Goal: Task Accomplishment & Management: Use online tool/utility

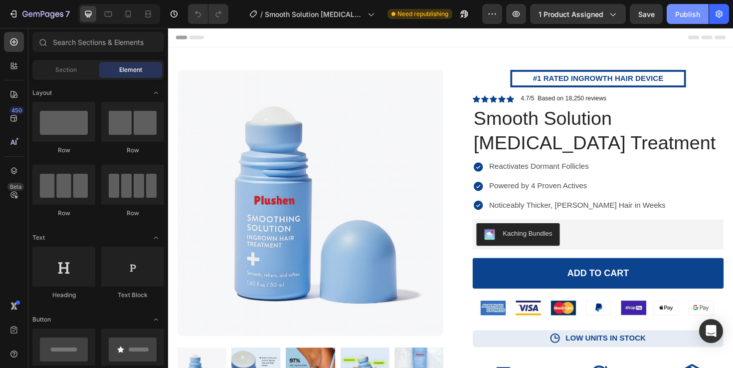
click at [680, 19] on button "Publish" at bounding box center [688, 14] width 42 height 20
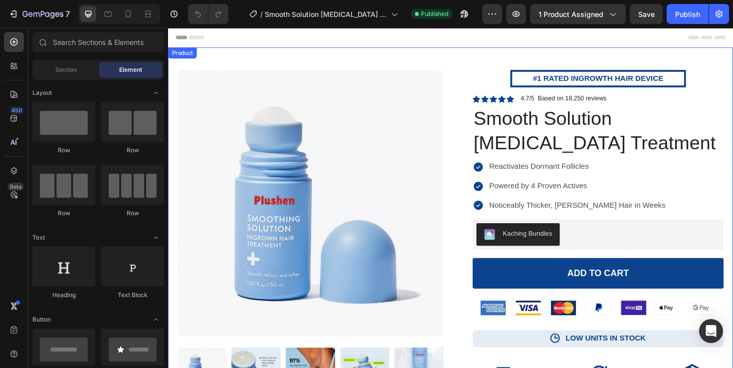
click at [566, 82] on strong "#1 RATED INGROWTH HAIR DEVICE" at bounding box center [624, 81] width 138 height 8
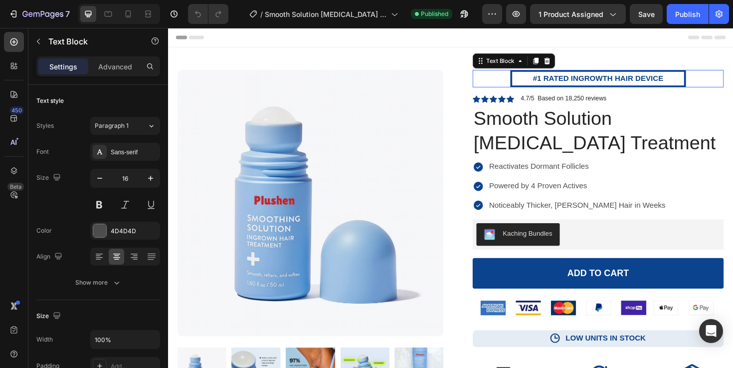
click at [566, 82] on strong "#1 RATED INGROWTH HAIR DEVICE" at bounding box center [624, 81] width 138 height 8
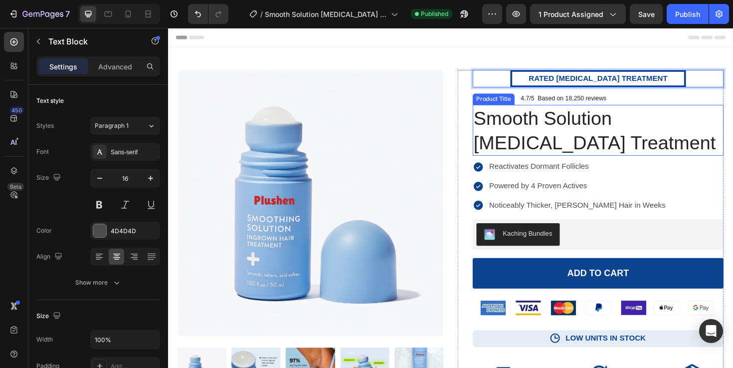
click at [703, 197] on div "Reactivates Dormant Follicles Powered by 4 Proven Actives Noticeably Thicker, F…" at bounding box center [624, 195] width 266 height 58
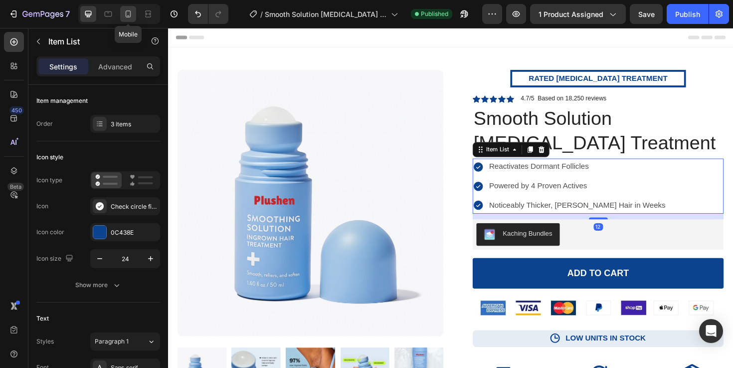
click at [131, 15] on icon at bounding box center [128, 14] width 10 height 10
type input "14"
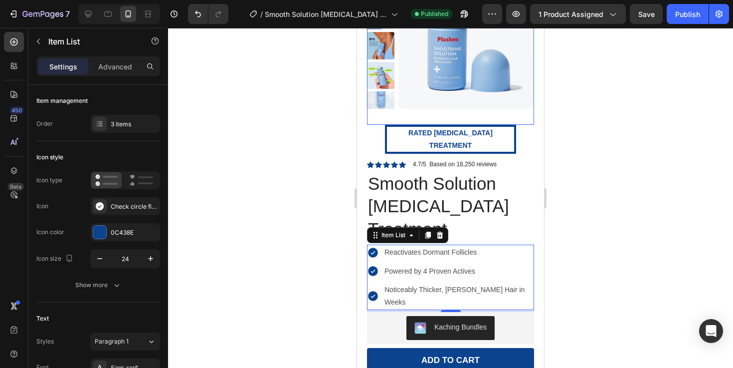
scroll to position [85, 0]
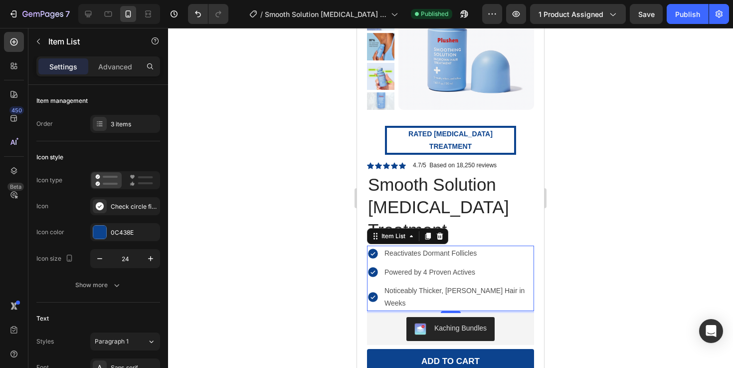
click at [638, 177] on div at bounding box center [450, 198] width 565 height 340
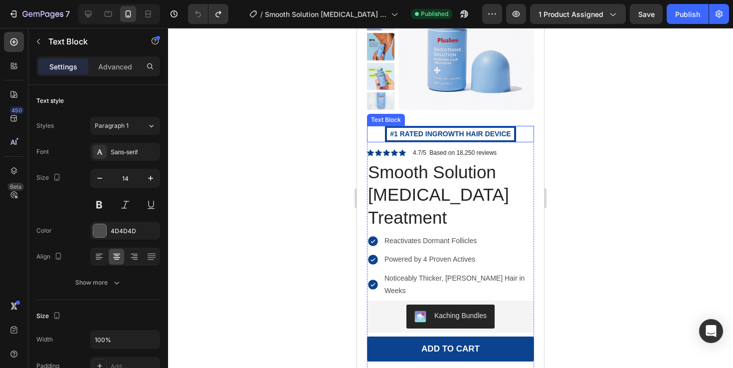
click at [505, 129] on p "#1 RATED INGROWTH HAIR DEVICE" at bounding box center [450, 134] width 127 height 12
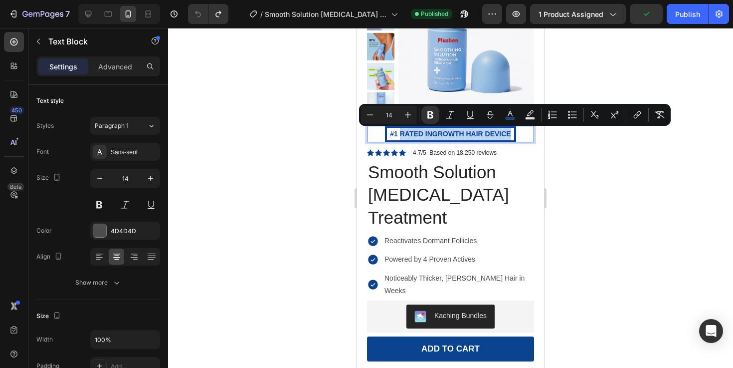
drag, startPoint x: 508, startPoint y: 131, endPoint x: 400, endPoint y: 130, distance: 107.7
click at [400, 130] on strong "#1 RATED INGROWTH HAIR DEVICE" at bounding box center [450, 134] width 121 height 8
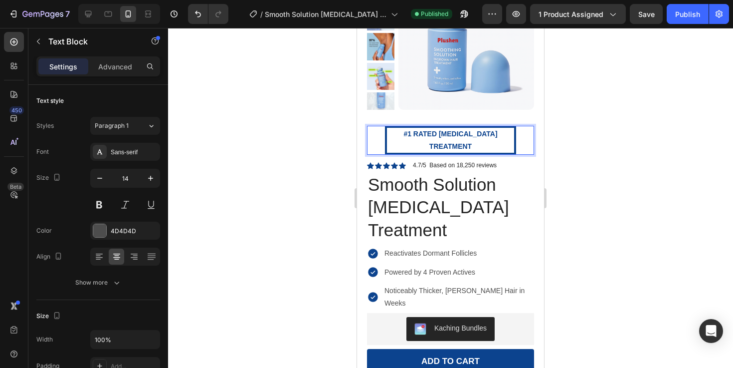
click at [629, 176] on div at bounding box center [450, 198] width 565 height 340
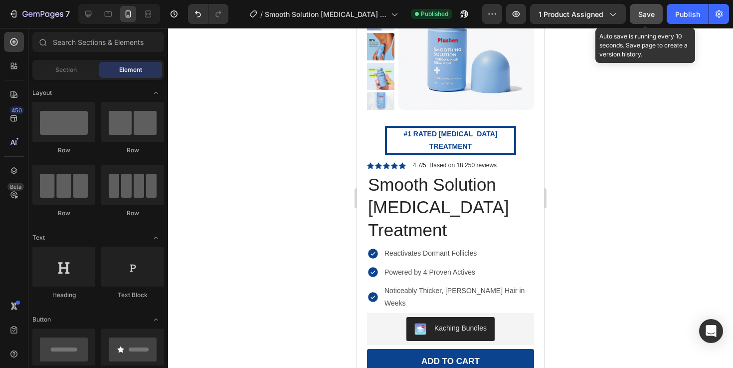
click at [648, 17] on span "Save" at bounding box center [646, 14] width 16 height 8
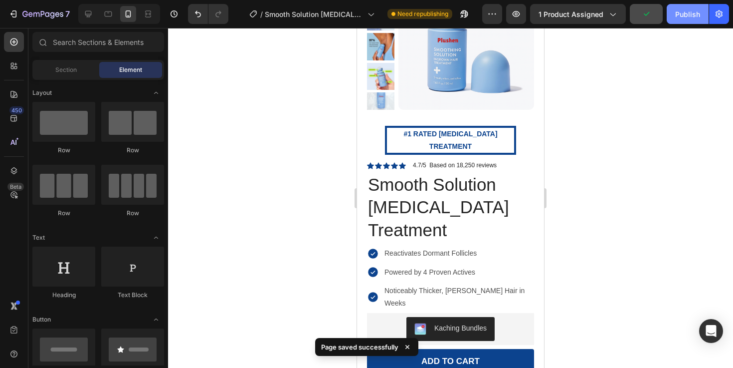
click at [685, 18] on div "Publish" at bounding box center [687, 14] width 25 height 10
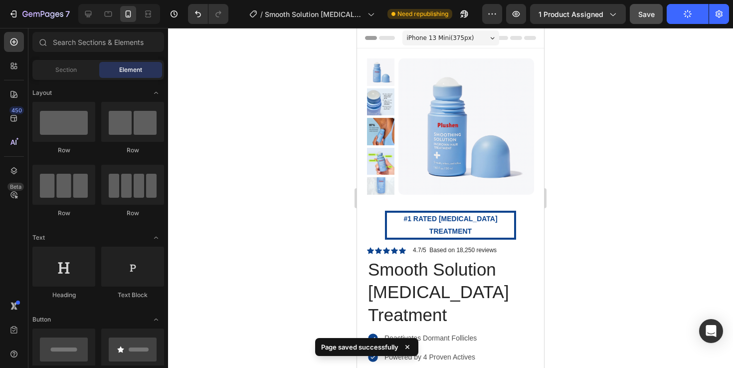
click at [451, 38] on span "iPhone 13 Mini ( 375 px)" at bounding box center [440, 38] width 67 height 10
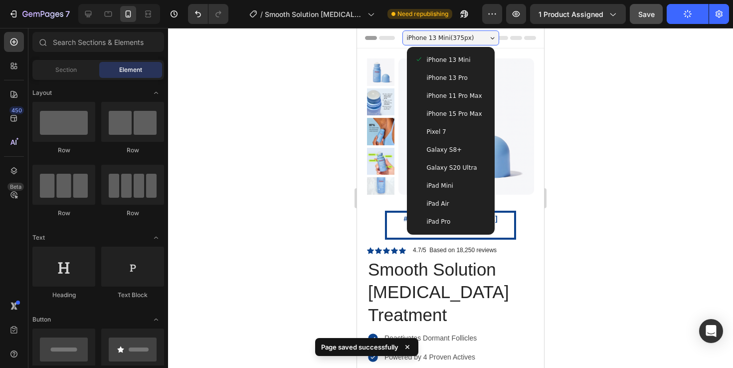
click at [450, 220] on div "iPad Pro" at bounding box center [451, 221] width 72 height 10
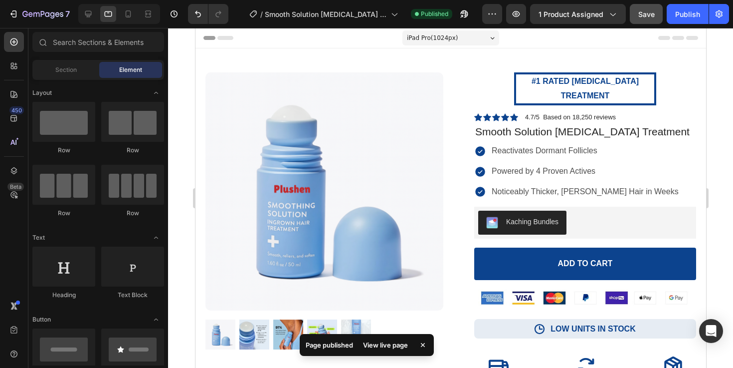
click at [442, 35] on span "iPad Pro ( 1024 px)" at bounding box center [431, 38] width 51 height 10
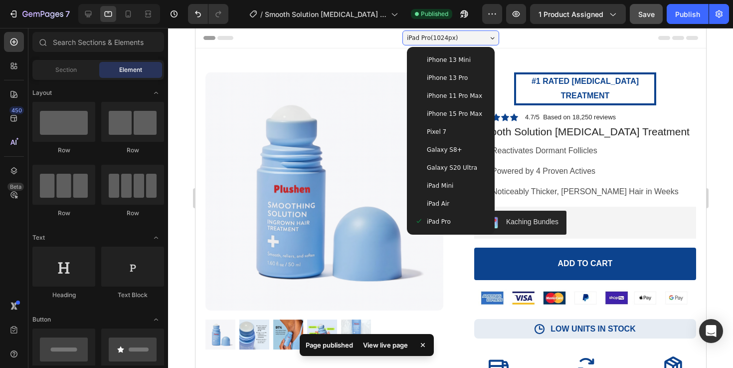
click at [443, 56] on span "iPhone 13 Mini" at bounding box center [448, 60] width 44 height 10
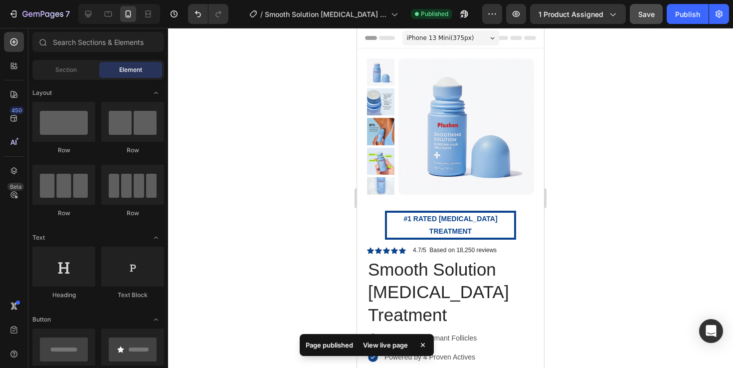
click at [443, 33] on span "iPhone 13 Mini ( 375 px)" at bounding box center [440, 38] width 67 height 10
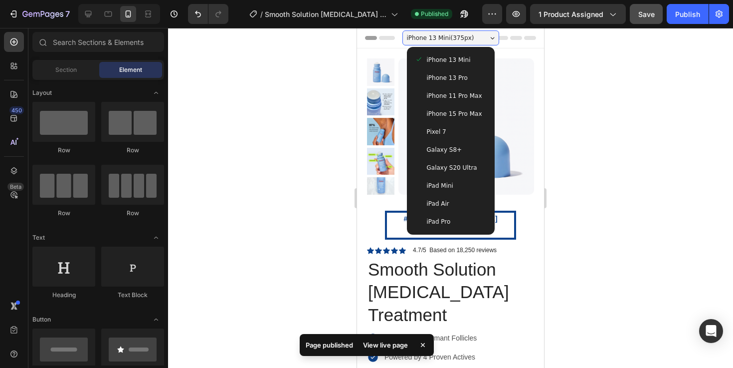
click at [440, 76] on span "iPhone 13 Pro" at bounding box center [447, 78] width 41 height 10
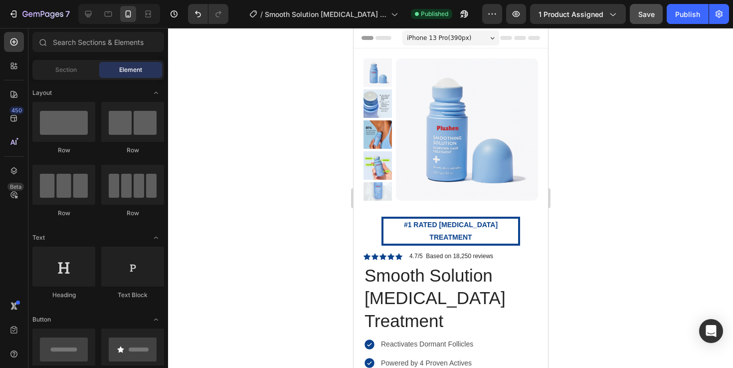
click at [446, 39] on span "iPhone 13 Pro ( 390 px)" at bounding box center [438, 38] width 64 height 10
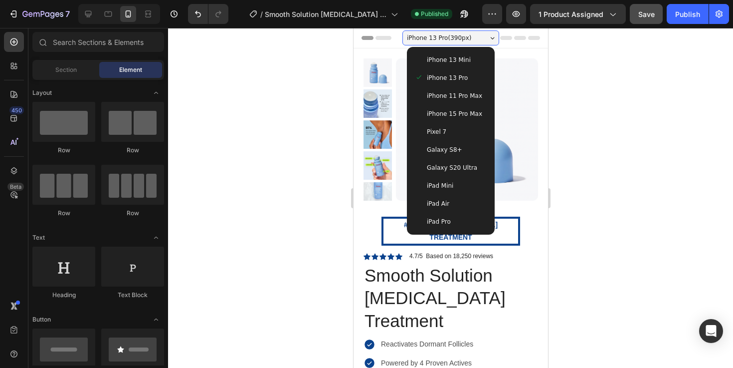
click at [447, 94] on span "iPhone 11 Pro Max" at bounding box center [453, 96] width 55 height 10
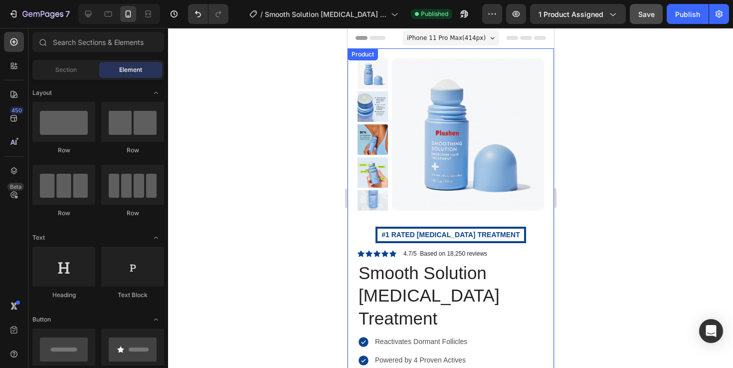
click at [439, 36] on span "iPhone 11 Pro Max ( 414 px)" at bounding box center [445, 38] width 79 height 10
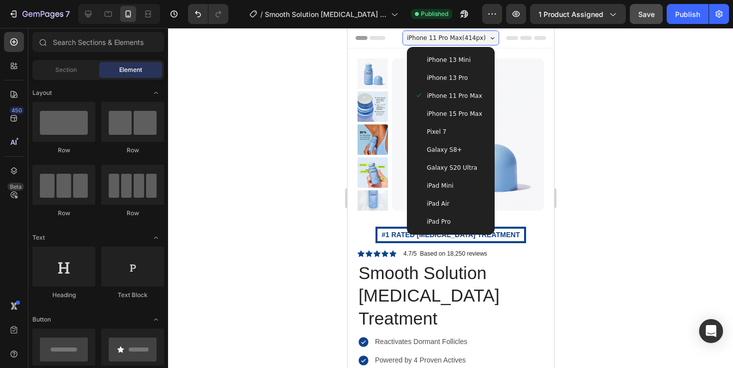
click at [452, 132] on div "Pixel 7" at bounding box center [450, 132] width 72 height 10
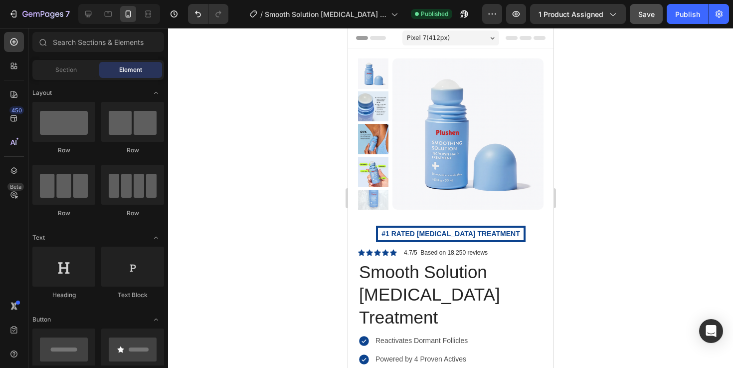
click at [435, 36] on span "Pixel 7 ( 412 px)" at bounding box center [427, 38] width 43 height 10
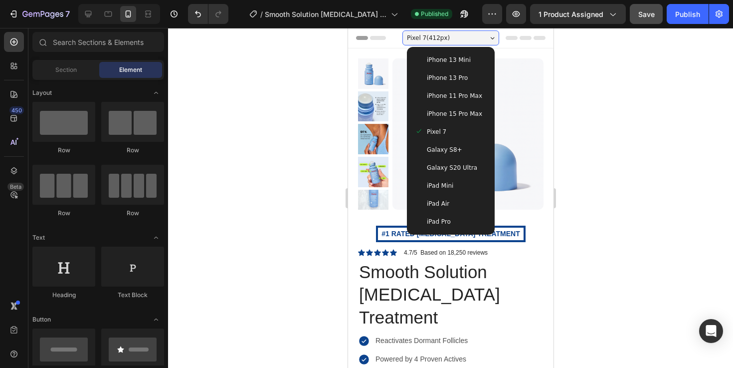
click at [446, 112] on span "iPhone 15 Pro Max" at bounding box center [453, 114] width 55 height 10
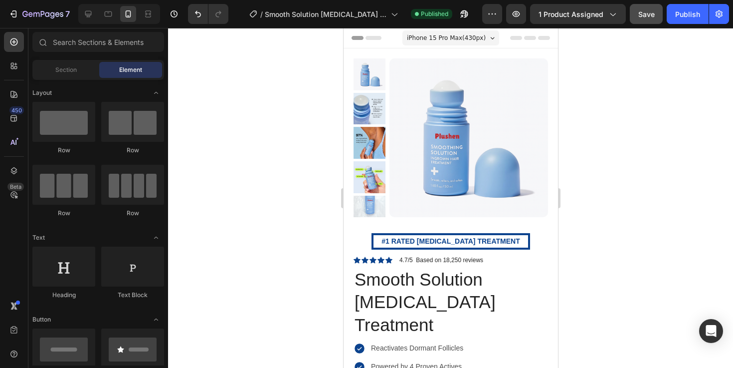
click at [452, 36] on span "iPhone 15 Pro Max ( 430 px)" at bounding box center [445, 38] width 79 height 10
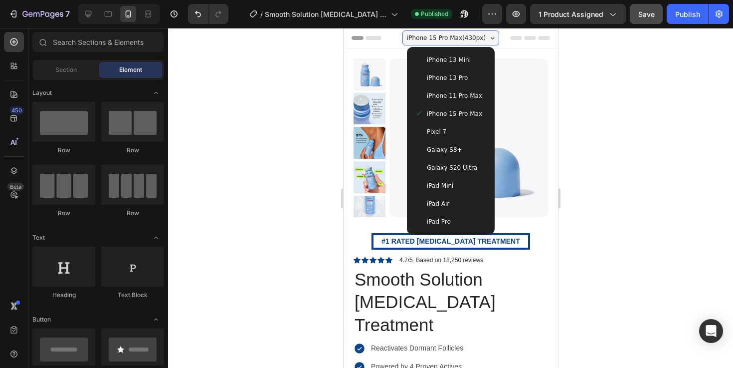
click at [451, 55] on span "iPhone 13 Mini" at bounding box center [448, 60] width 44 height 10
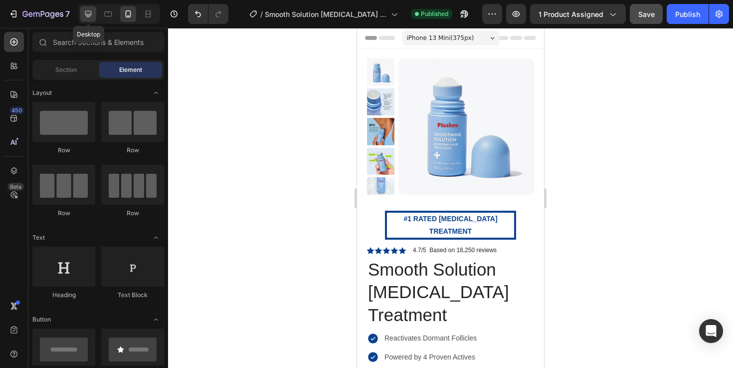
click at [92, 14] on icon at bounding box center [88, 14] width 10 height 10
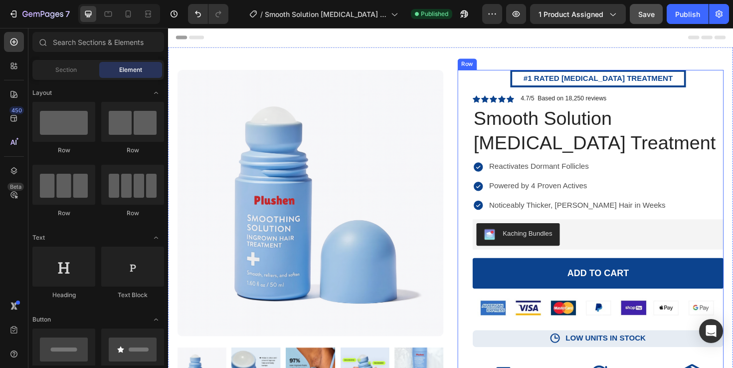
click at [556, 176] on span "Reactivates Dormant Follicles" at bounding box center [561, 174] width 106 height 8
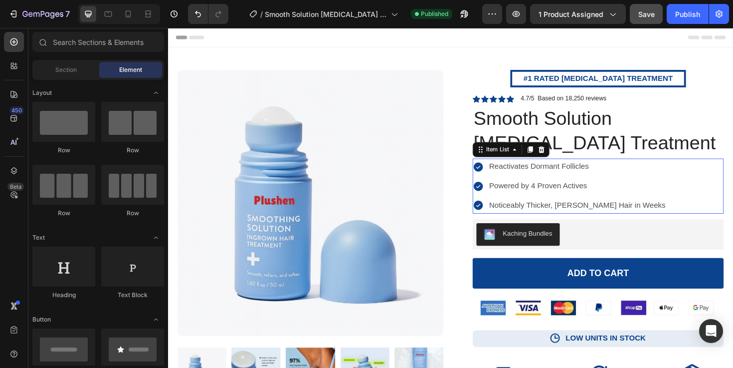
click at [556, 176] on span "Reactivates Dormant Follicles" at bounding box center [561, 174] width 106 height 8
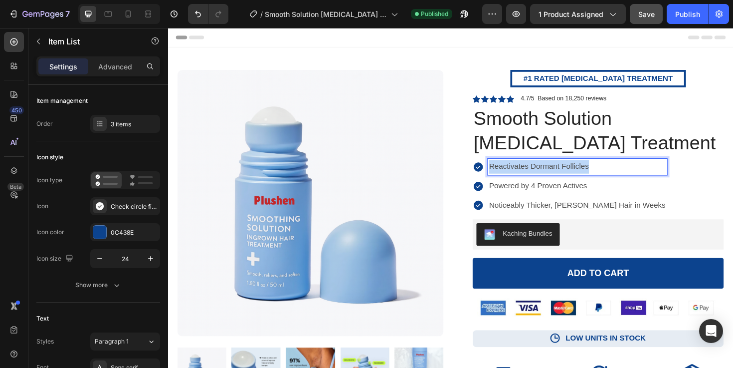
click at [556, 176] on span "Reactivates Dormant Follicles" at bounding box center [561, 174] width 106 height 8
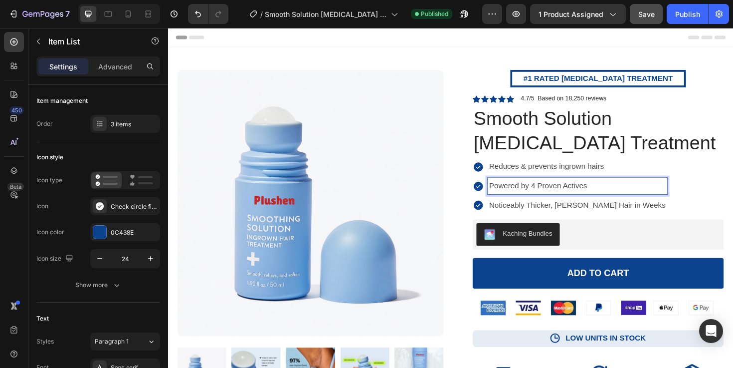
click at [552, 194] on span "Powered by 4 Proven Actives" at bounding box center [560, 195] width 104 height 8
click at [534, 213] on span "Noticeably Thicker, Fuller Hair in Weeks" at bounding box center [601, 215] width 187 height 8
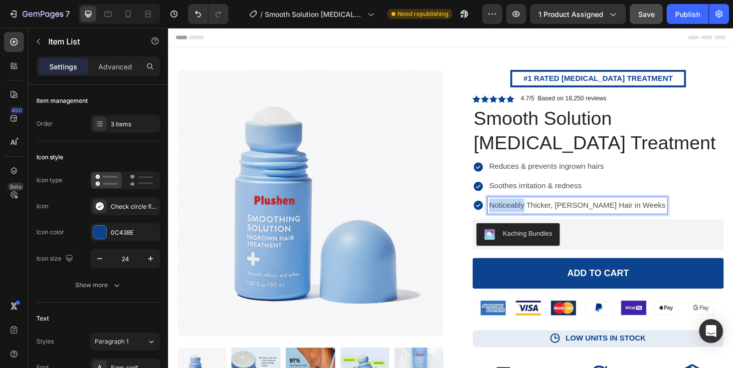
click at [534, 213] on span "Noticeably Thicker, Fuller Hair in Weeks" at bounding box center [601, 215] width 187 height 8
click at [715, 185] on div "Reduces & prevents ingrown hairs Soothes irritation & redness Smooths & softens…" at bounding box center [624, 195] width 266 height 58
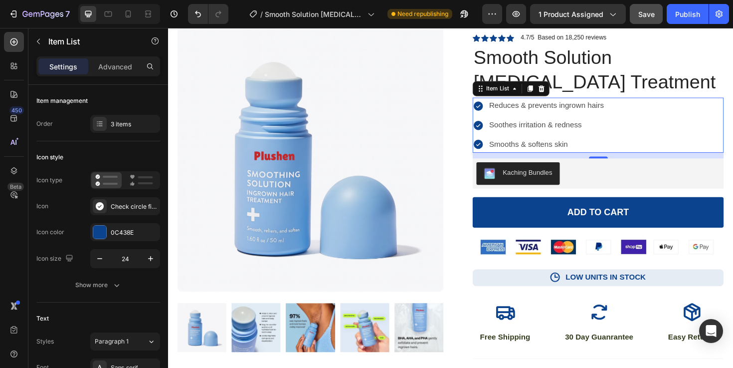
scroll to position [87, 0]
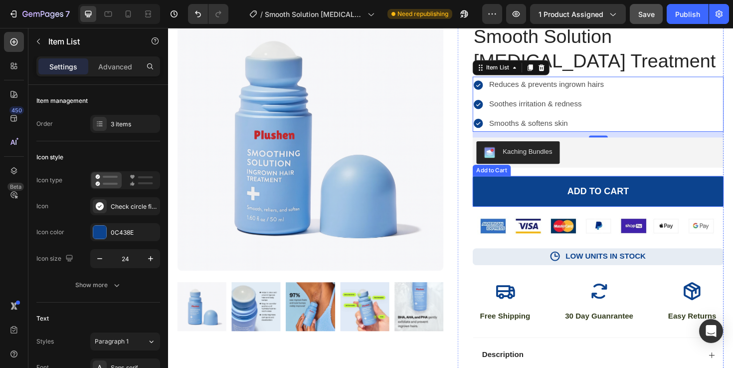
click at [710, 199] on button "ADD TO CART" at bounding box center [624, 201] width 266 height 32
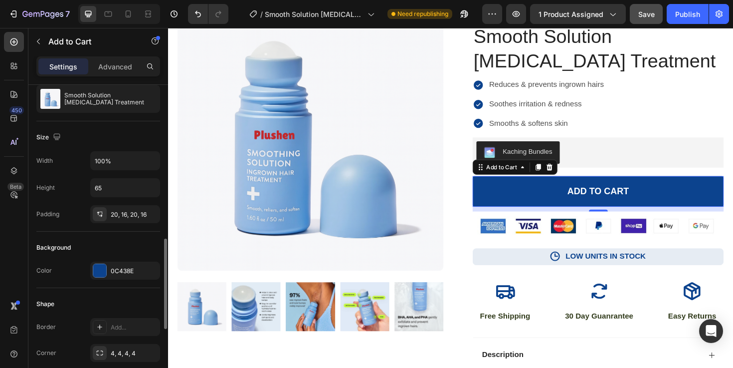
scroll to position [0, 0]
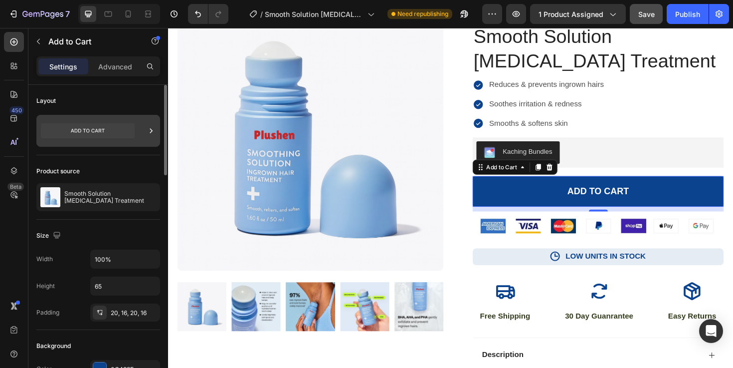
click at [104, 133] on icon at bounding box center [88, 130] width 94 height 15
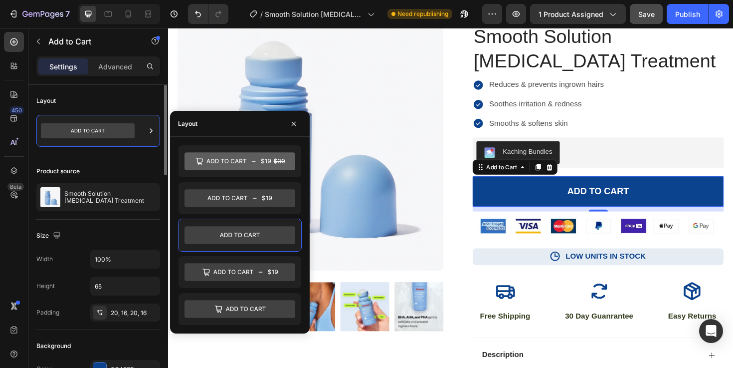
click at [108, 161] on div "Product source Smooth Solution Ingrown Hair Treatment" at bounding box center [98, 187] width 124 height 64
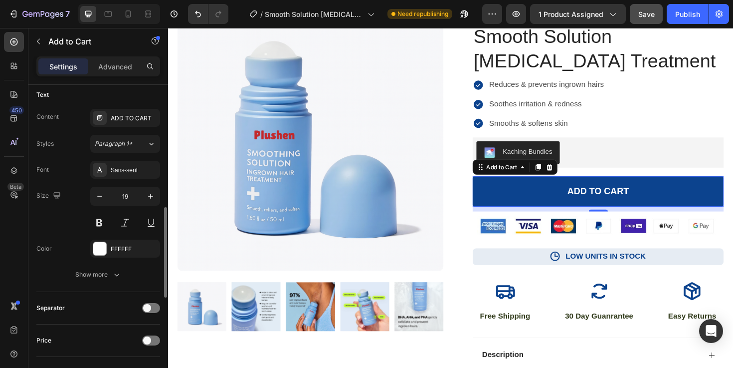
scroll to position [440, 0]
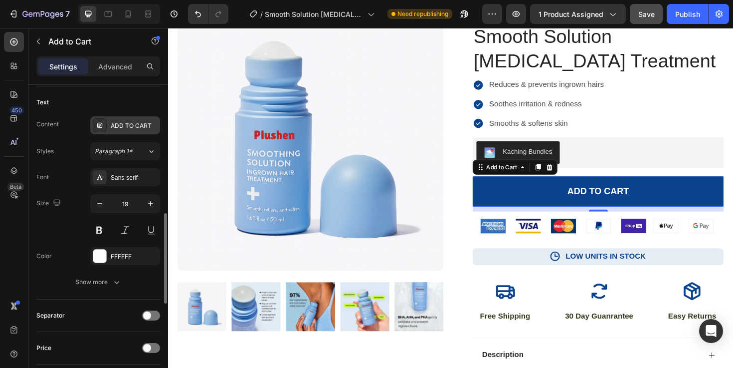
click at [116, 124] on div "ADD TO CART" at bounding box center [134, 125] width 47 height 9
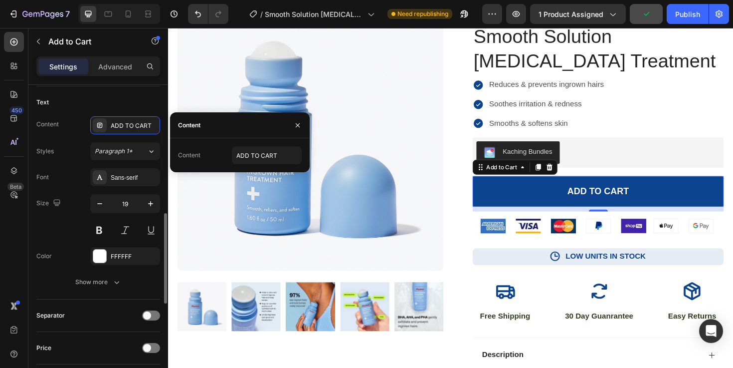
click at [68, 220] on div "Size 19" at bounding box center [98, 216] width 124 height 45
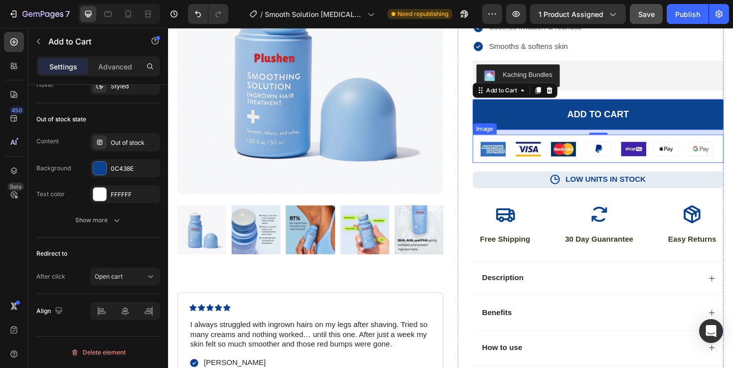
scroll to position [183, 0]
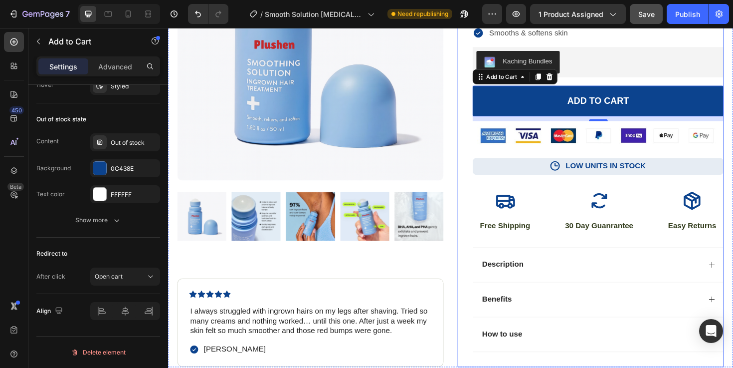
click at [552, 275] on div "Description" at bounding box center [615, 277] width 233 height 13
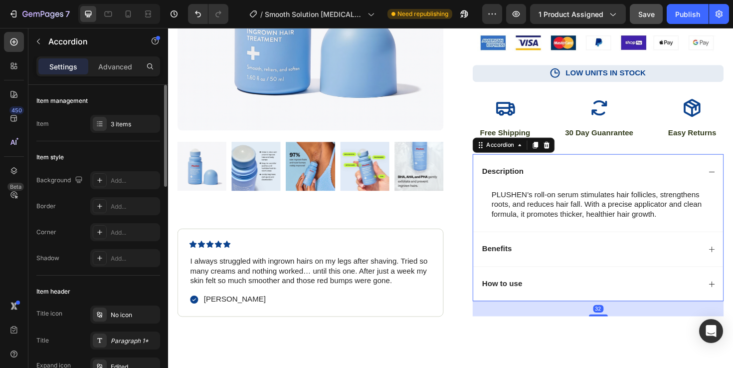
scroll to position [297, 0]
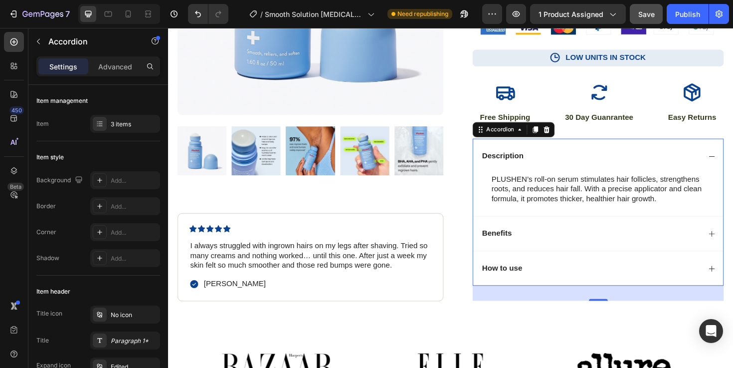
click at [567, 185] on div "PLUSHEN’s roll-on serum stimulates hair follicles, strengthens roots, and reduc…" at bounding box center [625, 198] width 253 height 33
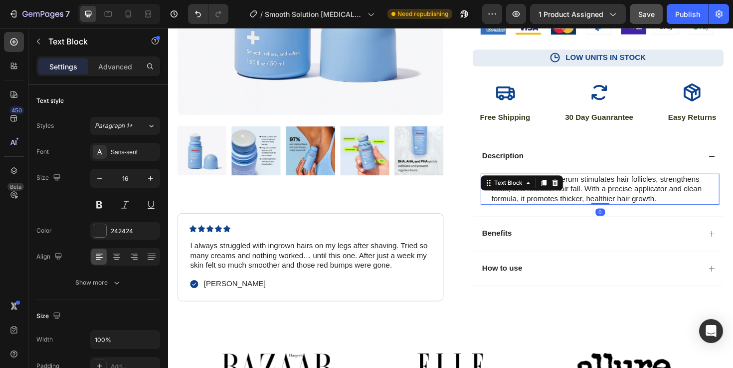
click at [567, 185] on div "Text Block" at bounding box center [542, 192] width 87 height 16
click at [651, 199] on p "PLUSHEN’s roll-on serum stimulates hair follicles, strengthens roots, and reduc…" at bounding box center [631, 198] width 240 height 31
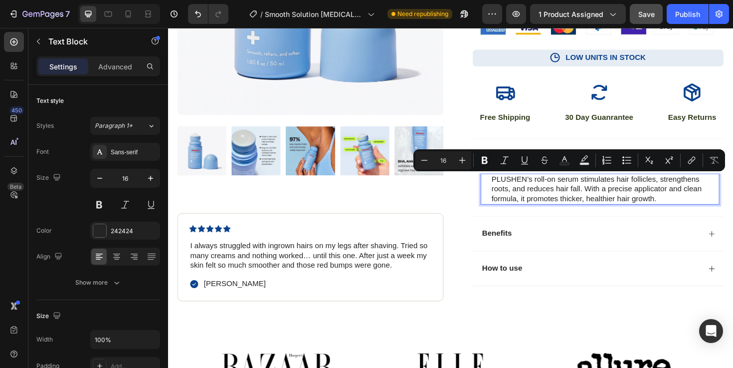
click at [614, 196] on p "PLUSHEN’s roll-on serum stimulates hair follicles, strengthens roots, and reduc…" at bounding box center [631, 198] width 240 height 31
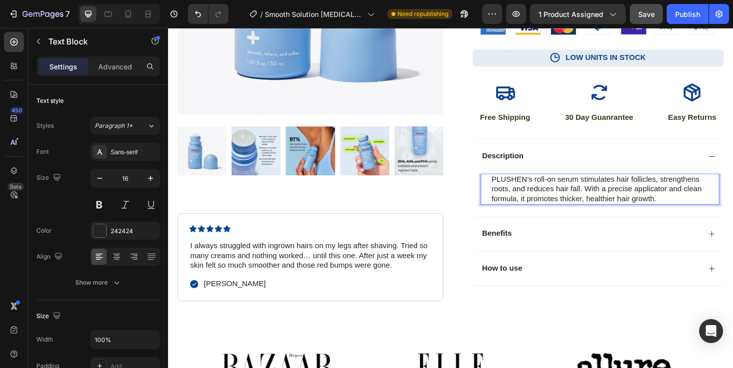
click at [614, 196] on p "PLUSHEN’s roll-on serum stimulates hair follicles, strengthens roots, and reduc…" at bounding box center [631, 198] width 240 height 31
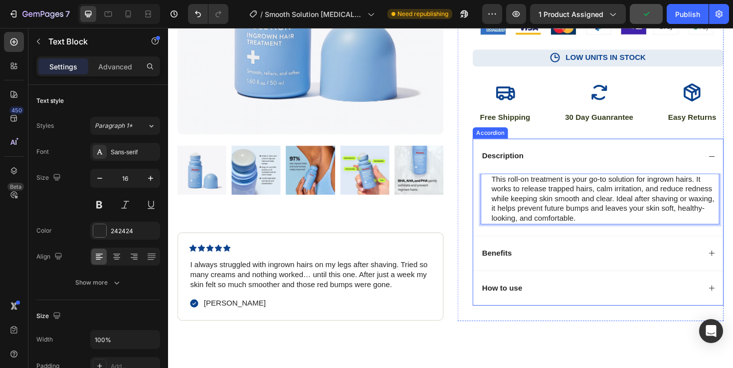
click at [637, 151] on div "Description" at bounding box center [623, 163] width 265 height 37
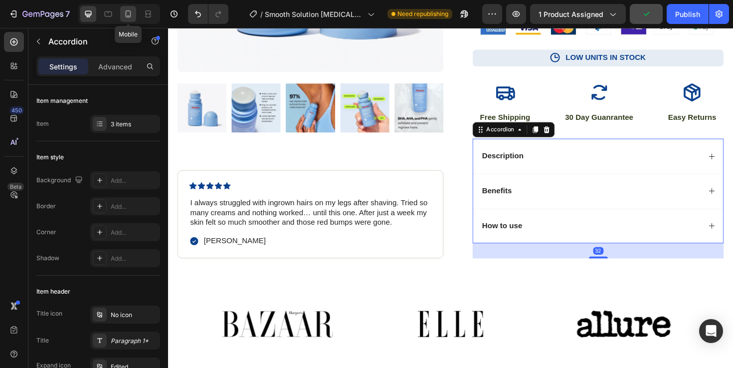
click at [123, 18] on icon at bounding box center [128, 14] width 10 height 10
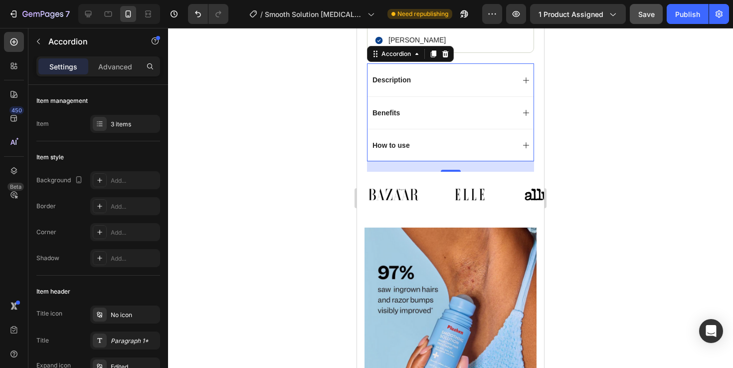
scroll to position [605, 0]
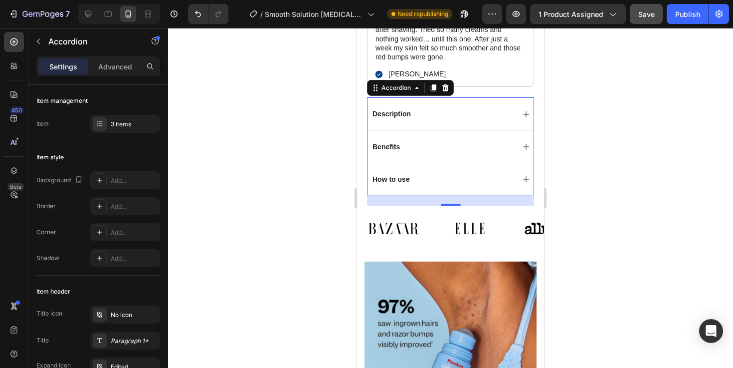
click at [519, 122] on div "Description" at bounding box center [451, 113] width 166 height 32
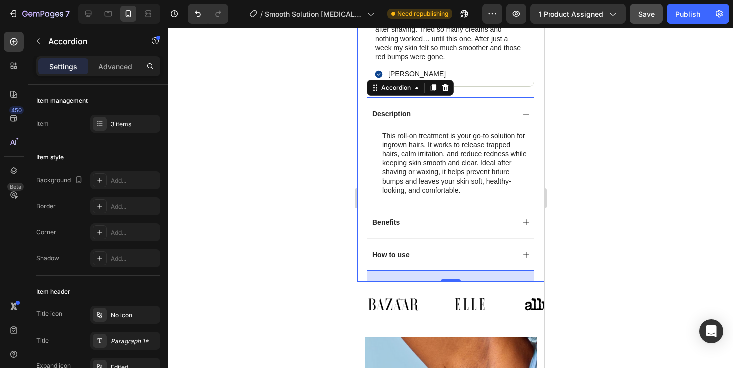
click at [599, 175] on div at bounding box center [450, 198] width 565 height 340
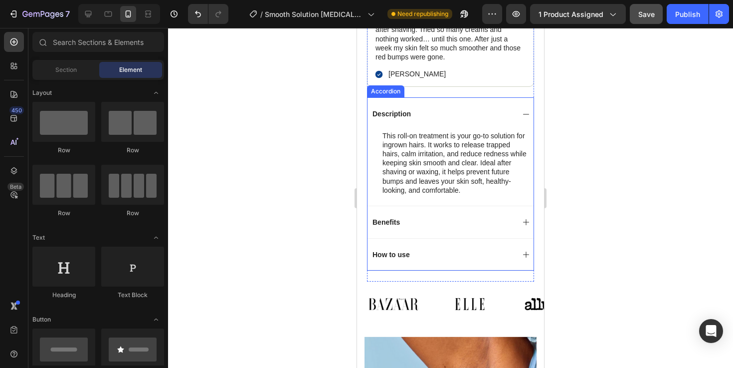
click at [514, 125] on div "Description" at bounding box center [451, 113] width 166 height 32
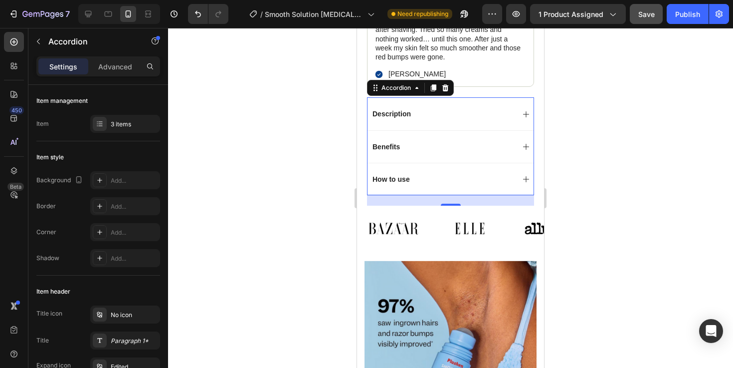
click at [424, 158] on div "Benefits" at bounding box center [451, 146] width 166 height 32
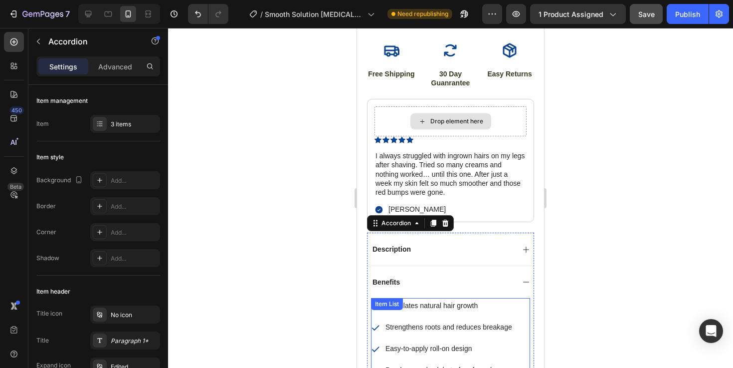
scroll to position [484, 0]
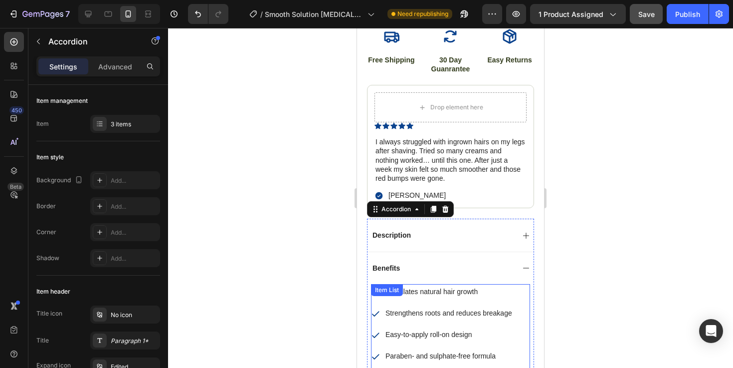
click at [418, 295] on div "Stimulates natural hair growth Strengthens roots and reduces breakage Easy-to-a…" at bounding box center [450, 352] width 159 height 136
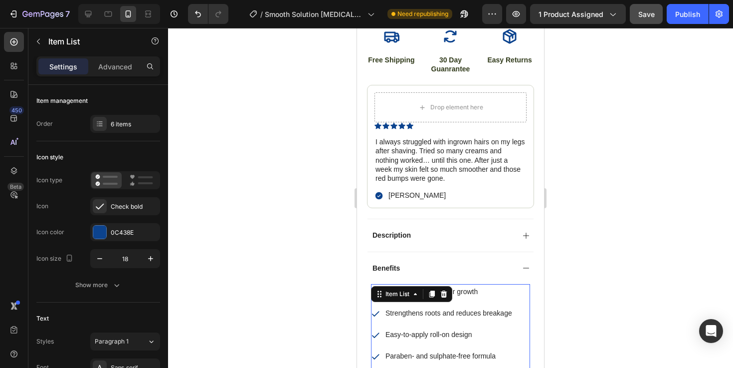
click at [418, 295] on icon at bounding box center [415, 294] width 8 height 8
click at [489, 288] on p "Stimulates natural hair growth" at bounding box center [457, 291] width 143 height 12
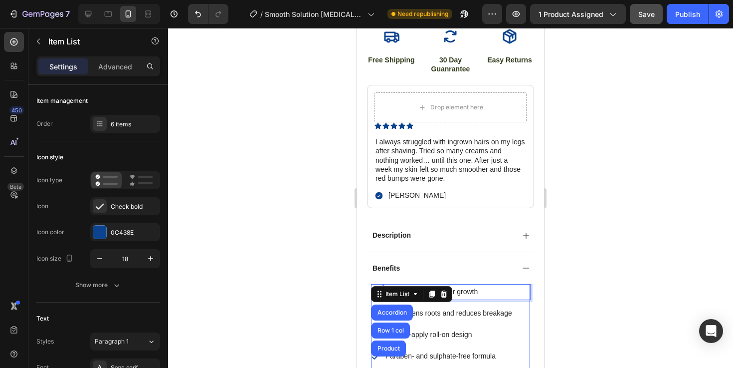
click at [474, 288] on span "Stimulates natural hair growth" at bounding box center [432, 291] width 92 height 8
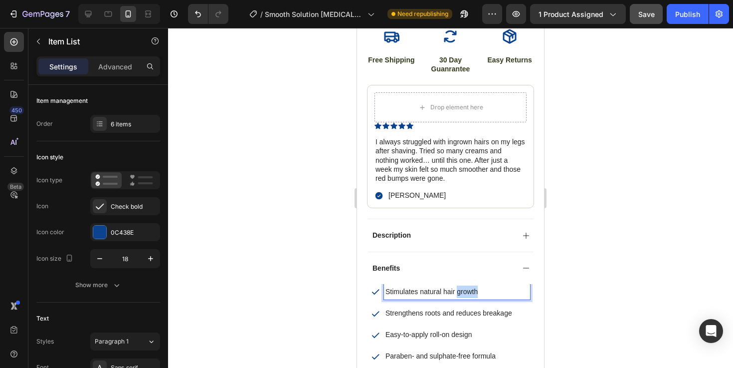
click at [474, 288] on span "Stimulates natural hair growth" at bounding box center [432, 291] width 92 height 8
click at [424, 311] on span "Strengthens roots and reduces breakage" at bounding box center [449, 313] width 127 height 8
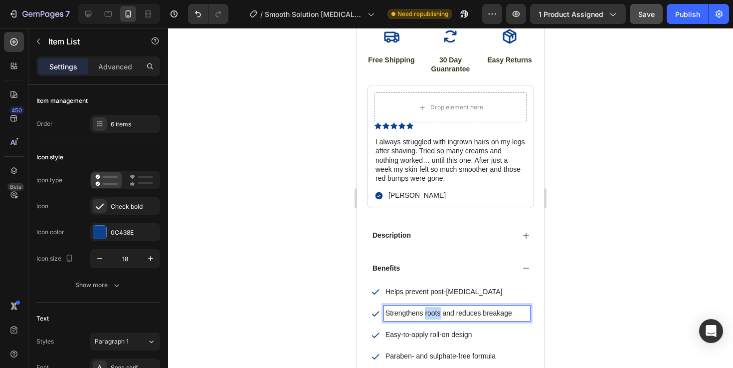
click at [424, 311] on span "Strengthens roots and reduces breakage" at bounding box center [449, 313] width 127 height 8
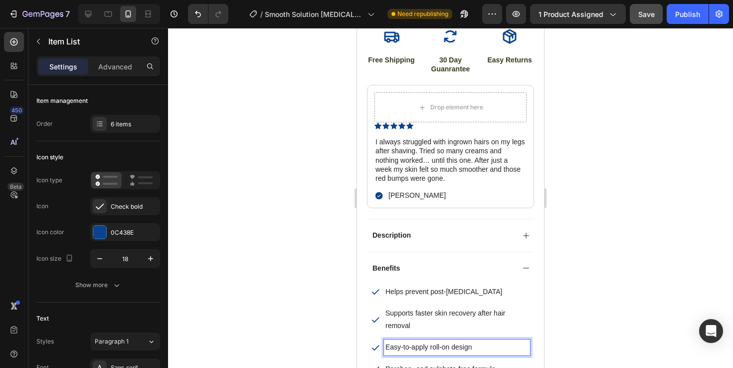
click at [458, 344] on span "Easy-to-apply roll-on design" at bounding box center [429, 347] width 87 height 8
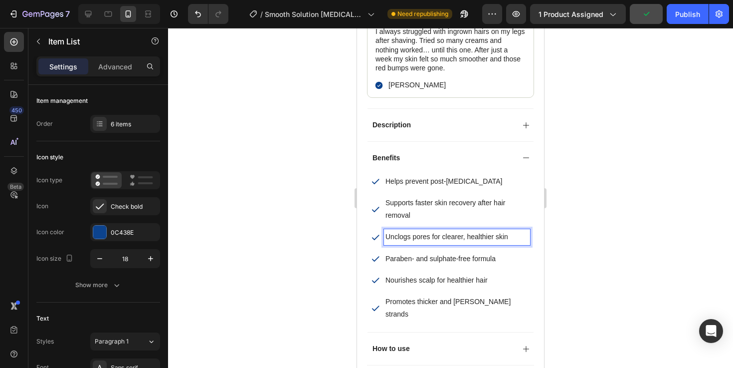
scroll to position [595, 0]
click at [412, 256] on span "Paraben- and sulphate-free formula" at bounding box center [441, 257] width 110 height 8
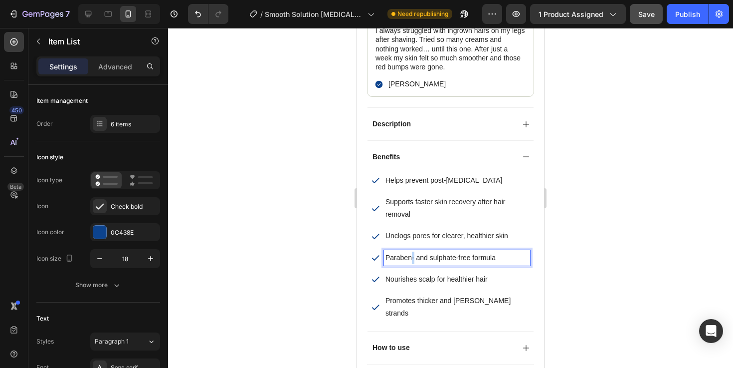
click at [412, 256] on span "Paraben- and sulphate-free formula" at bounding box center [441, 257] width 110 height 8
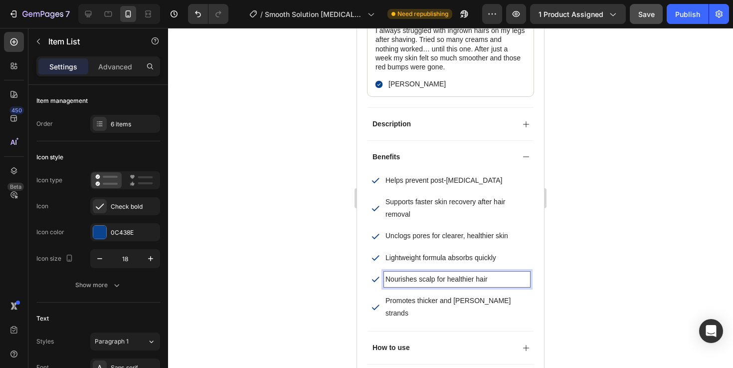
click at [455, 273] on p "Nourishes scalp for healthier hair" at bounding box center [457, 279] width 143 height 12
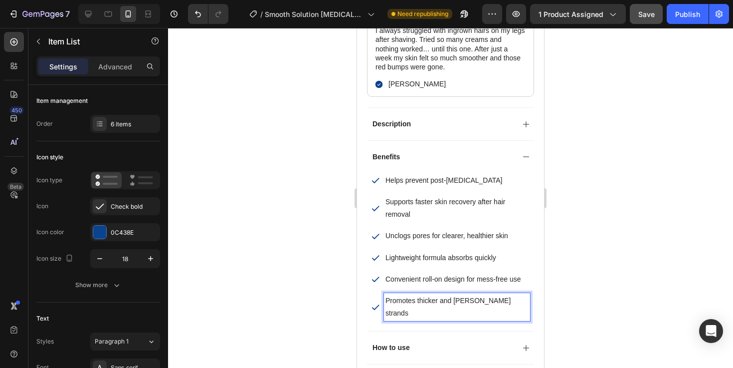
click at [397, 298] on span "Promotes thicker and fuller strands" at bounding box center [448, 306] width 125 height 20
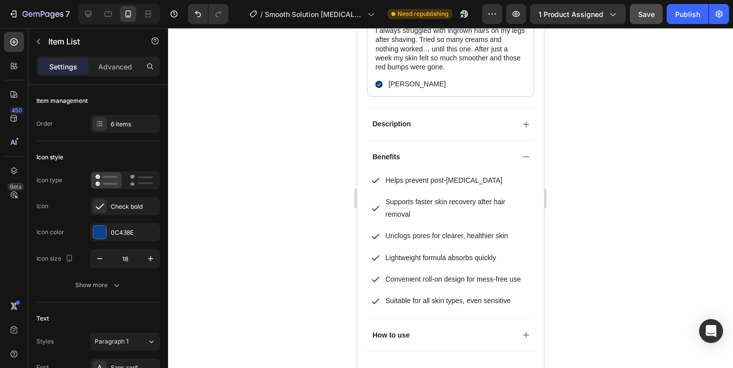
click at [656, 258] on div at bounding box center [450, 198] width 565 height 340
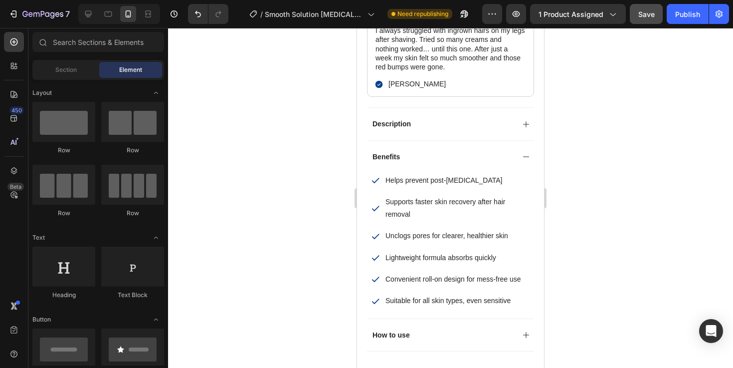
click at [653, 206] on div at bounding box center [450, 198] width 565 height 340
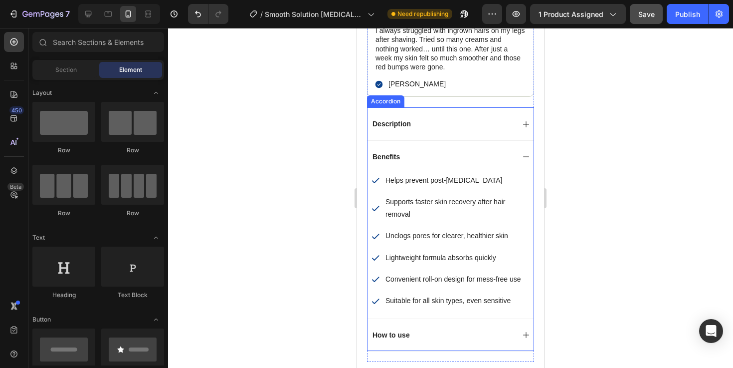
click at [524, 156] on icon at bounding box center [526, 156] width 6 height 0
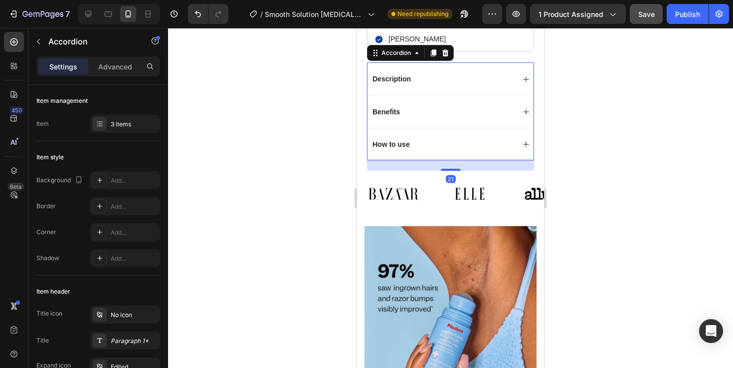
scroll to position [648, 0]
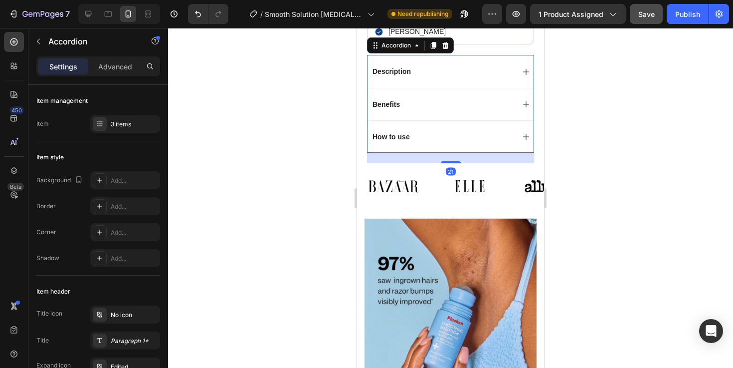
click at [520, 136] on div "How to use" at bounding box center [451, 136] width 166 height 32
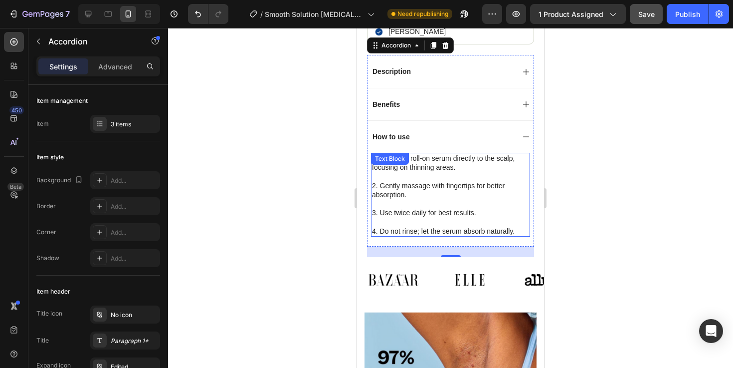
click at [465, 169] on p "1. Apply the roll-on serum directly to the scalp, focusing on thinning areas." at bounding box center [450, 163] width 157 height 18
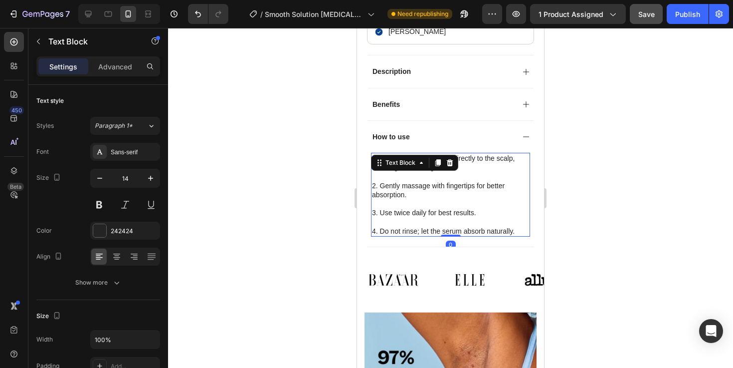
click at [462, 169] on p "1. Apply the roll-on serum directly to the scalp, focusing on thinning areas." at bounding box center [450, 163] width 157 height 18
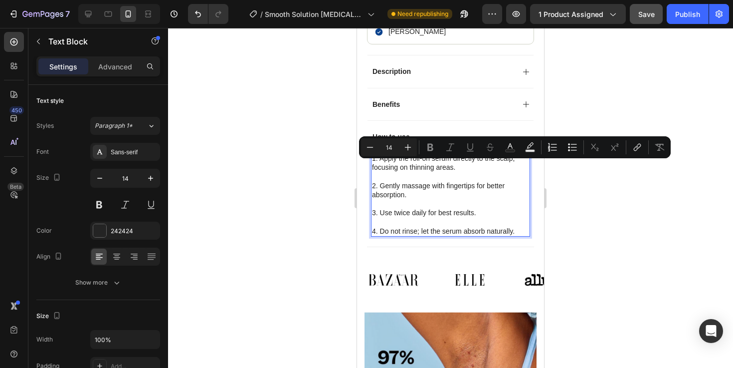
click at [481, 169] on p "1. Apply the roll-on serum directly to the scalp, focusing on thinning areas." at bounding box center [450, 163] width 157 height 18
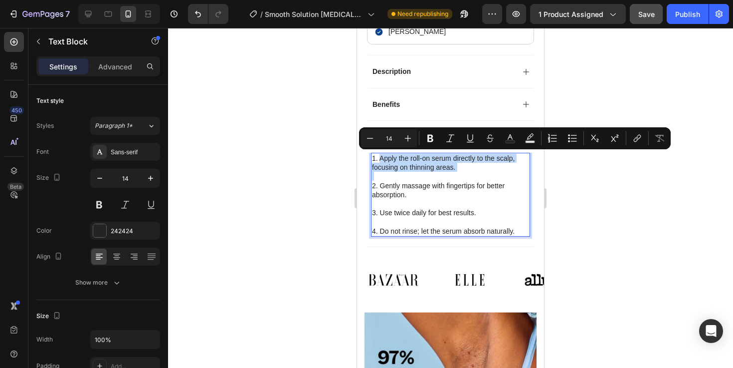
drag, startPoint x: 481, startPoint y: 169, endPoint x: 381, endPoint y: 157, distance: 101.4
click at [381, 157] on p "1. Apply the roll-on serum directly to the scalp, focusing on thinning areas." at bounding box center [450, 163] width 157 height 18
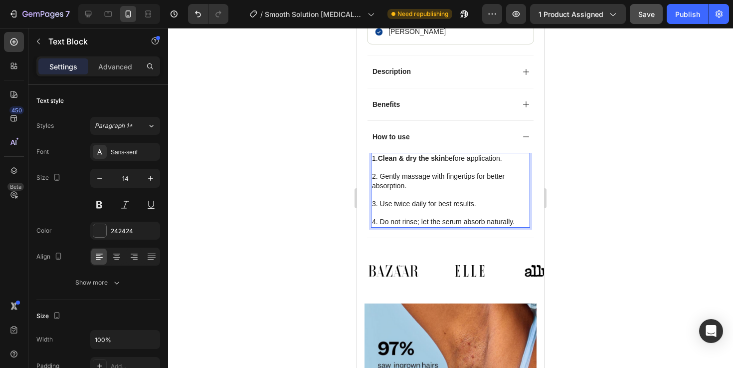
drag, startPoint x: 506, startPoint y: 159, endPoint x: 381, endPoint y: 157, distance: 125.7
click at [381, 157] on p "1. Clean & dry the skin before application." at bounding box center [450, 158] width 157 height 9
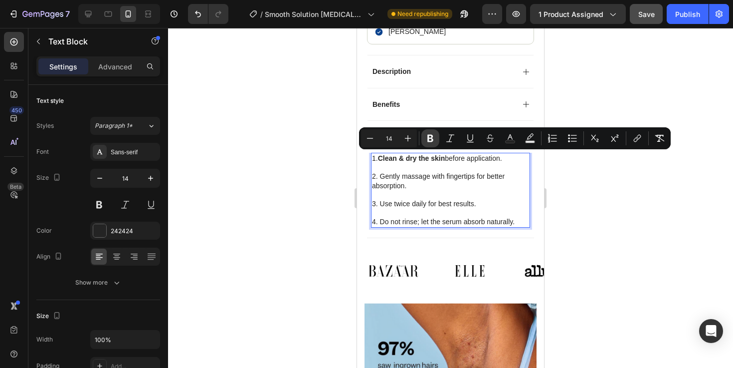
click at [432, 139] on icon "Editor contextual toolbar" at bounding box center [430, 138] width 6 height 7
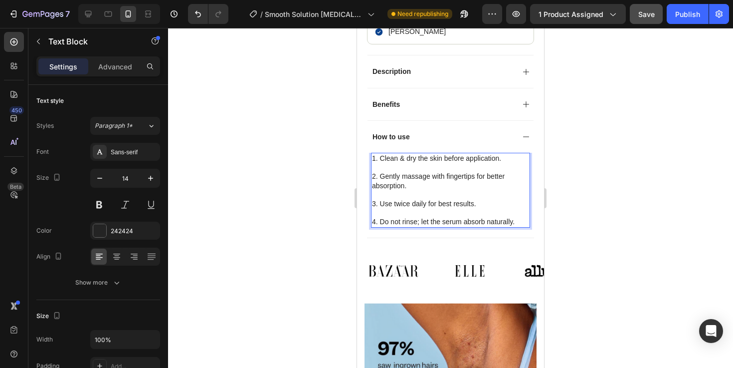
click at [454, 163] on p "Rich Text Editor. Editing area: main" at bounding box center [450, 167] width 157 height 9
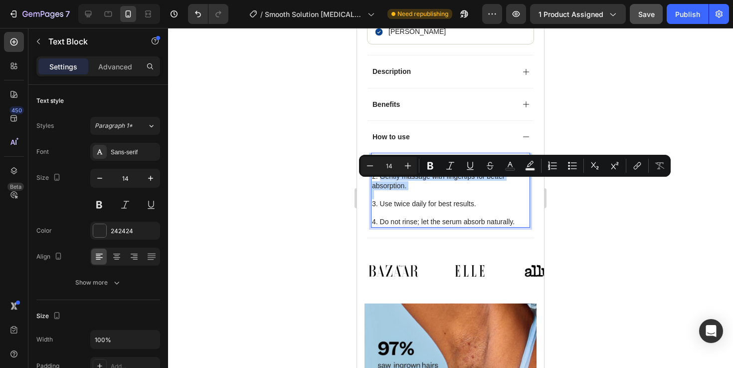
drag, startPoint x: 469, startPoint y: 190, endPoint x: 381, endPoint y: 179, distance: 89.0
click at [381, 179] on div "1. Clean & dry the skin before application. 2. Gently massage with fingertips f…" at bounding box center [450, 190] width 159 height 75
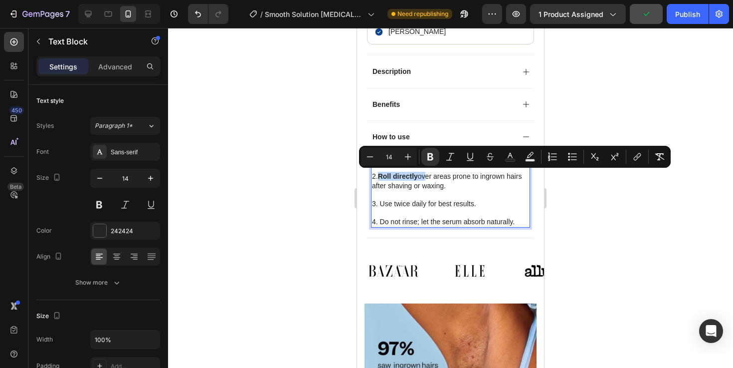
drag, startPoint x: 426, startPoint y: 177, endPoint x: 380, endPoint y: 177, distance: 45.9
click at [380, 177] on p "2. Roll directly over areas prone to ingrown hairs after shaving or waxing." at bounding box center [450, 181] width 157 height 18
click at [429, 157] on icon "Editor contextual toolbar" at bounding box center [430, 157] width 10 height 10
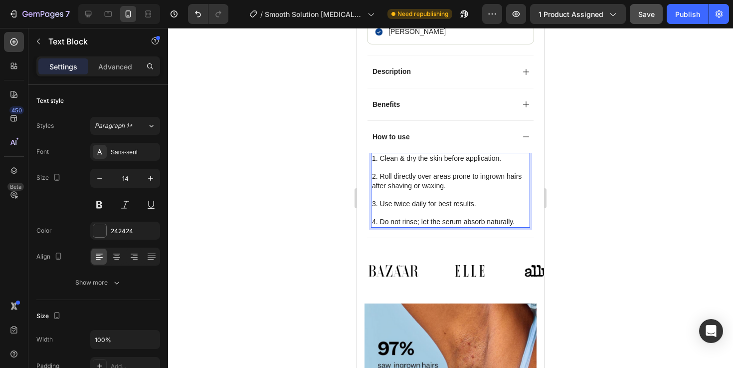
click at [443, 180] on p "2. Roll directly over areas prone to ingrown hairs after shaving or waxing." at bounding box center [450, 181] width 157 height 18
drag, startPoint x: 472, startPoint y: 202, endPoint x: 424, endPoint y: 203, distance: 47.9
click at [424, 203] on p "3. Use twice daily for best results." at bounding box center [450, 203] width 157 height 9
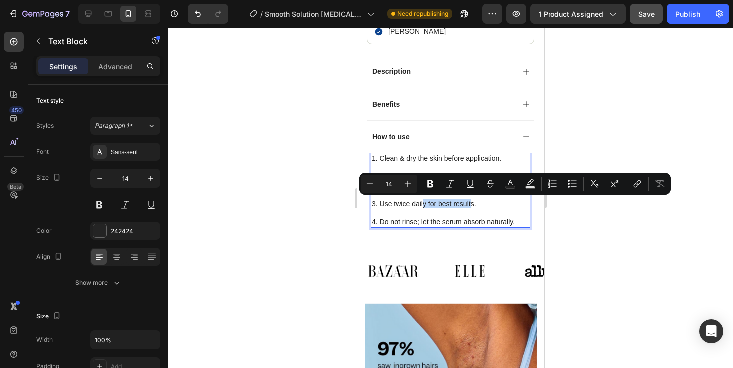
click at [461, 203] on p "3. Use twice daily for best results." at bounding box center [450, 203] width 157 height 9
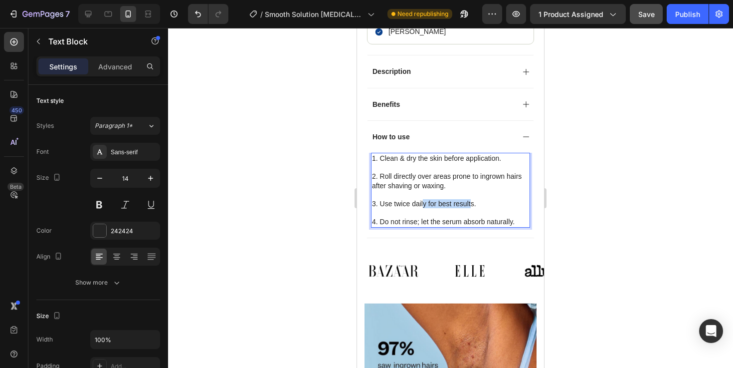
click at [484, 203] on p "3. Use twice daily for best results." at bounding box center [450, 203] width 157 height 9
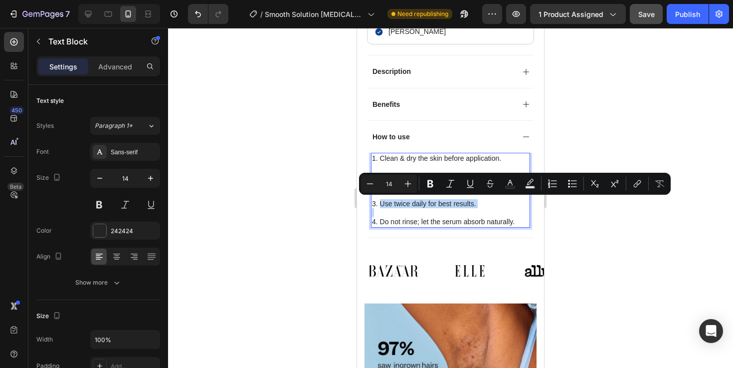
drag, startPoint x: 484, startPoint y: 203, endPoint x: 382, endPoint y: 200, distance: 101.8
click at [382, 200] on p "3. Use twice daily for best results." at bounding box center [450, 203] width 157 height 9
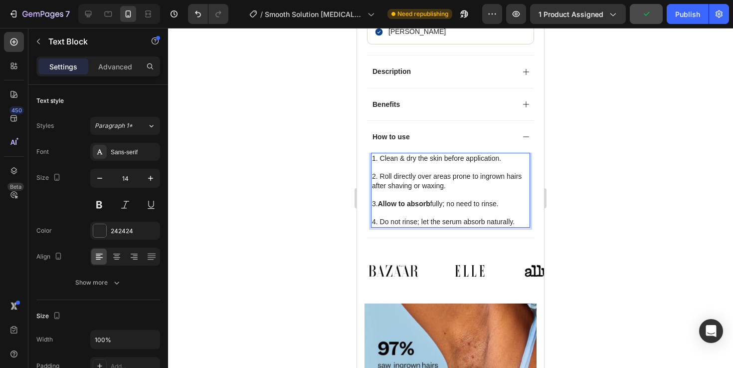
drag, startPoint x: 506, startPoint y: 200, endPoint x: 381, endPoint y: 200, distance: 125.7
click at [381, 200] on p "3. Allow to absorb fully; no need to rinse." at bounding box center [450, 203] width 157 height 9
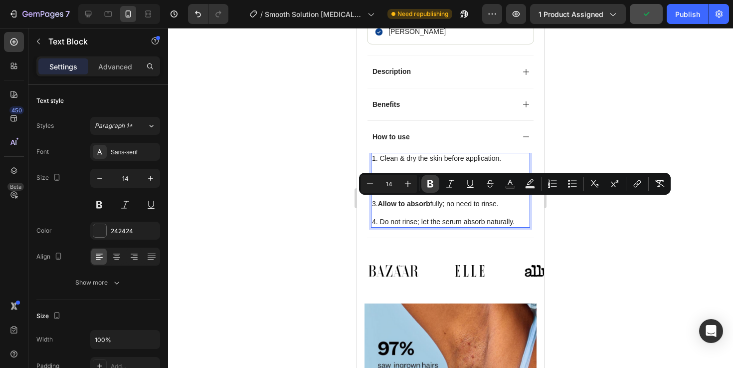
click at [428, 179] on icon "Editor contextual toolbar" at bounding box center [430, 184] width 10 height 10
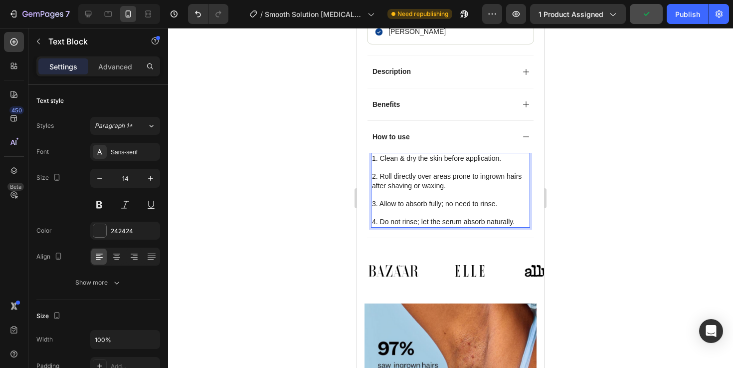
click at [429, 218] on p "4. Do not rinse; let the serum absorb naturally." at bounding box center [450, 221] width 157 height 9
drag, startPoint x: 515, startPoint y: 221, endPoint x: 380, endPoint y: 222, distance: 134.7
click at [380, 222] on p "4. Do not rinse; let the serum absorb naturally." at bounding box center [450, 221] width 157 height 9
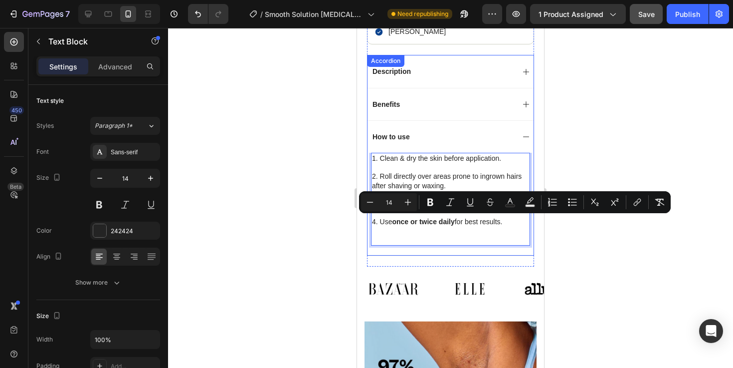
drag, startPoint x: 522, startPoint y: 220, endPoint x: 365, endPoint y: 220, distance: 156.6
copy p "4. Use once or twice daily for best results."
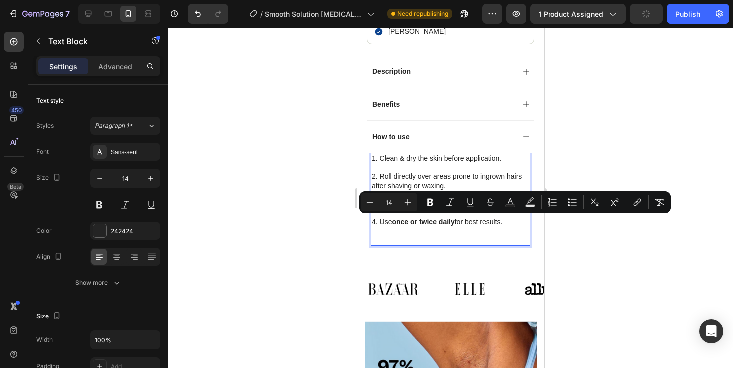
click at [381, 241] on p "Rich Text Editor. Editing area: main" at bounding box center [450, 239] width 157 height 9
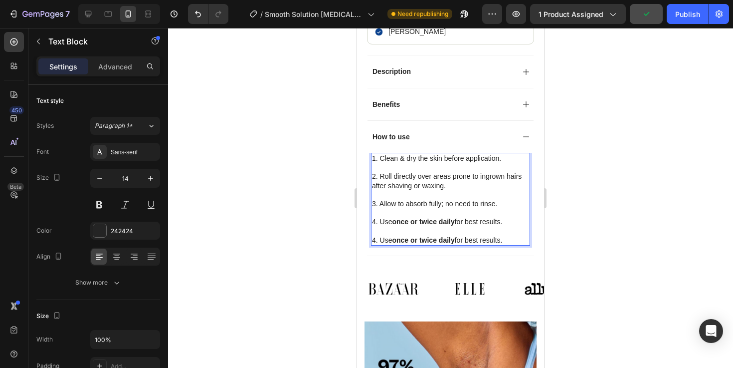
drag, startPoint x: 511, startPoint y: 218, endPoint x: 382, endPoint y: 219, distance: 129.2
click at [382, 219] on p "4. Use once or twice daily for best results." at bounding box center [450, 221] width 157 height 9
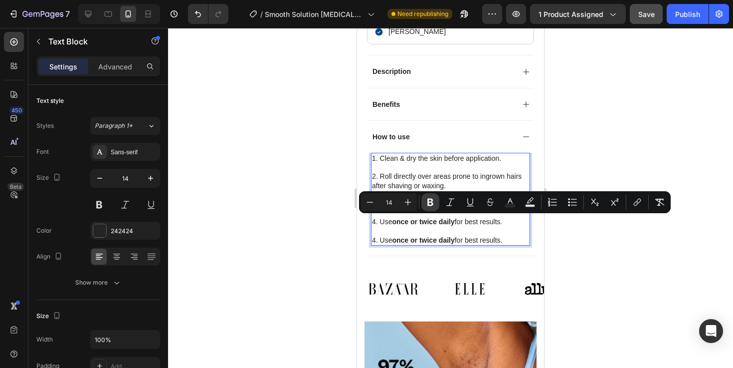
click at [430, 204] on icon "Editor contextual toolbar" at bounding box center [430, 201] width 6 height 7
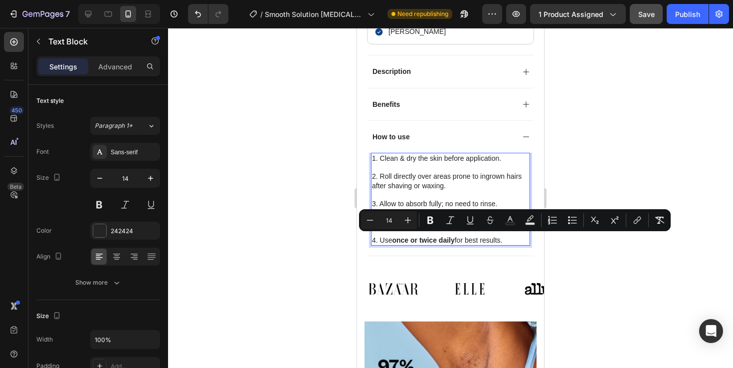
drag, startPoint x: 511, startPoint y: 239, endPoint x: 381, endPoint y: 240, distance: 130.2
click at [381, 240] on p "4. Use once or twice daily for best results." at bounding box center [450, 239] width 157 height 9
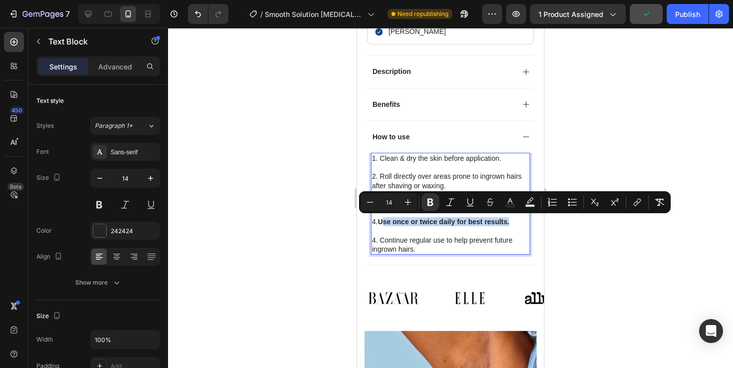
drag, startPoint x: 508, startPoint y: 218, endPoint x: 382, endPoint y: 217, distance: 125.7
click at [382, 217] on p "4. Use once or twice daily for best results." at bounding box center [450, 221] width 157 height 9
click at [427, 203] on icon "Editor contextual toolbar" at bounding box center [430, 202] width 10 height 10
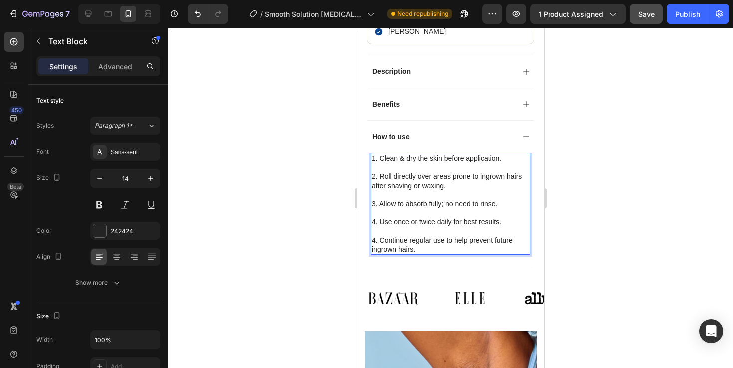
click at [616, 189] on div at bounding box center [450, 198] width 565 height 340
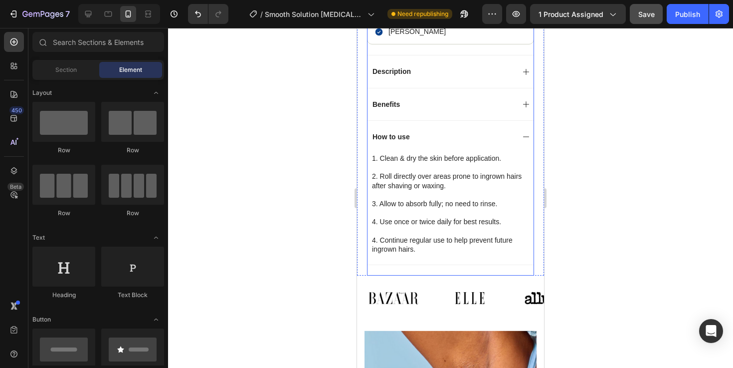
click at [382, 235] on p "4. Continue regular use to help prevent future ingrown hairs." at bounding box center [450, 244] width 157 height 18
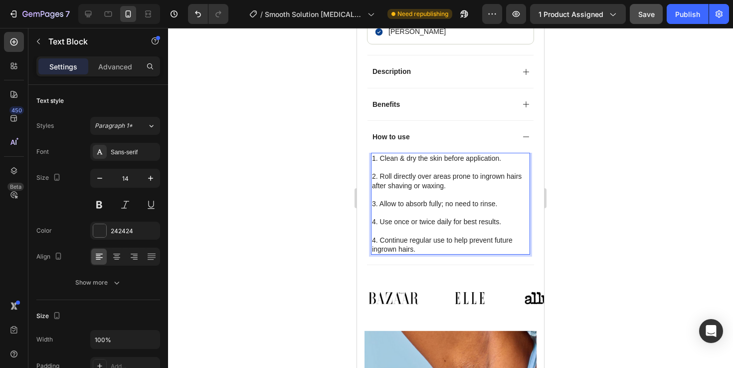
click at [377, 240] on p "4. Continue regular use to help prevent future ingrown hairs." at bounding box center [450, 244] width 157 height 18
click at [627, 220] on div at bounding box center [450, 198] width 565 height 340
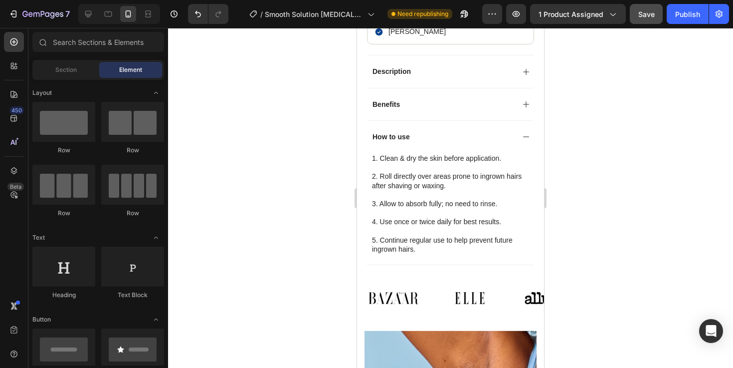
click at [525, 141] on div "How to use" at bounding box center [451, 136] width 166 height 32
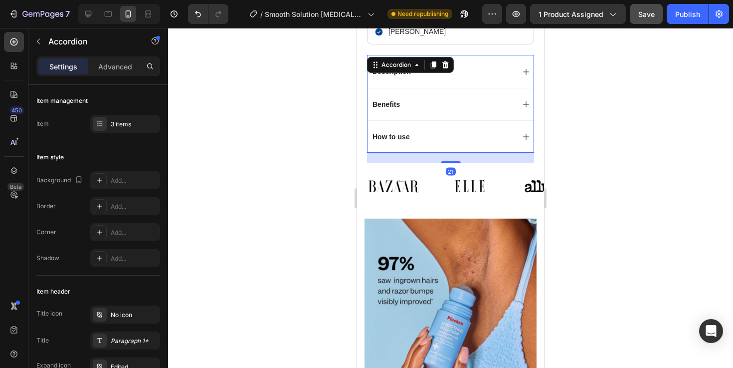
click at [643, 167] on div at bounding box center [450, 198] width 565 height 340
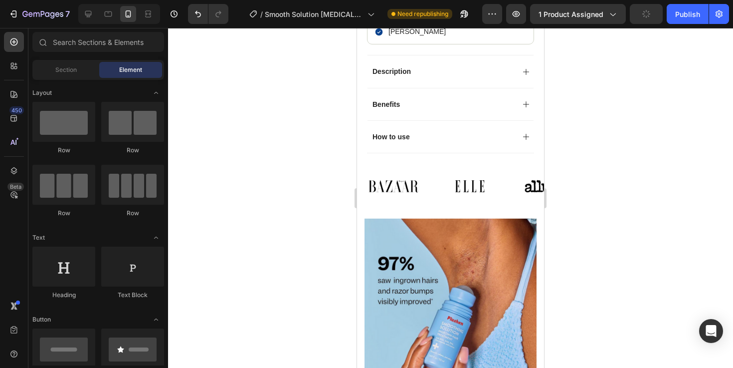
click at [657, 14] on button "button" at bounding box center [646, 14] width 33 height 20
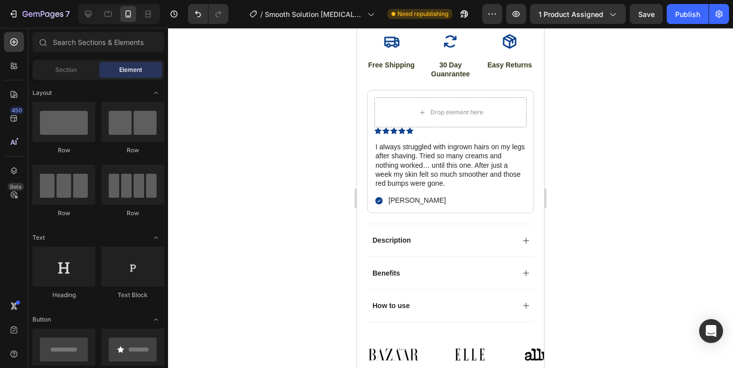
scroll to position [477, 0]
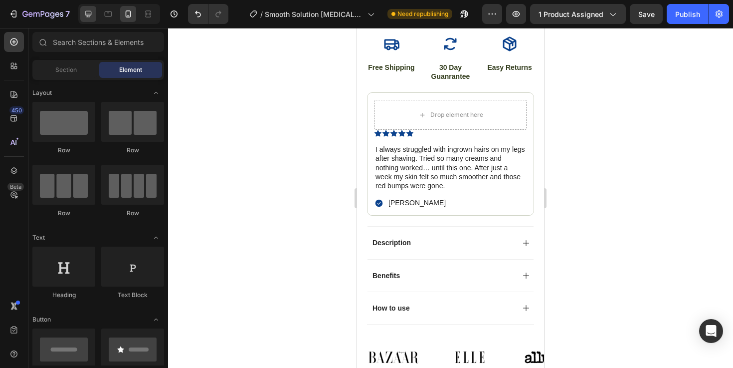
click at [92, 13] on icon at bounding box center [88, 14] width 10 height 10
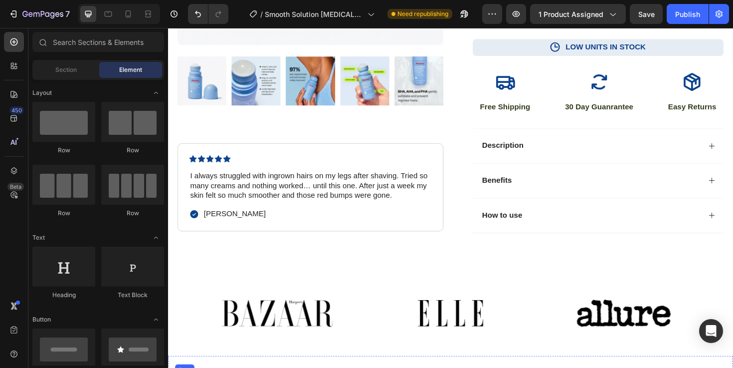
scroll to position [294, 0]
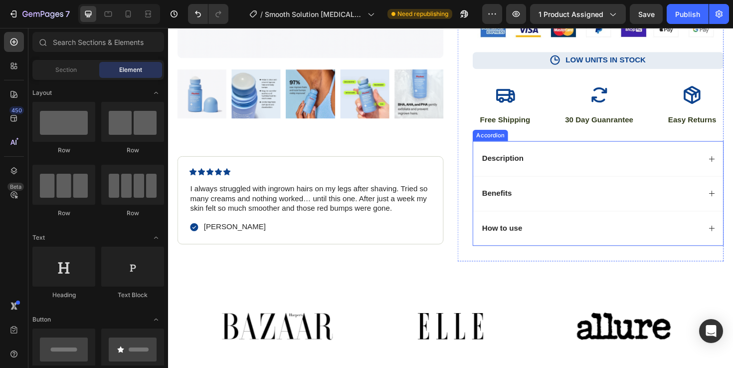
click at [544, 181] on div "Description" at bounding box center [623, 166] width 265 height 37
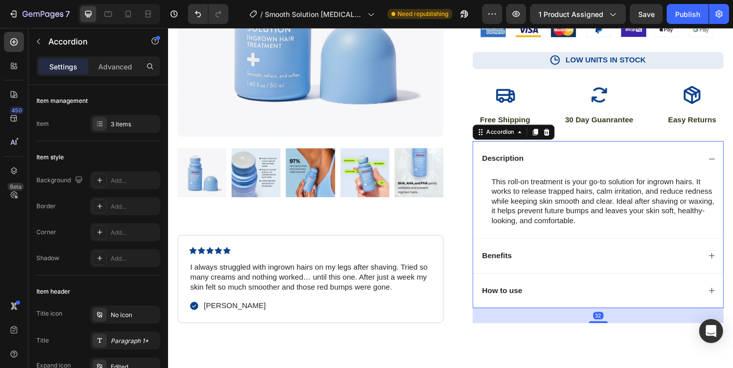
click at [565, 171] on div "Description" at bounding box center [615, 166] width 233 height 13
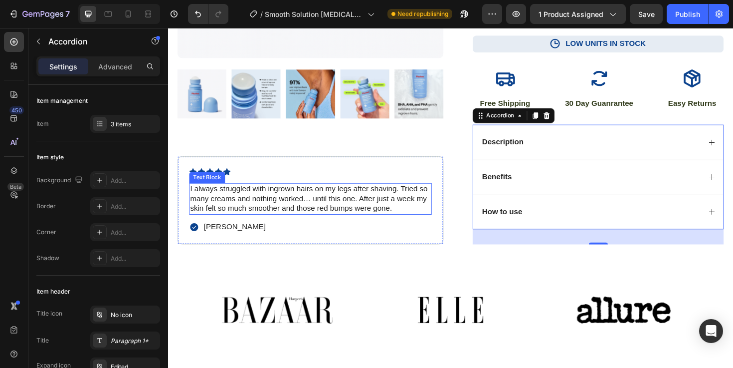
scroll to position [324, 0]
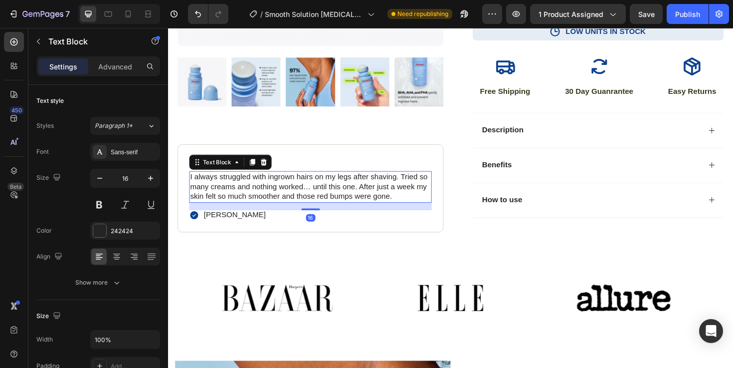
click at [336, 202] on p "I always struggled with ingrown hairs on my legs after shaving. Tried so many c…" at bounding box center [319, 196] width 255 height 31
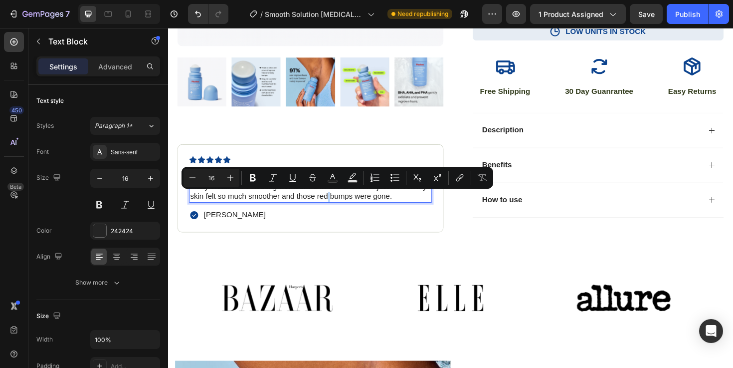
click at [336, 202] on p "I always struggled with ingrown hairs on my legs after shaving. Tried so many c…" at bounding box center [319, 196] width 255 height 31
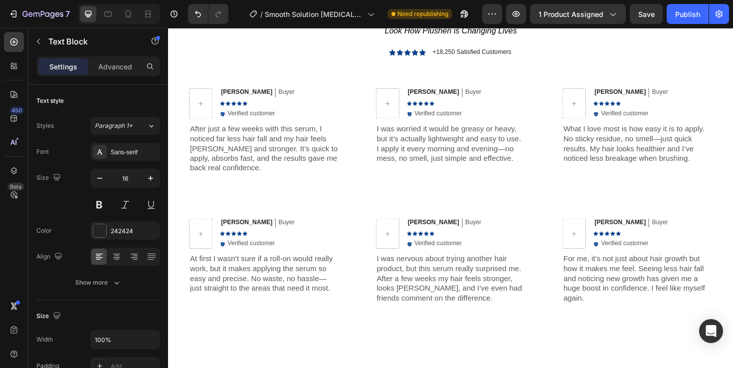
scroll to position [1941, 0]
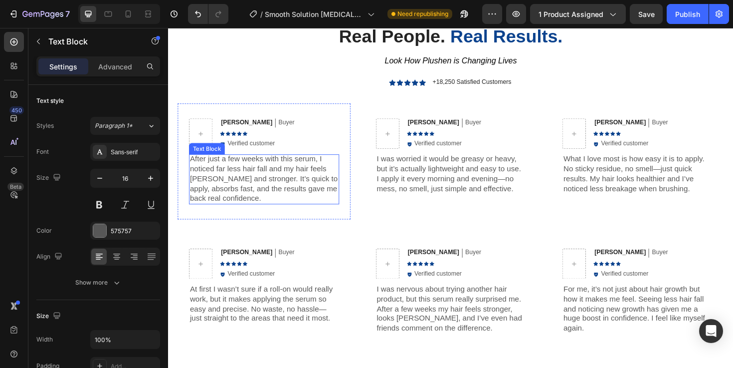
click at [288, 185] on p "After just a few weeks with this serum, I noticed far less hair fall and my hai…" at bounding box center [269, 188] width 157 height 52
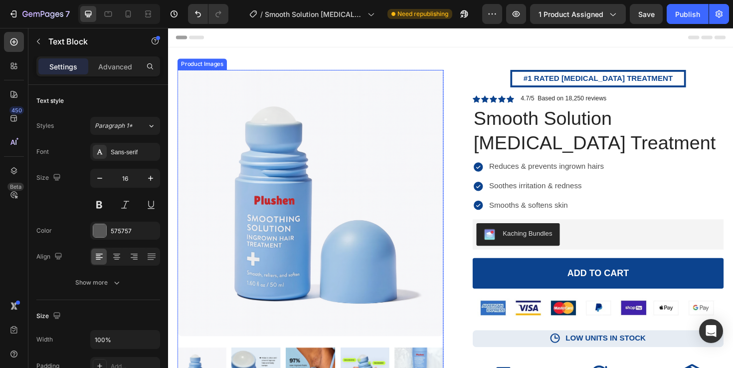
scroll to position [392, 0]
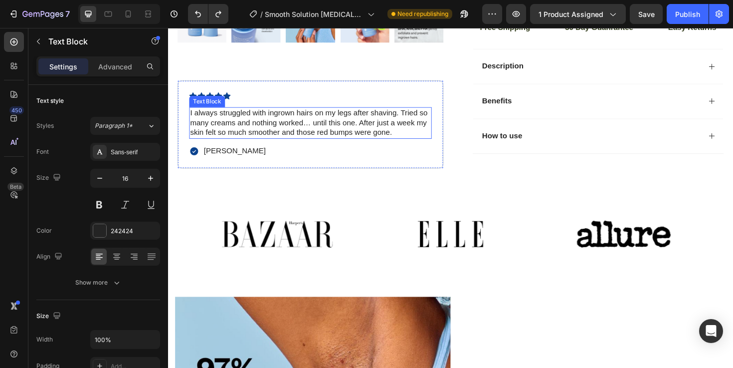
click at [297, 133] on p "I always struggled with ingrown hairs on my legs after shaving. Tried so many c…" at bounding box center [319, 128] width 255 height 31
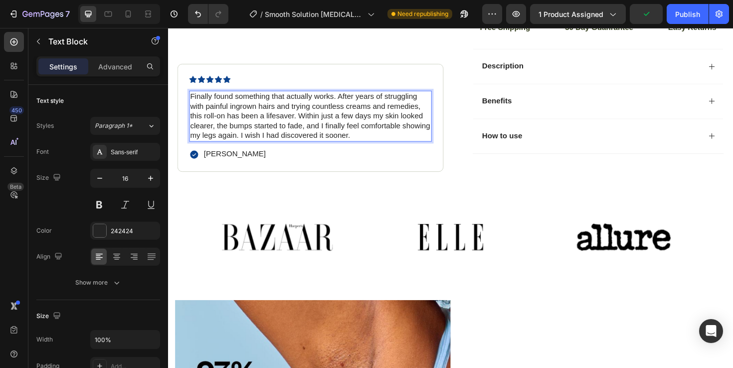
click at [284, 106] on p "Finally found something that actually works. After years of struggling with pai…" at bounding box center [319, 121] width 255 height 52
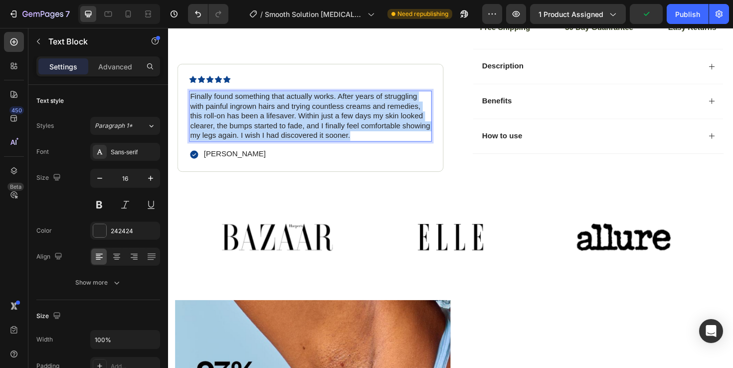
click at [284, 106] on p "Finally found something that actually works. After years of struggling with pai…" at bounding box center [319, 121] width 255 height 52
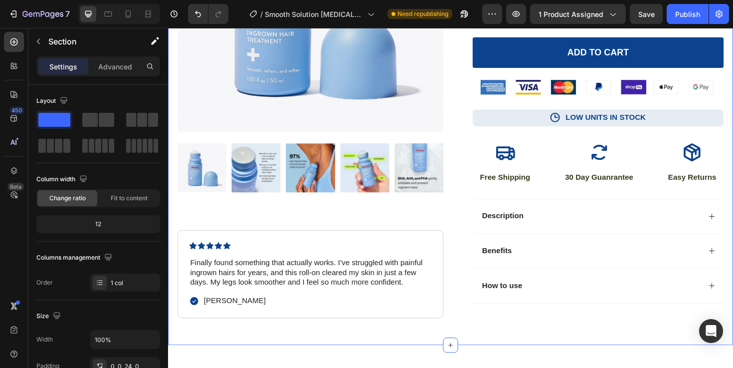
scroll to position [0, 0]
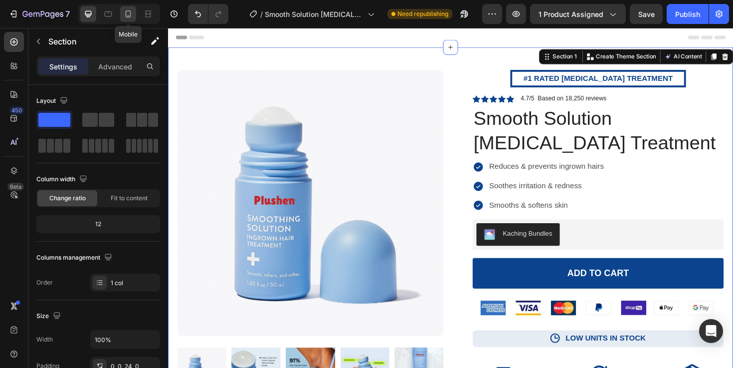
click at [122, 12] on div at bounding box center [128, 14] width 16 height 16
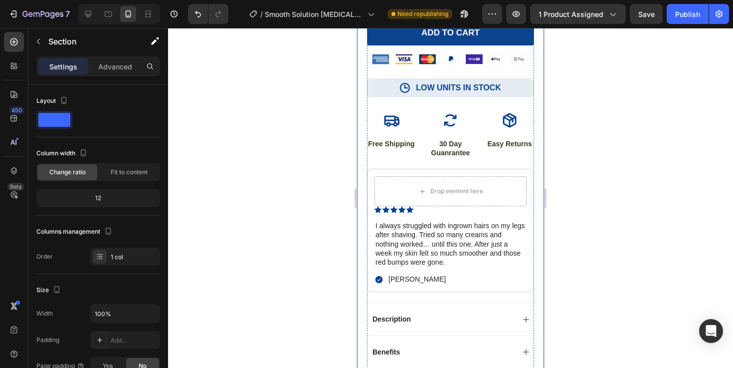
scroll to position [420, 0]
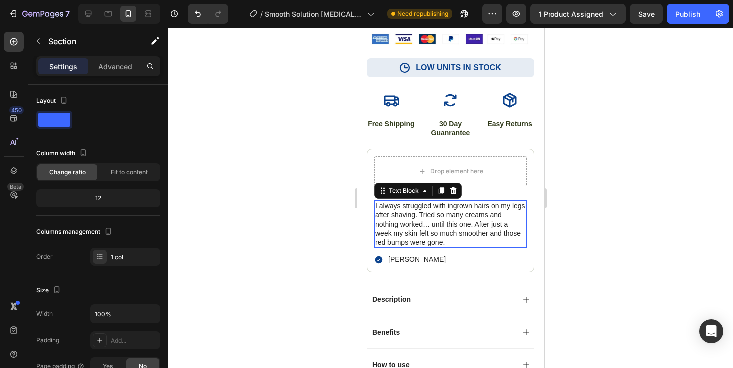
click at [416, 232] on p "I always struggled with ingrown hairs on my legs after shaving. Tried so many c…" at bounding box center [451, 223] width 150 height 45
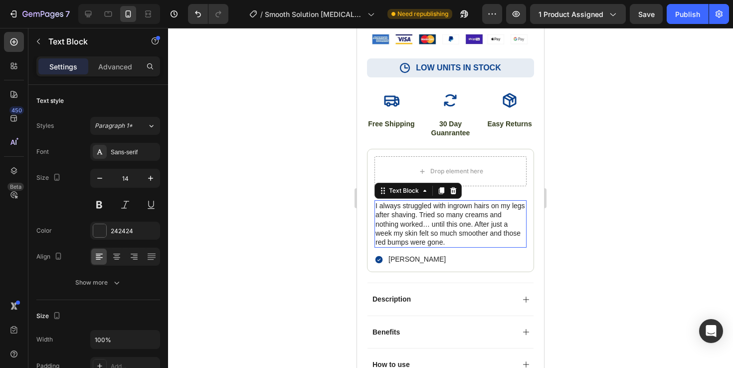
click at [416, 232] on p "I always struggled with ingrown hairs on my legs after shaving. Tried so many c…" at bounding box center [451, 223] width 150 height 45
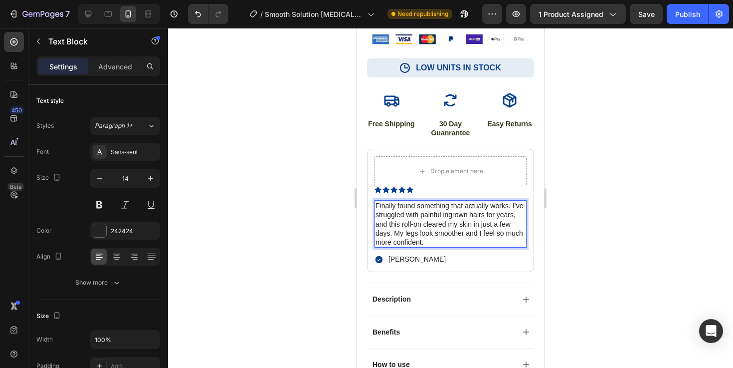
click at [620, 225] on div at bounding box center [450, 198] width 565 height 340
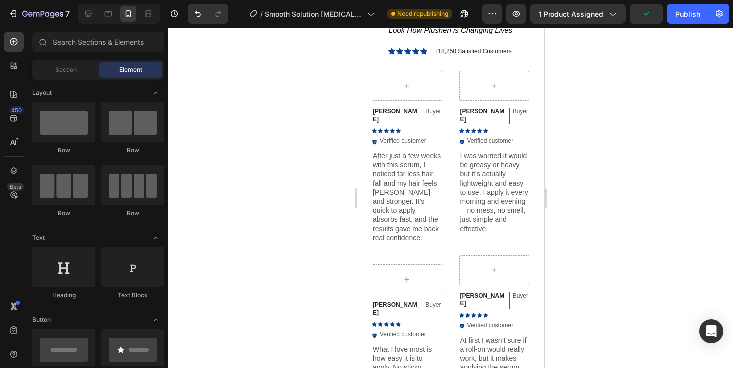
scroll to position [2290, 0]
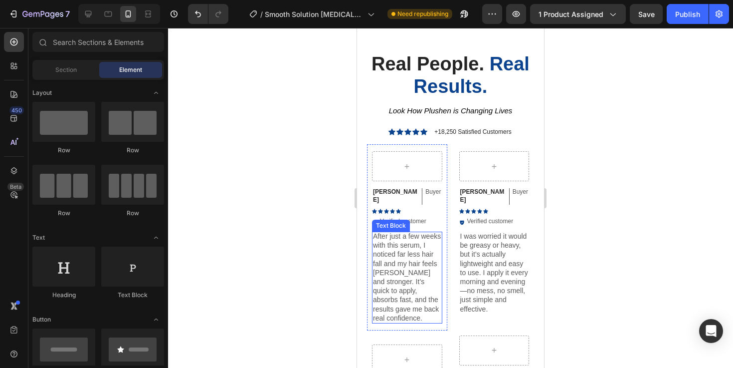
click at [396, 261] on p "After just a few weeks with this serum, I noticed far less hair fall and my hai…" at bounding box center [407, 276] width 68 height 91
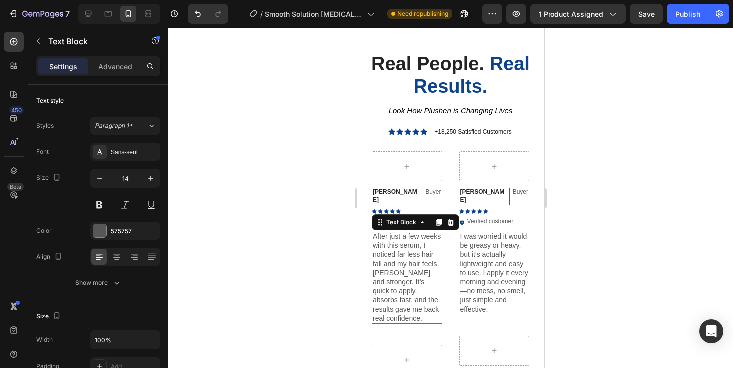
click at [396, 261] on p "After just a few weeks with this serum, I noticed far less hair fall and my hai…" at bounding box center [407, 276] width 68 height 91
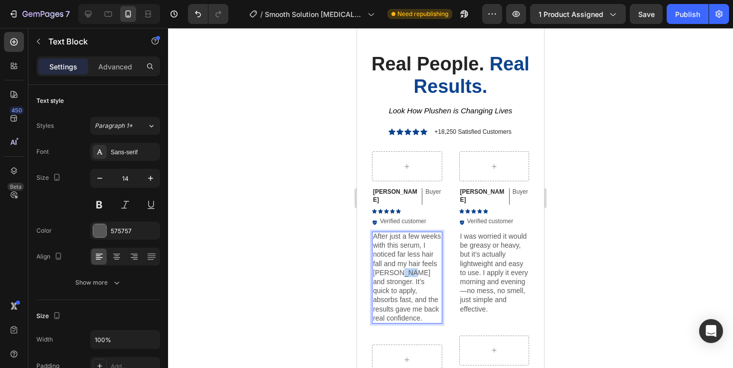
click at [396, 261] on p "After just a few weeks with this serum, I noticed far less hair fall and my hai…" at bounding box center [407, 276] width 68 height 91
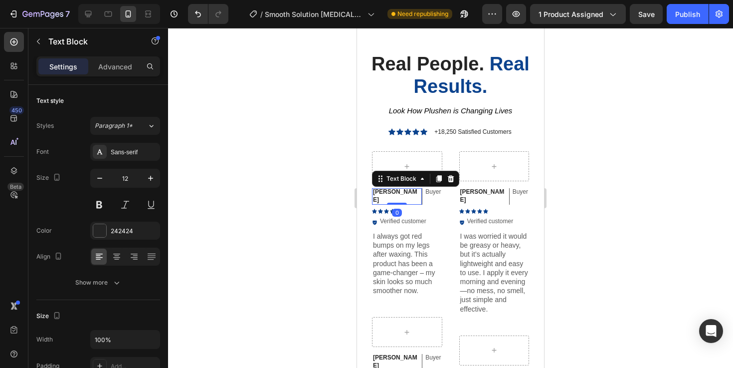
click at [393, 195] on p "Thomas K" at bounding box center [396, 195] width 46 height 15
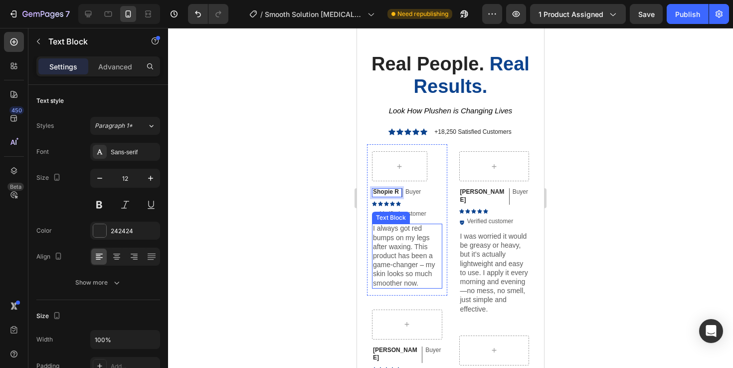
click at [426, 267] on p "I always got red bumps on my legs after waxing. This product has been a game-ch…" at bounding box center [407, 254] width 68 height 63
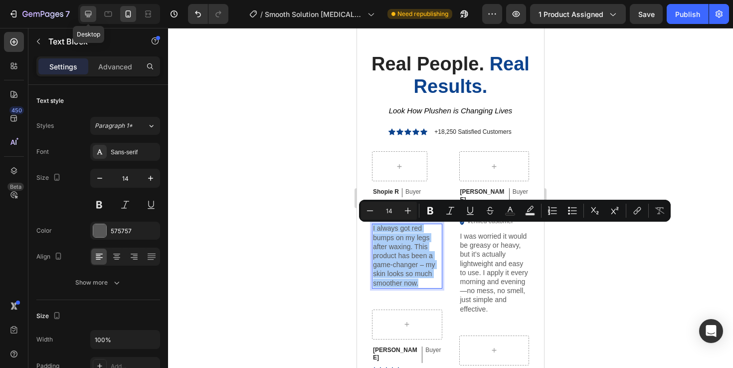
click at [88, 13] on icon at bounding box center [88, 14] width 10 height 10
type input "16"
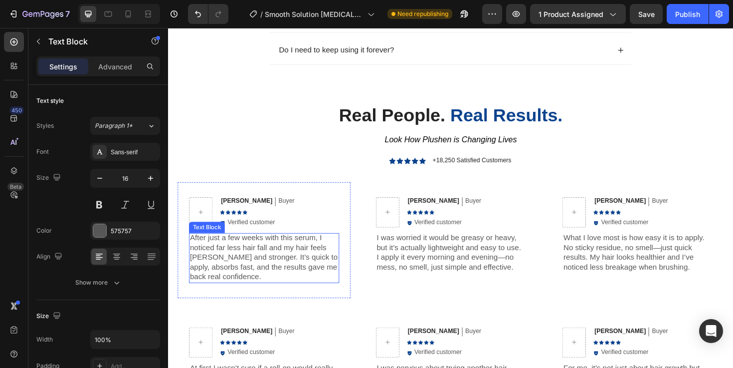
scroll to position [2257, 0]
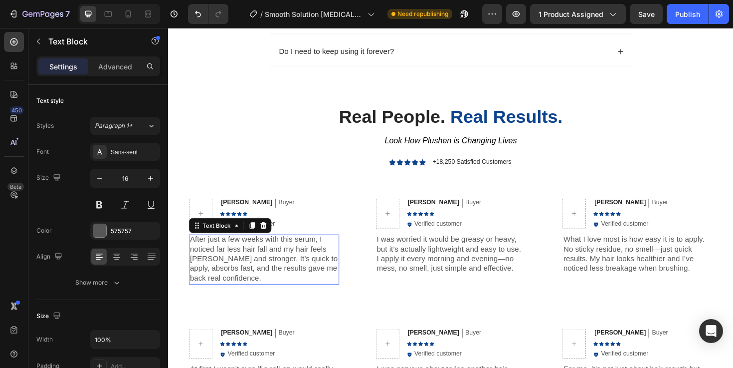
click at [280, 282] on p "After just a few weeks with this serum, I noticed far less hair fall and my hai…" at bounding box center [269, 272] width 157 height 52
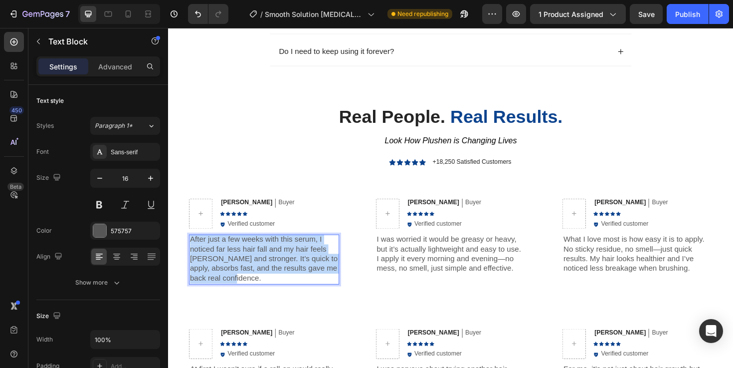
click at [280, 282] on p "After just a few weeks with this serum, I noticed far less hair fall and my hai…" at bounding box center [269, 272] width 157 height 52
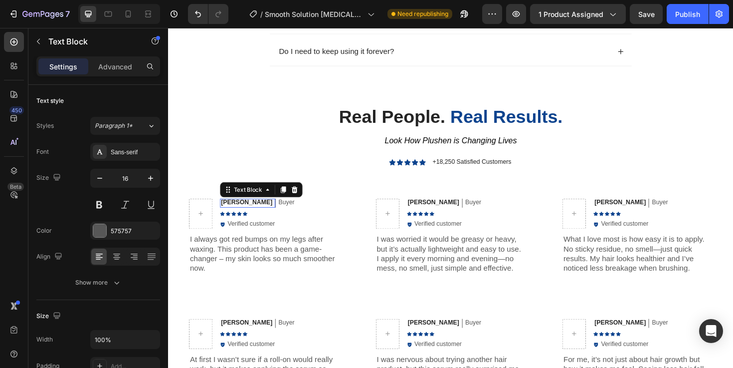
click at [240, 214] on p "Thomas K" at bounding box center [251, 212] width 54 height 8
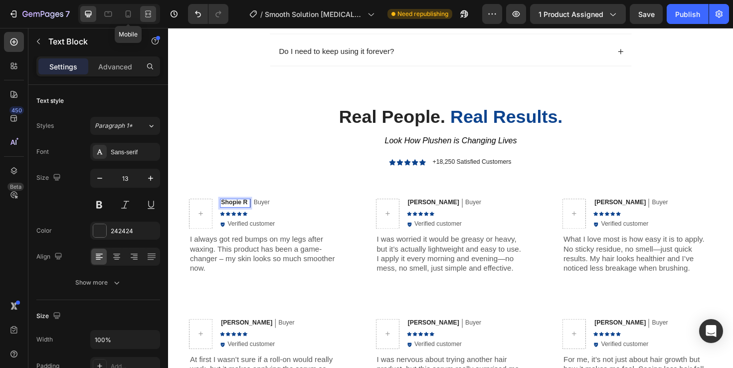
drag, startPoint x: 128, startPoint y: 14, endPoint x: 141, endPoint y: 13, distance: 13.0
click at [128, 14] on icon at bounding box center [128, 14] width 10 height 10
type input "12"
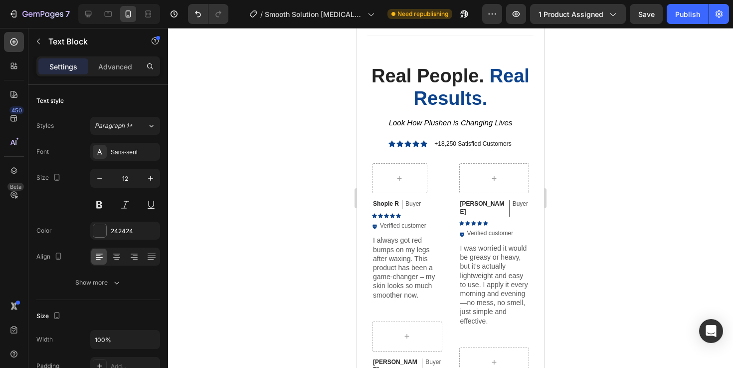
scroll to position [2243, 0]
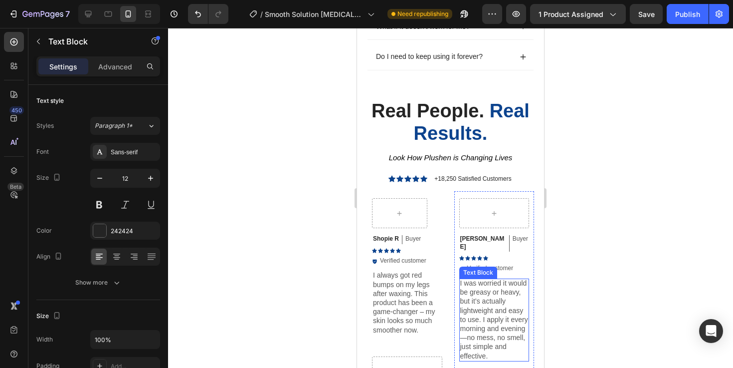
click at [495, 311] on p "I was worried it would be greasy or heavy, but it’s actually lightweight and ea…" at bounding box center [494, 319] width 68 height 82
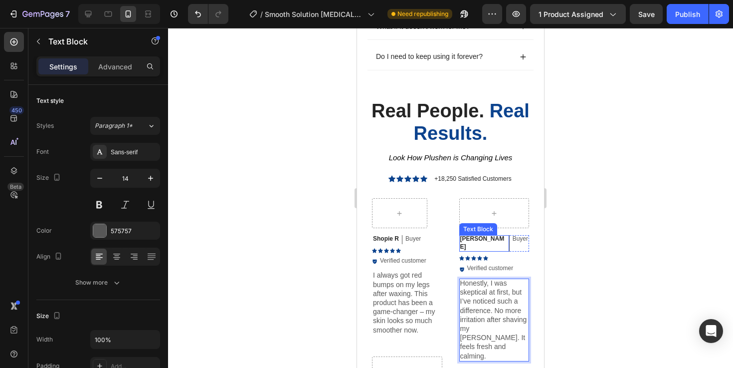
click at [470, 240] on p "Daniel W" at bounding box center [483, 242] width 46 height 15
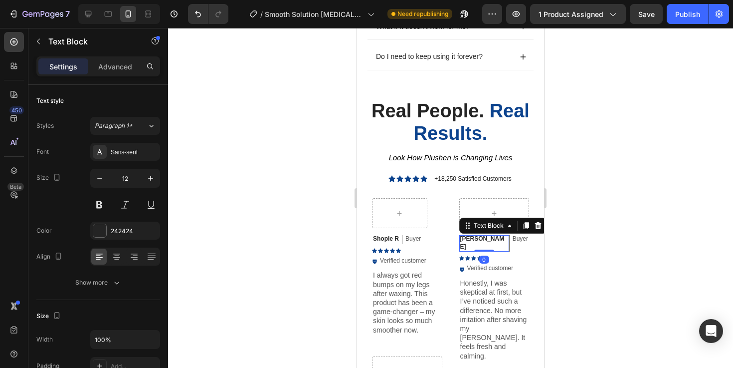
click at [470, 240] on p "Daniel W" at bounding box center [483, 242] width 46 height 15
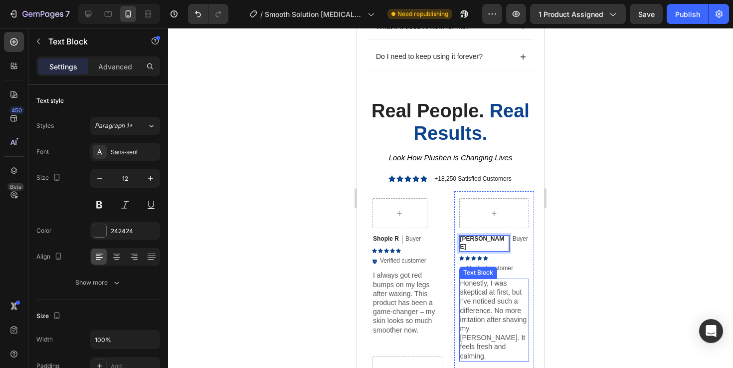
click at [482, 295] on p "Honestly, I was skeptical at first, but I’ve noticed such a difference. No more…" at bounding box center [494, 319] width 68 height 82
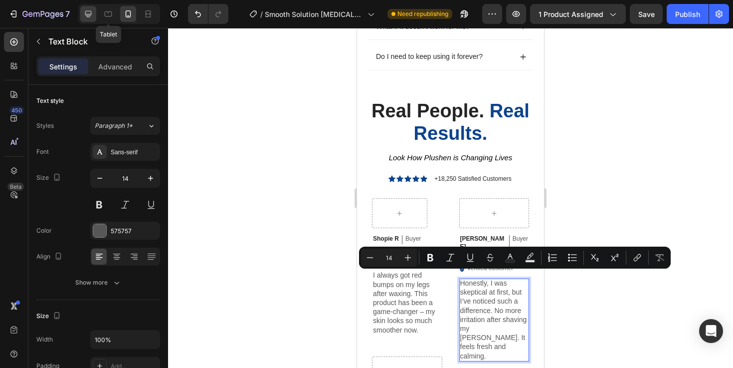
click at [93, 17] on icon at bounding box center [88, 14] width 10 height 10
type input "16"
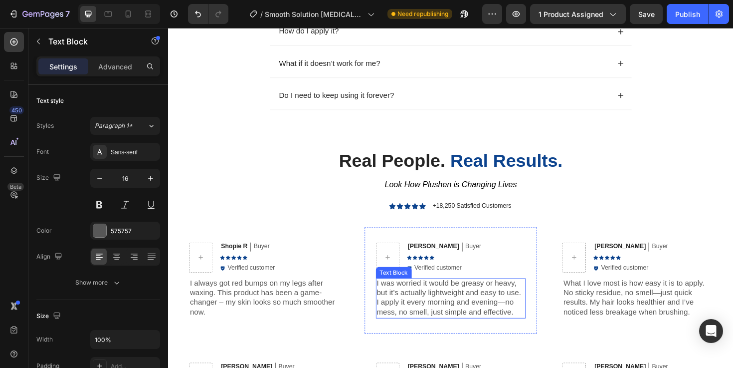
scroll to position [2211, 0]
click at [461, 305] on p "I was worried it would be greasy or heavy, but it’s actually lightweight and ea…" at bounding box center [467, 313] width 157 height 41
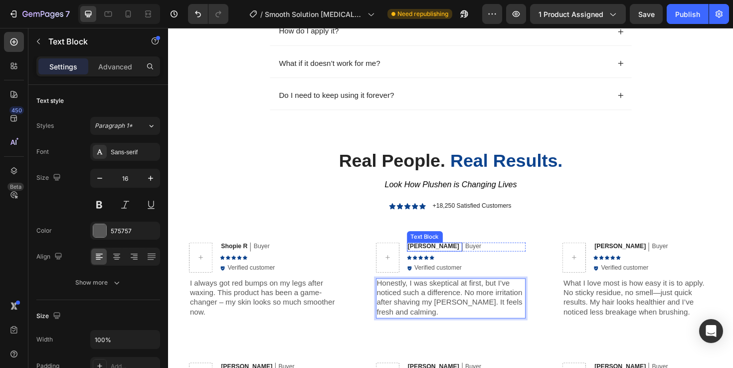
click at [427, 260] on p "Daniel W" at bounding box center [449, 259] width 54 height 8
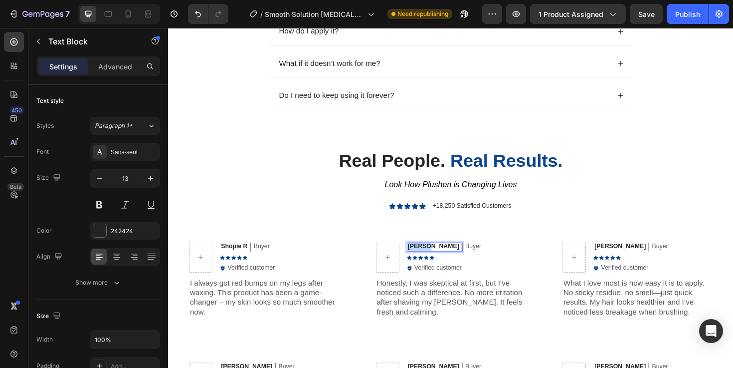
click at [427, 260] on p "Daniel W" at bounding box center [449, 259] width 54 height 8
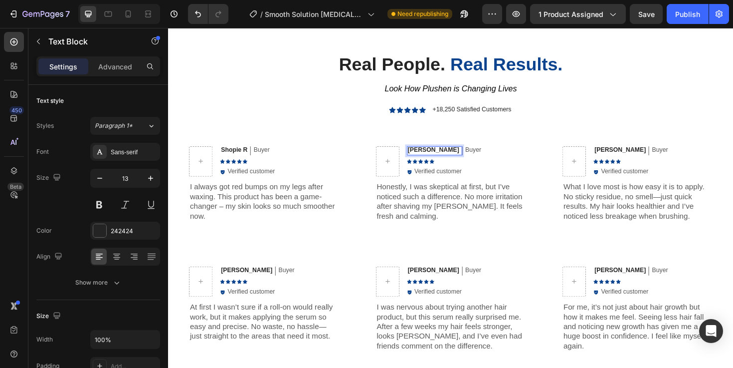
scroll to position [2318, 0]
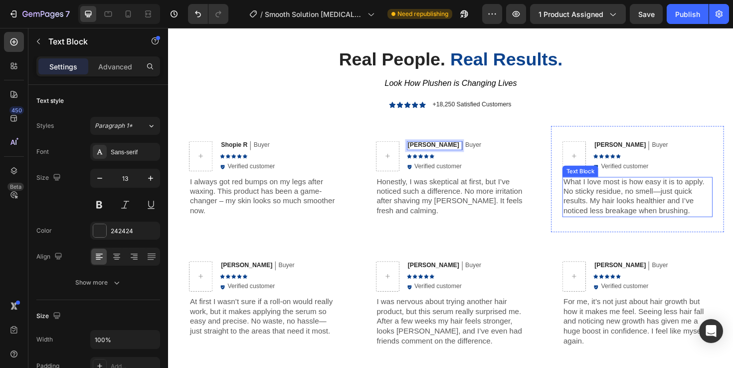
click at [629, 217] on p "What I love most is how easy it is to apply. No sticky residue, no smell—just q…" at bounding box center [664, 206] width 157 height 41
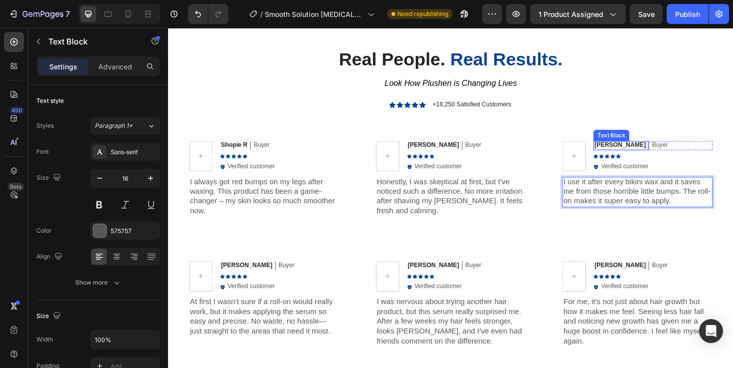
click at [630, 150] on p "Emily T" at bounding box center [646, 152] width 54 height 8
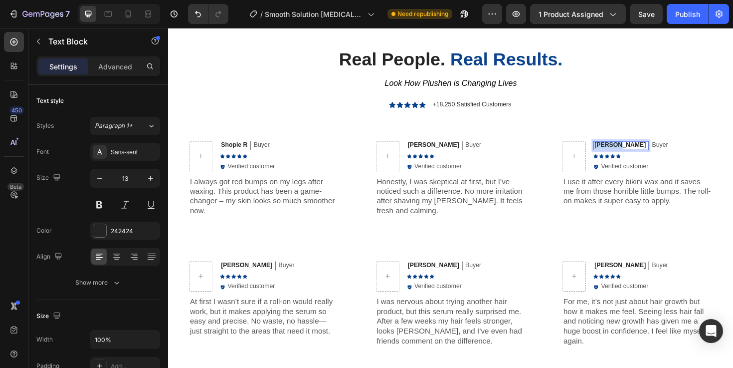
click at [630, 150] on p "Emily T" at bounding box center [646, 152] width 54 height 8
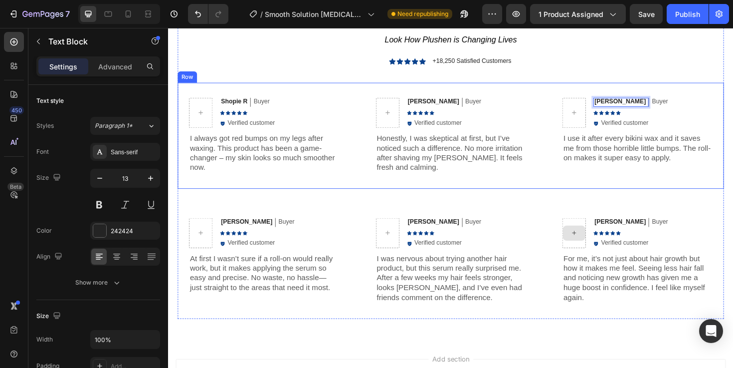
scroll to position [2373, 0]
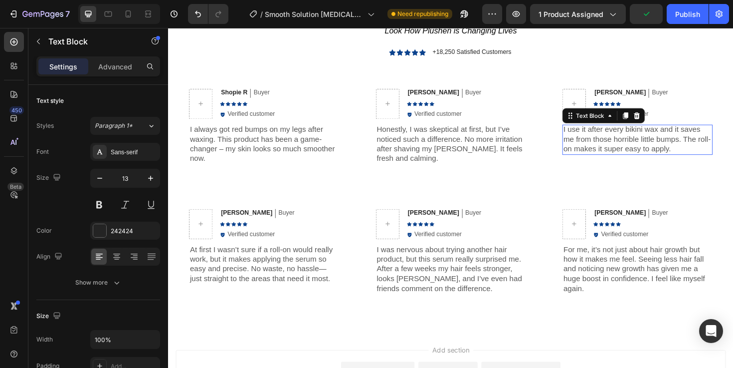
click at [610, 146] on p "I use it after every bikini wax and it saves me from those horrible little bump…" at bounding box center [664, 145] width 157 height 31
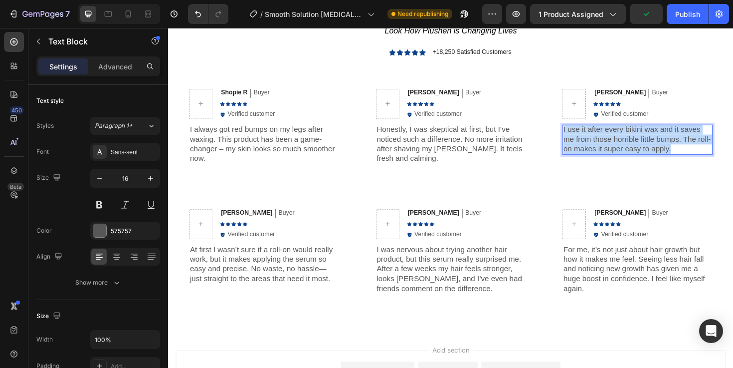
click at [610, 146] on p "I use it after every bikini wax and it saves me from those horrible little bump…" at bounding box center [664, 145] width 157 height 31
copy p "I use it after every bikini wax and it saves me from those horrible little bump…"
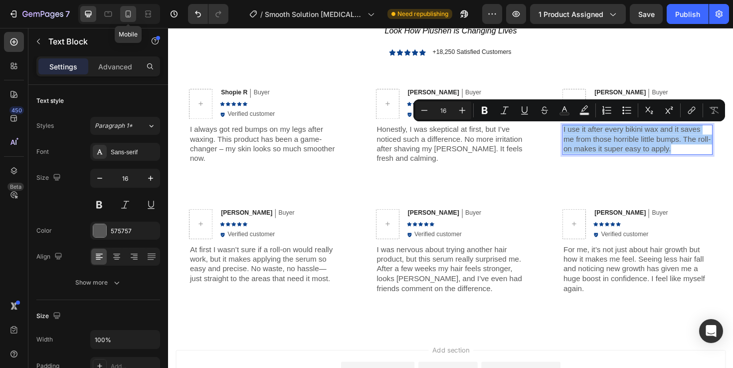
click at [132, 14] on icon at bounding box center [128, 14] width 10 height 10
type input "14"
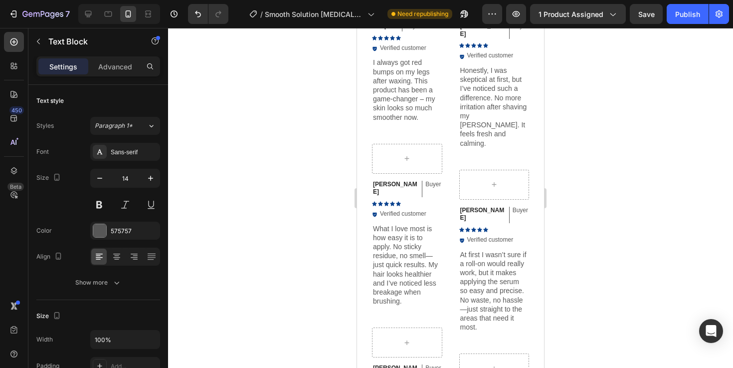
scroll to position [2491, 0]
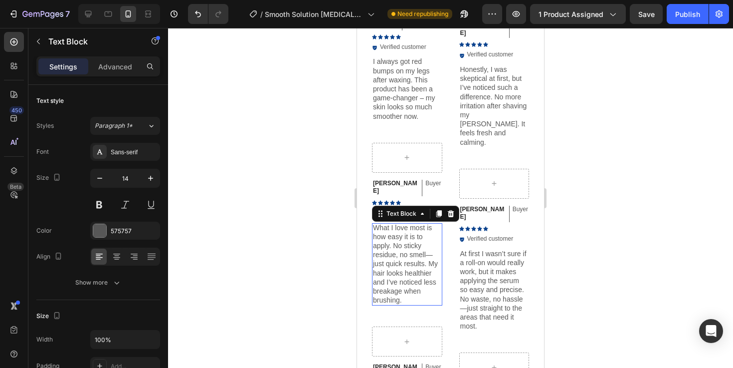
click at [408, 256] on p "What I love most is how easy it is to apply. No sticky residue, no smell—just q…" at bounding box center [407, 264] width 68 height 82
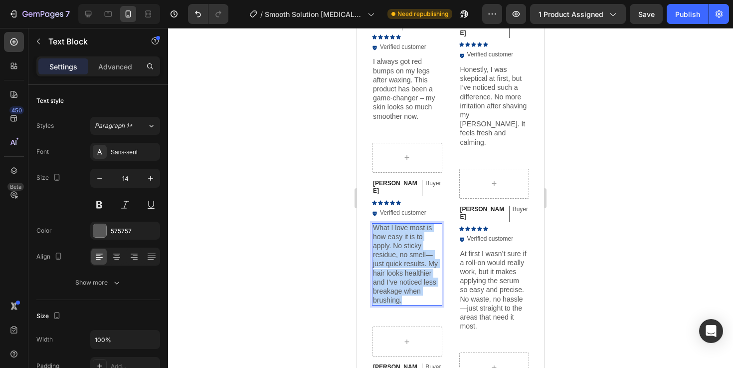
click at [408, 256] on p "What I love most is how easy it is to apply. No sticky residue, no smell—just q…" at bounding box center [407, 264] width 68 height 82
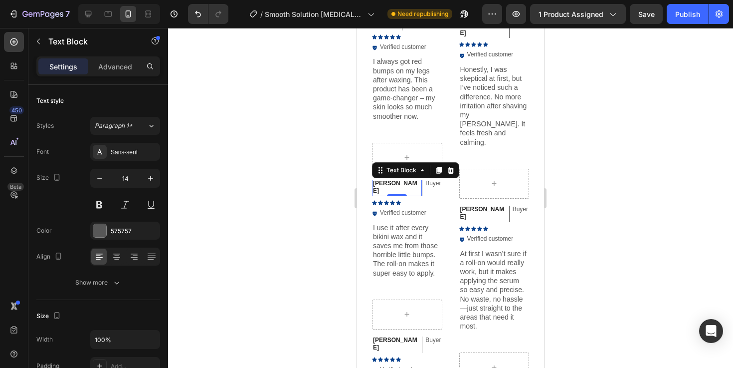
click at [381, 182] on p "Emily T" at bounding box center [396, 187] width 46 height 15
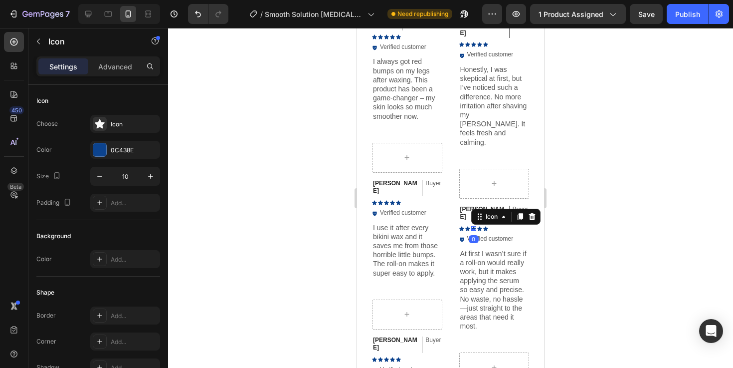
click at [472, 208] on div "Icon" at bounding box center [505, 216] width 69 height 16
click at [467, 205] on p "[PERSON_NAME]" at bounding box center [483, 212] width 46 height 15
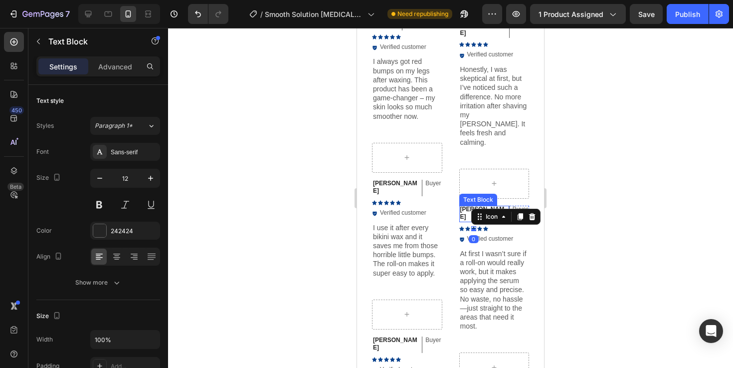
click at [467, 205] on p "[PERSON_NAME]" at bounding box center [483, 212] width 46 height 15
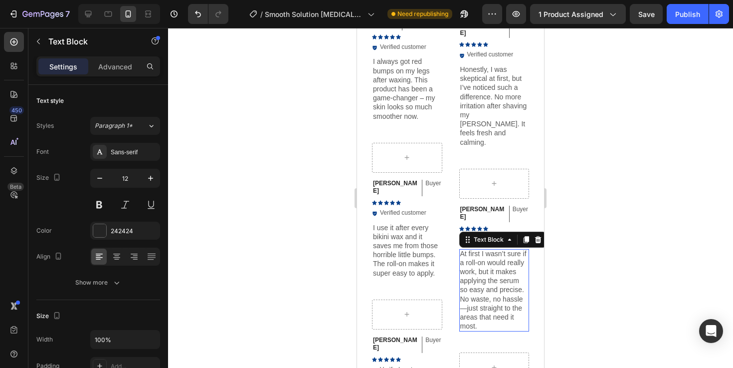
click at [483, 249] on p "At first I wasn’t sure if a roll-on would really work, but it makes applying th…" at bounding box center [494, 290] width 68 height 82
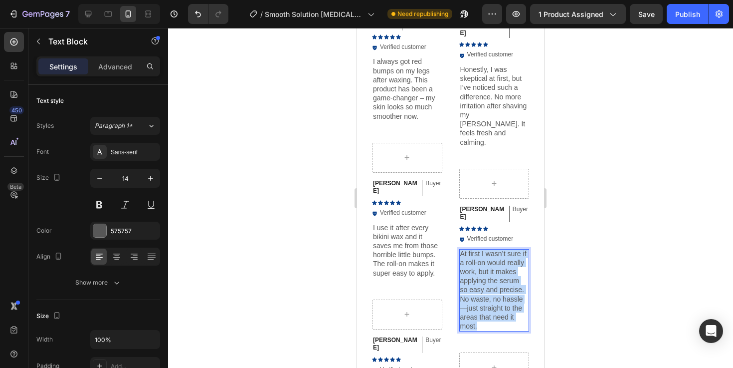
click at [483, 249] on p "At first I wasn’t sure if a roll-on would really work, but it makes applying th…" at bounding box center [494, 290] width 68 height 82
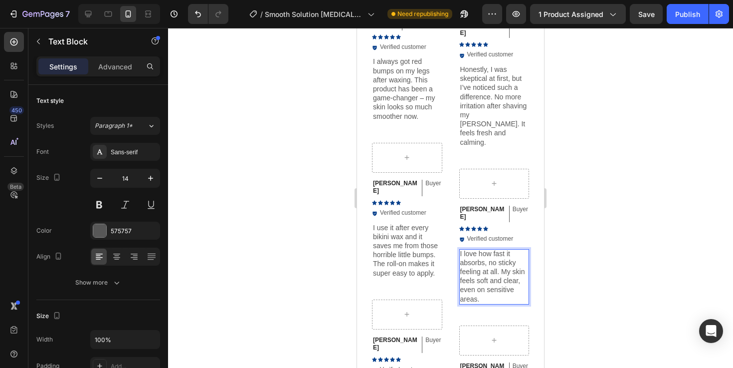
click at [500, 249] on p "I love how fast it absorbs, no sticky feeling at all. My skin feels soft and cl…" at bounding box center [494, 276] width 68 height 54
copy p "I love how fast it absorbs, no sticky feeling at all. My skin feels soft and cl…"
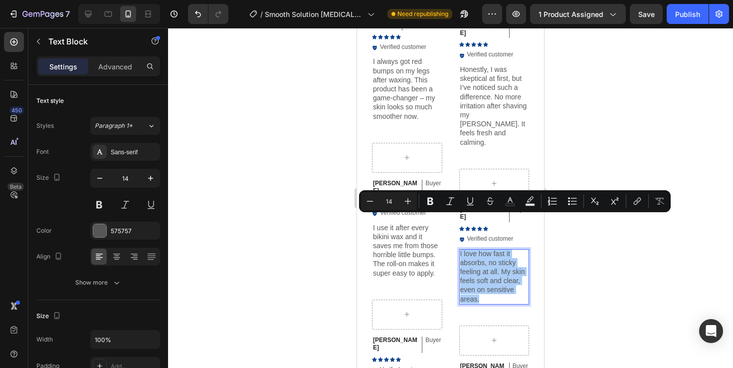
click at [571, 248] on div at bounding box center [450, 198] width 565 height 340
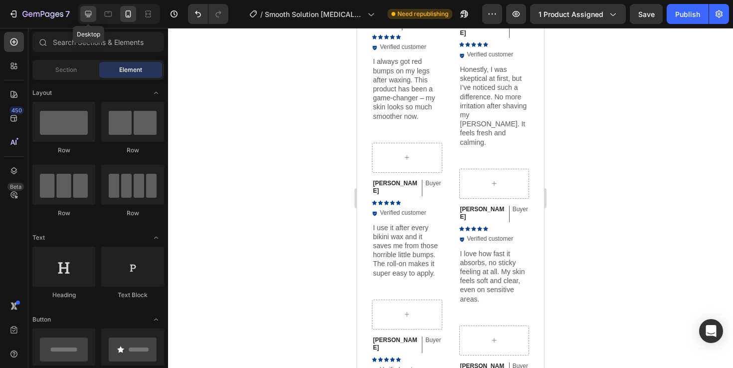
click at [86, 11] on icon at bounding box center [88, 14] width 6 height 6
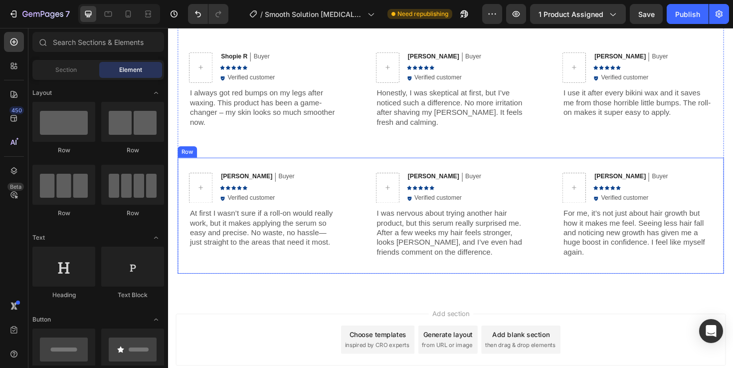
scroll to position [2410, 0]
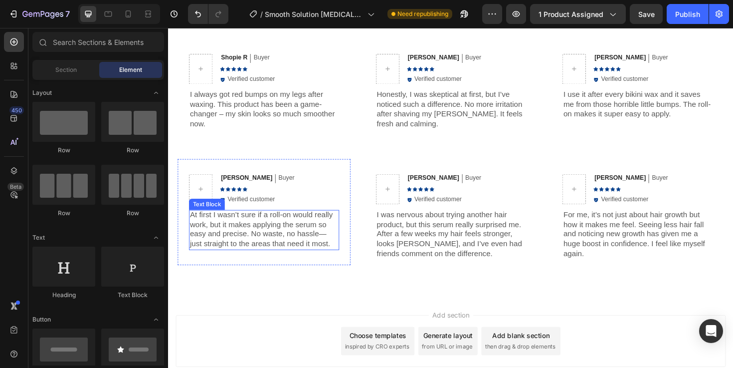
click at [294, 251] on p "At first I wasn’t sure if a roll-on would really work, but it makes applying th…" at bounding box center [269, 240] width 157 height 41
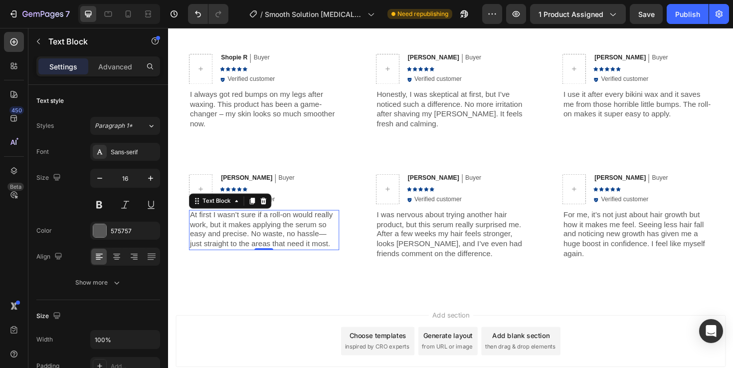
click at [294, 251] on p "At first I wasn’t sure if a roll-on would really work, but it makes applying th…" at bounding box center [269, 240] width 157 height 41
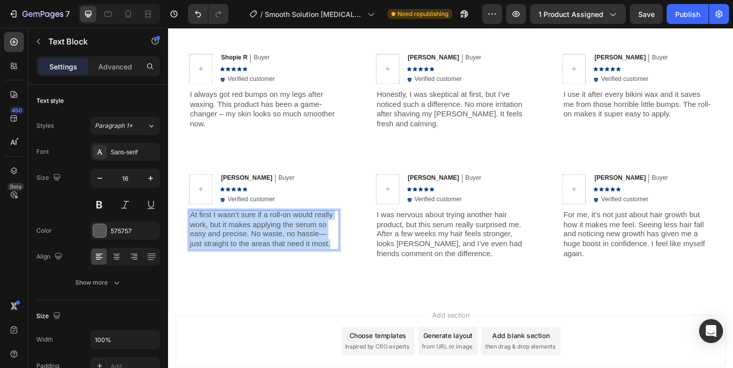
click at [294, 251] on p "At first I wasn’t sure if a roll-on would really work, but it makes applying th…" at bounding box center [269, 240] width 157 height 41
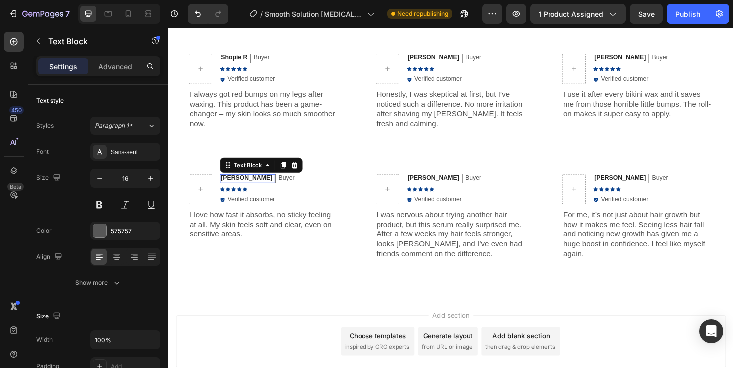
click at [232, 185] on p "[PERSON_NAME]" at bounding box center [251, 187] width 54 height 8
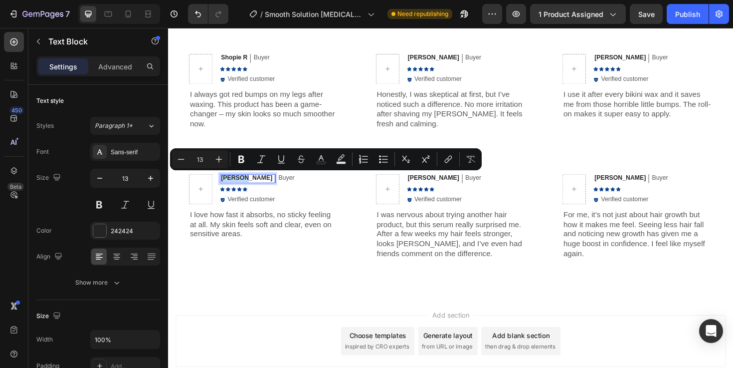
scroll to position [2410, 0]
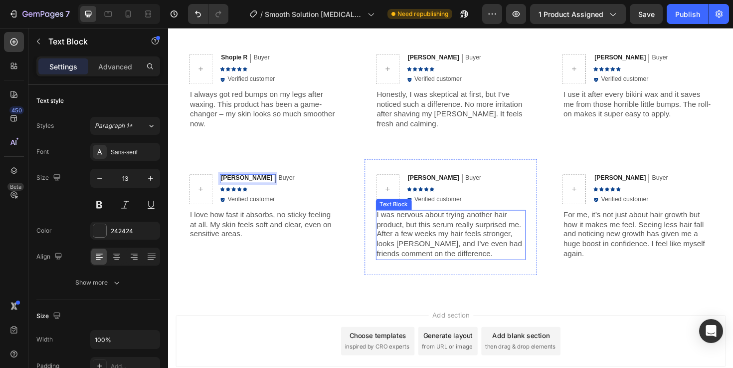
click at [453, 243] on p "I was nervous about trying another hair product, but this serum really surprise…" at bounding box center [467, 246] width 157 height 52
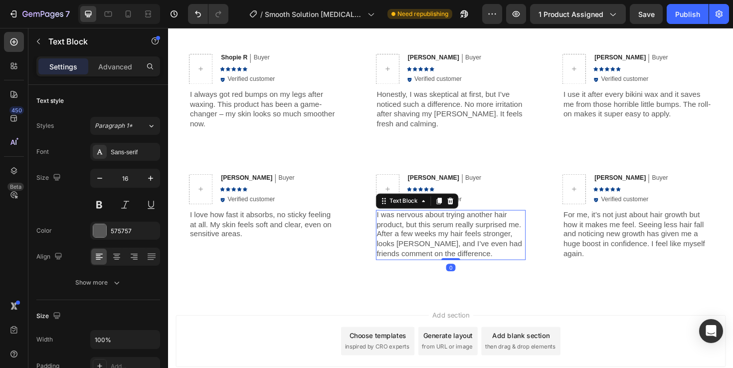
click at [453, 243] on p "I was nervous about trying another hair product, but this serum really surprise…" at bounding box center [467, 246] width 157 height 52
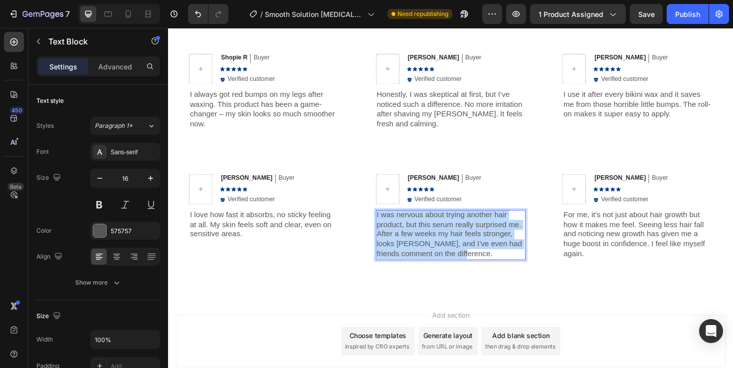
click at [453, 243] on p "I was nervous about trying another hair product, but this serum really surprise…" at bounding box center [467, 246] width 157 height 52
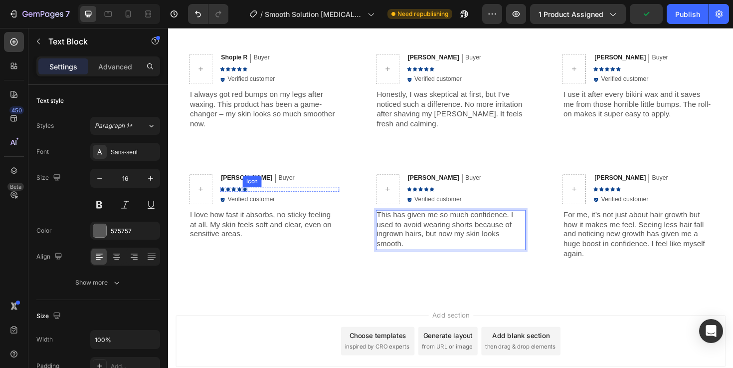
click at [250, 182] on div "[PERSON_NAME] Text Block Buyer Text Block Row Icon Icon Icon Icon Icon Icon Lis…" at bounding box center [269, 218] width 183 height 102
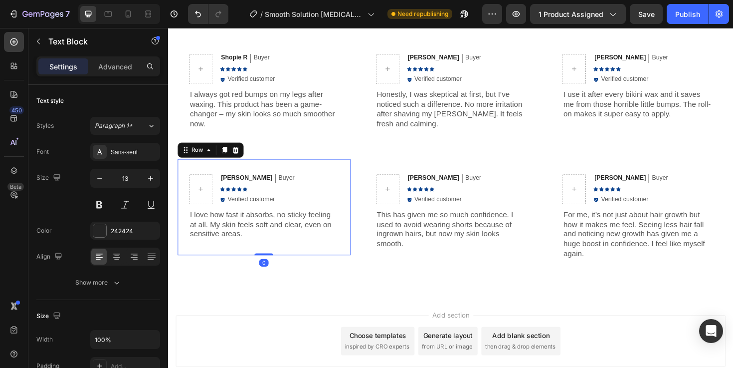
click at [256, 182] on div "[PERSON_NAME] Text Block Buyer Text Block Row Icon Icon Icon Icon Icon Icon Lis…" at bounding box center [269, 218] width 183 height 102
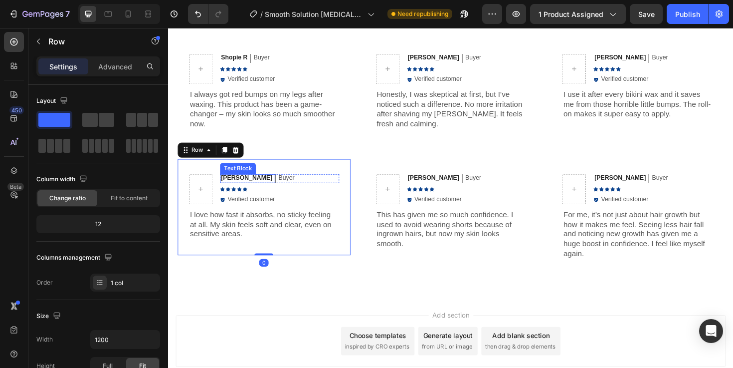
click at [254, 186] on p "[PERSON_NAME]" at bounding box center [251, 187] width 54 height 8
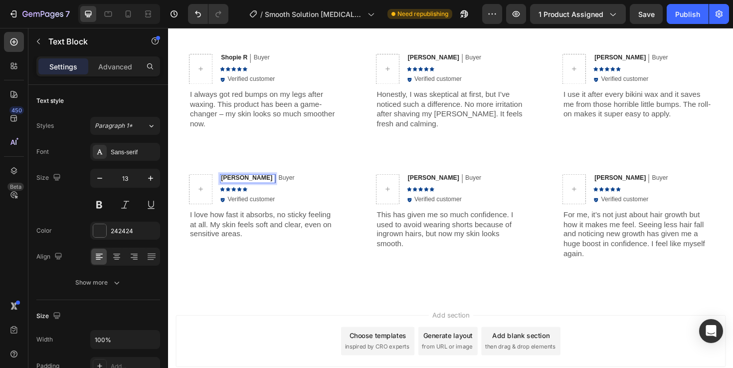
click at [260, 185] on div "[PERSON_NAME]" at bounding box center [251, 187] width 56 height 9
click at [438, 186] on p "[PERSON_NAME]" at bounding box center [449, 187] width 54 height 8
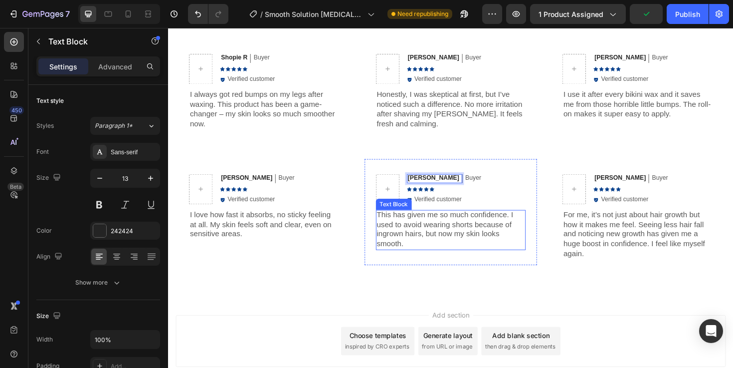
click at [422, 238] on p "This has given me so much confidence. I used to avoid wearing shorts because of…" at bounding box center [467, 240] width 157 height 41
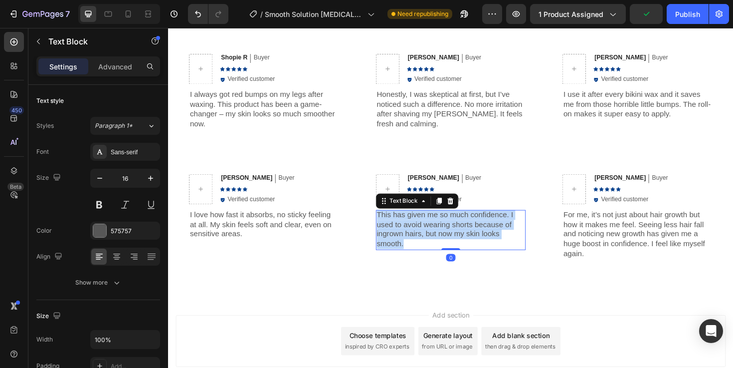
click at [422, 238] on p "This has given me so much confidence. I used to avoid wearing shorts because of…" at bounding box center [467, 240] width 157 height 41
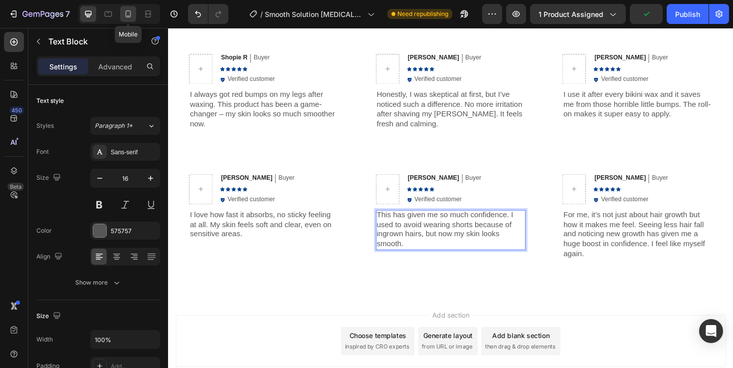
click at [126, 13] on icon at bounding box center [128, 13] width 5 height 7
type input "14"
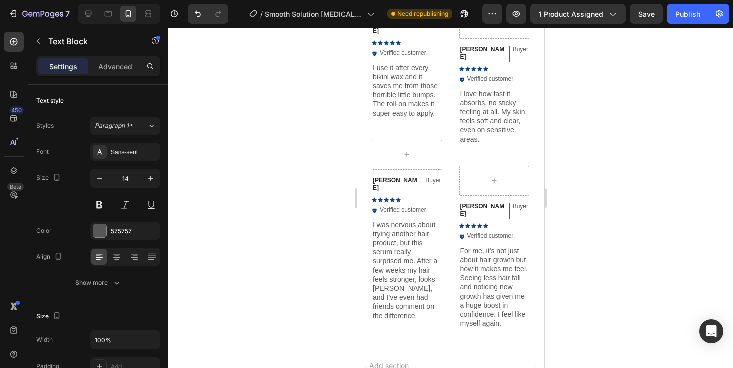
scroll to position [2646, 0]
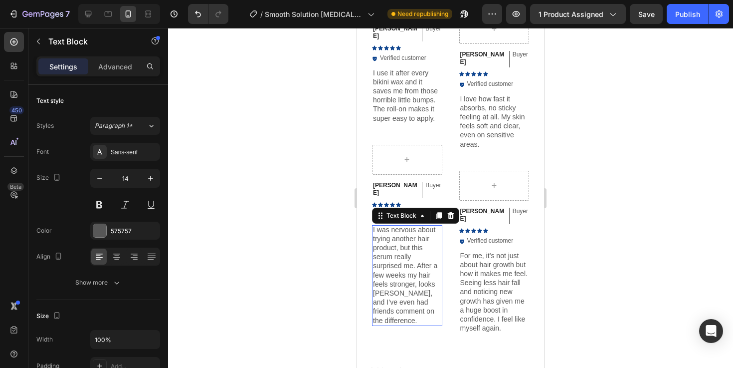
click at [410, 237] on p "I was nervous about trying another hair product, but this serum really surprise…" at bounding box center [407, 275] width 68 height 100
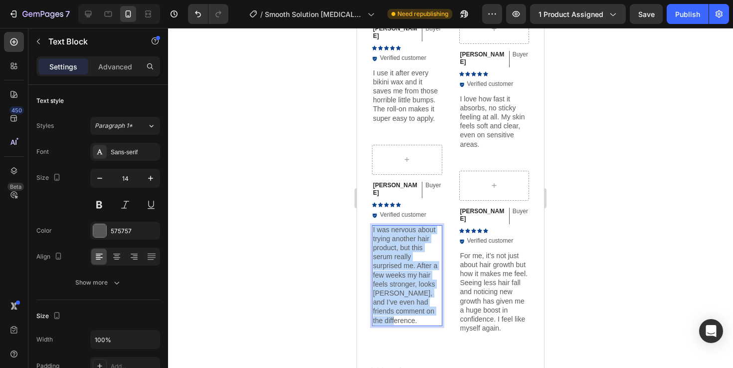
click at [410, 237] on p "I was nervous about trying another hair product, but this serum really surprise…" at bounding box center [407, 275] width 68 height 100
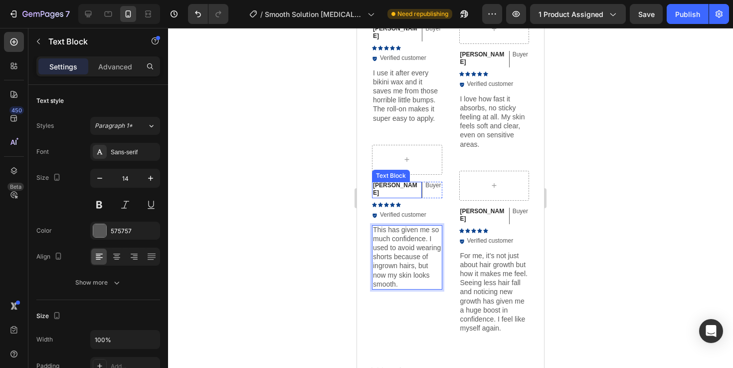
click at [384, 182] on p "[PERSON_NAME]" at bounding box center [396, 189] width 46 height 15
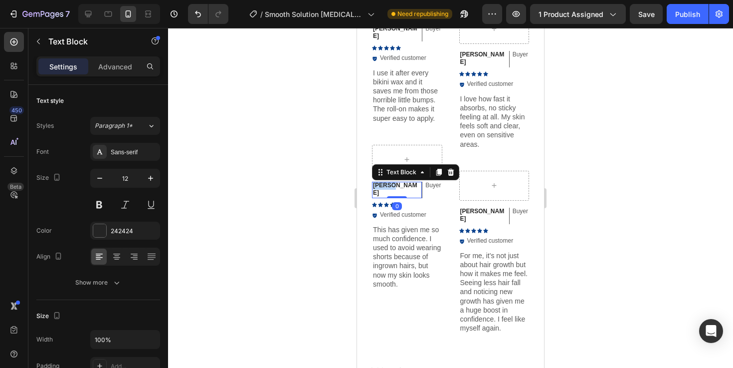
click at [384, 182] on p "[PERSON_NAME]" at bounding box center [396, 189] width 46 height 15
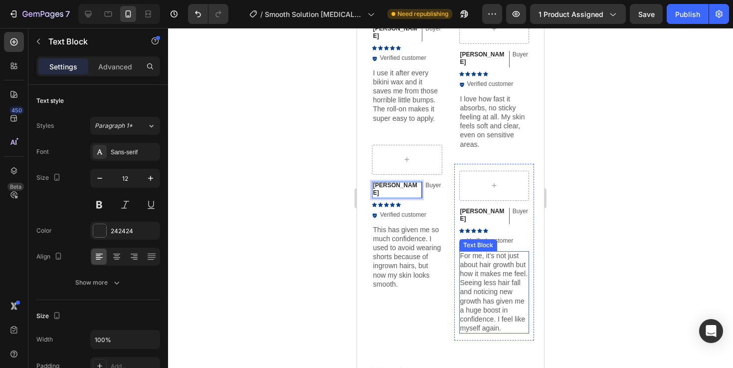
click at [495, 264] on p "For me, it’s not just about hair growth but how it makes me feel. Seeing less h…" at bounding box center [494, 292] width 68 height 82
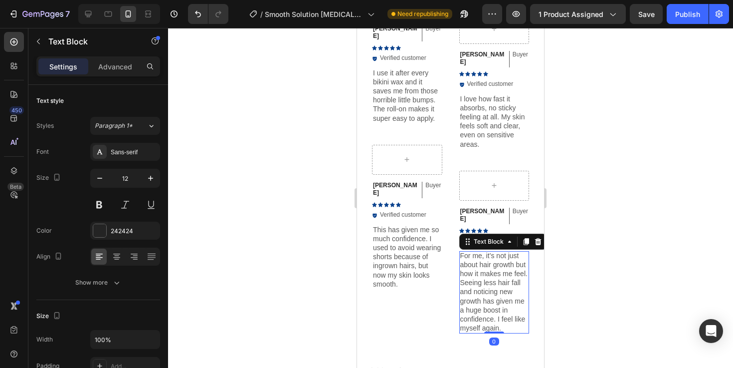
click at [495, 264] on p "For me, it’s not just about hair growth but how it makes me feel. Seeing less h…" at bounding box center [494, 292] width 68 height 82
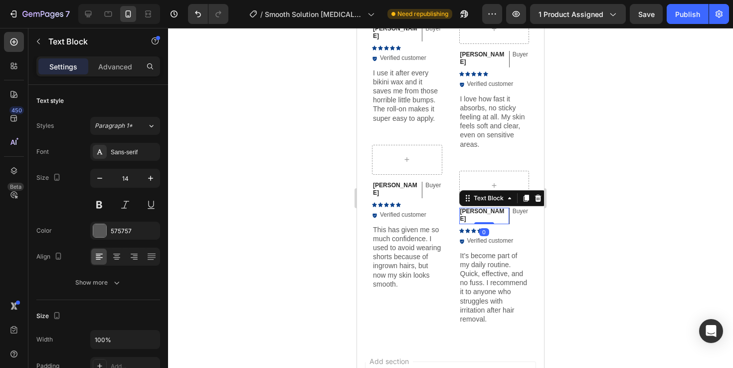
click at [468, 207] on p "[PERSON_NAME]" at bounding box center [483, 214] width 46 height 15
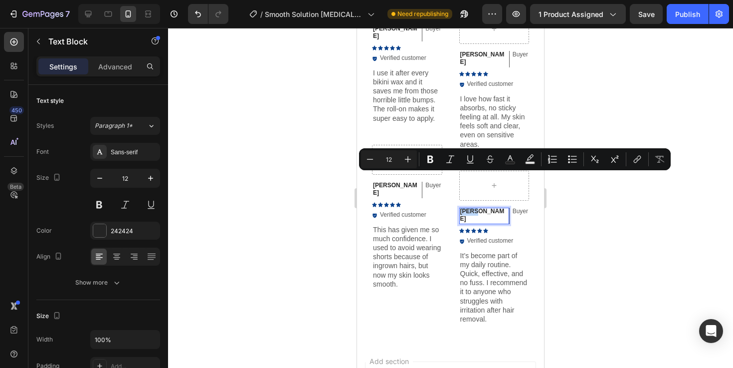
click at [468, 207] on p "[PERSON_NAME]" at bounding box center [483, 214] width 46 height 15
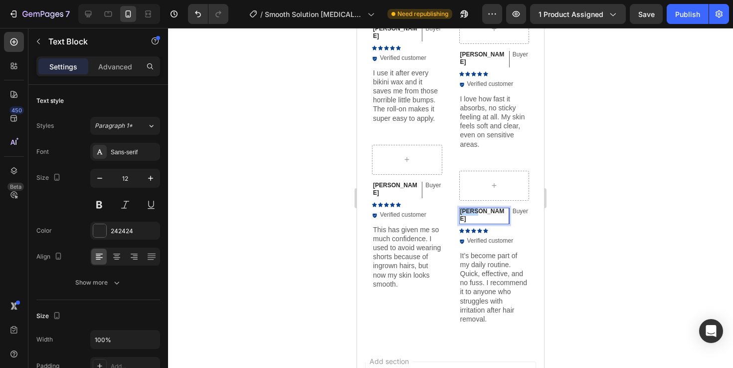
click at [468, 207] on p "[PERSON_NAME]" at bounding box center [483, 214] width 46 height 15
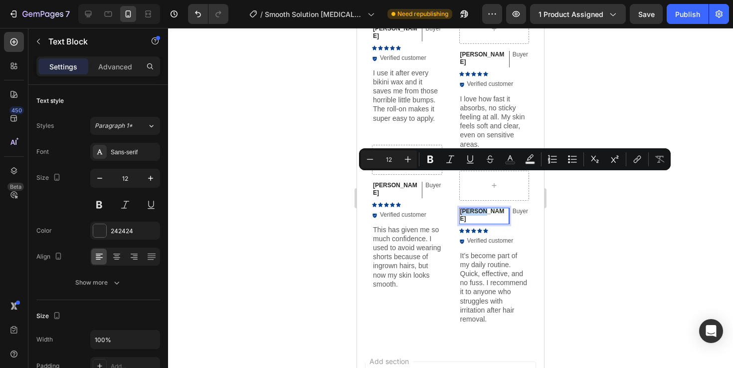
click at [468, 207] on p "[PERSON_NAME]" at bounding box center [483, 214] width 46 height 15
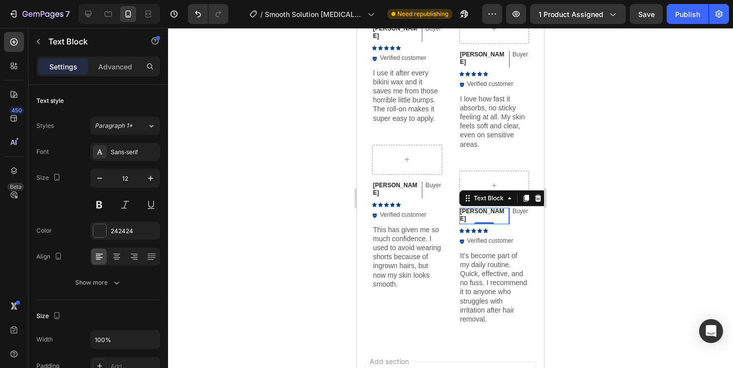
click at [636, 257] on div at bounding box center [450, 198] width 565 height 340
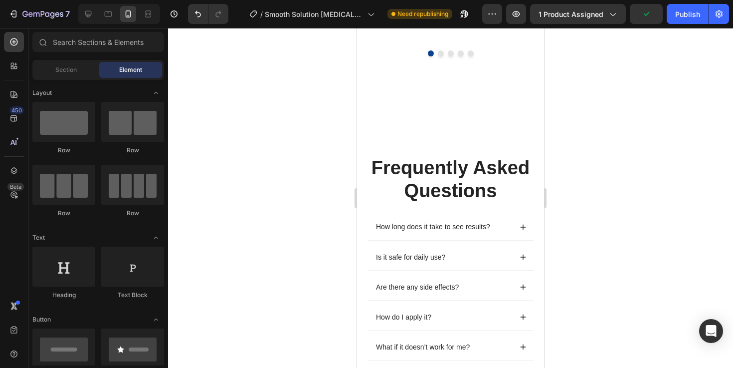
scroll to position [1921, 0]
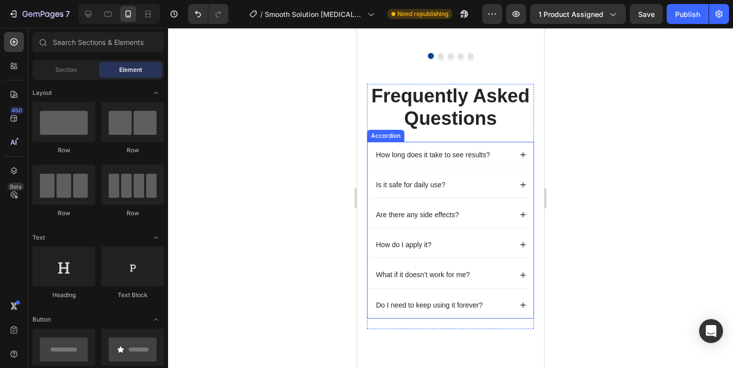
click at [419, 159] on p "How long does it take to see results?" at bounding box center [433, 154] width 114 height 9
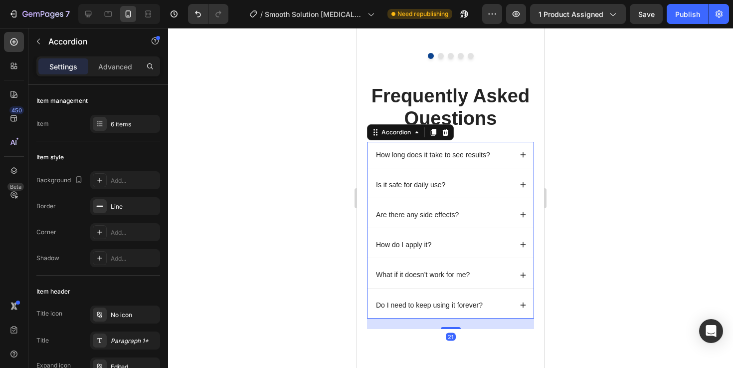
click at [419, 159] on p "How long does it take to see results?" at bounding box center [433, 154] width 114 height 9
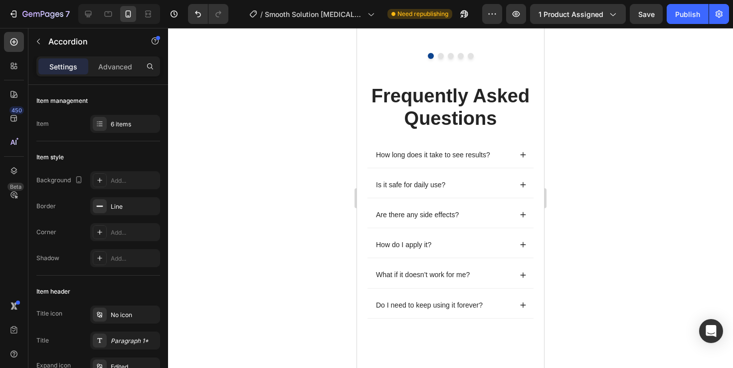
click at [504, 161] on div "How long does it take to see results?" at bounding box center [443, 155] width 137 height 12
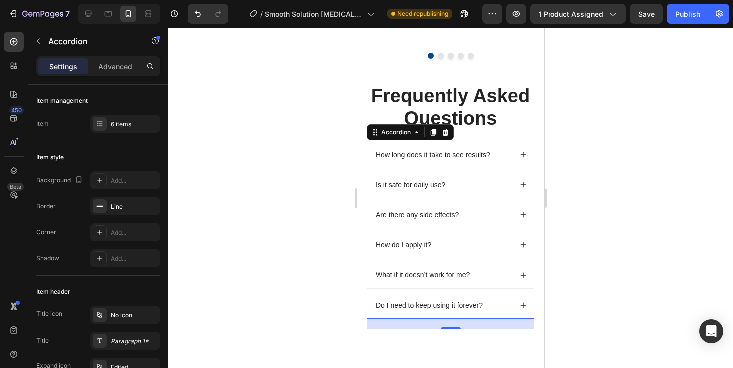
click at [500, 161] on div "How long does it take to see results?" at bounding box center [443, 155] width 137 height 12
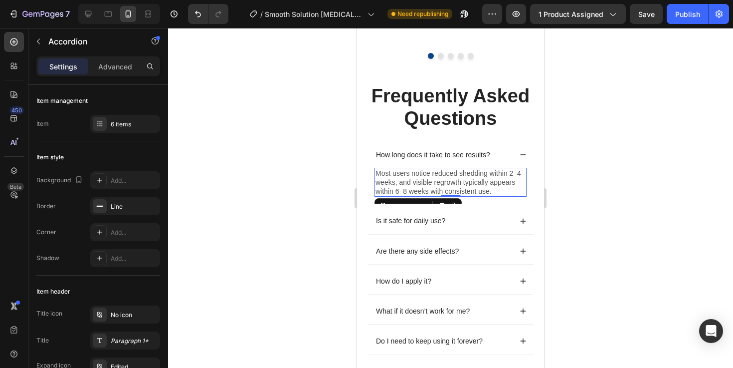
click at [434, 196] on p "Most users notice reduced shedding within 2–4 weeks, and visible regrowth typic…" at bounding box center [451, 182] width 150 height 27
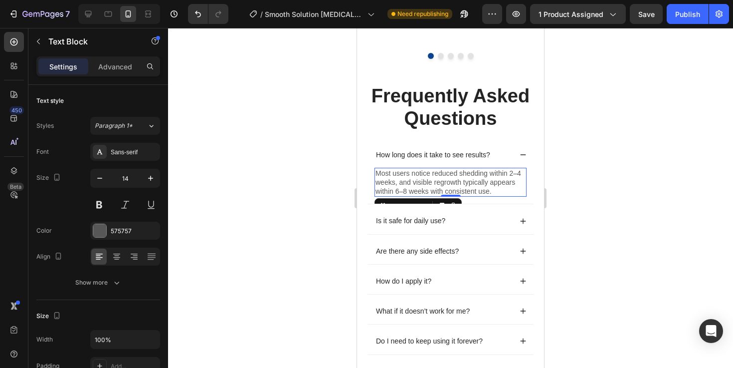
click at [434, 196] on p "Most users notice reduced shedding within 2–4 weeks, and visible regrowth typic…" at bounding box center [451, 182] width 150 height 27
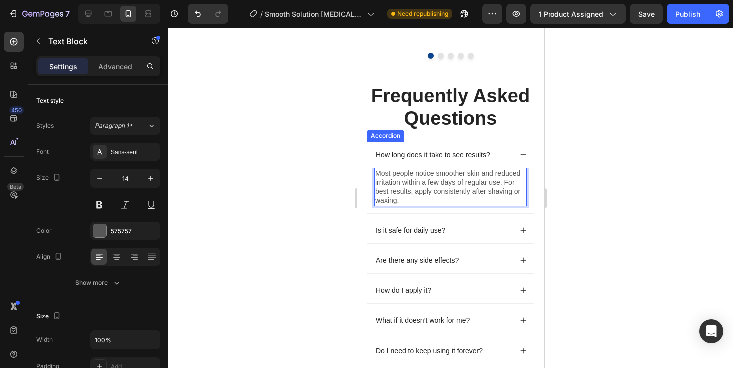
click at [507, 161] on div "How long does it take to see results?" at bounding box center [443, 155] width 137 height 12
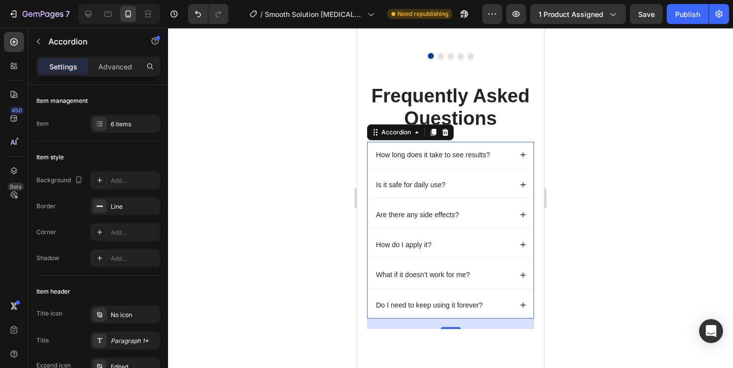
click at [487, 197] on div "Is it safe for daily use?" at bounding box center [451, 185] width 166 height 26
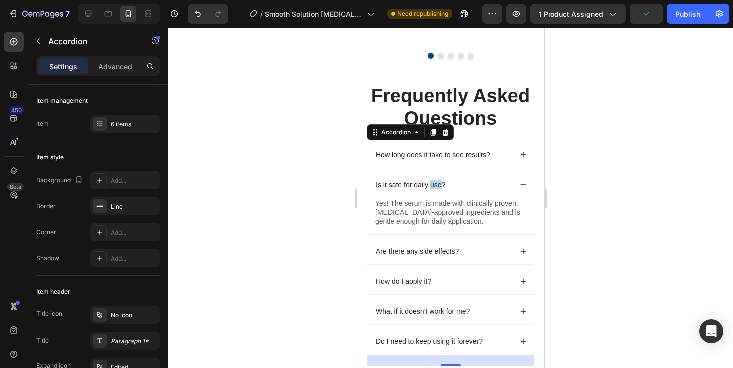
click at [432, 189] on p "Is it safe for daily use?" at bounding box center [410, 184] width 69 height 9
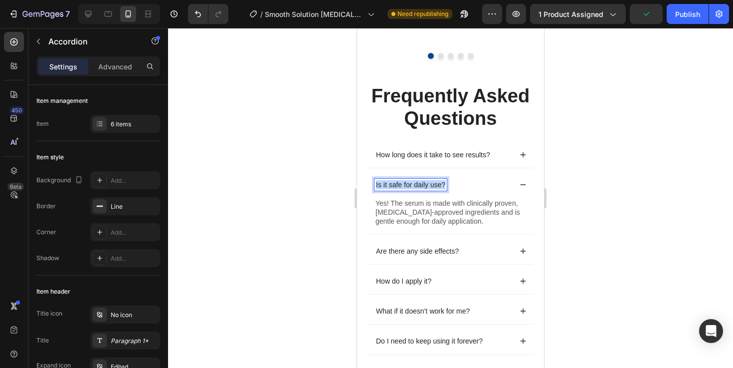
click at [432, 189] on p "Is it safe for daily use?" at bounding box center [410, 184] width 69 height 9
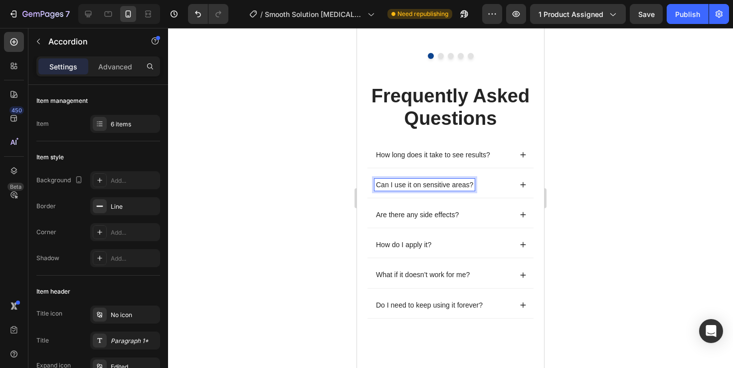
click at [510, 191] on div "Can I use it on sensitive areas?" at bounding box center [443, 185] width 137 height 12
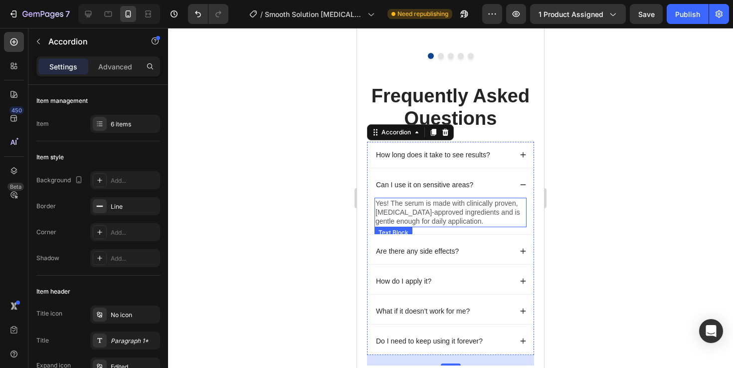
click at [451, 226] on p "Yes! The serum is made with clinically proven, [MEDICAL_DATA]-approved ingredie…" at bounding box center [451, 211] width 150 height 27
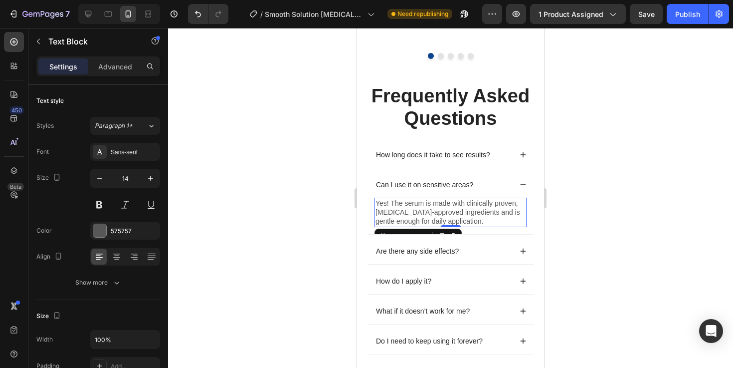
click at [451, 226] on p "Yes! The serum is made with clinically proven, [MEDICAL_DATA]-approved ingredie…" at bounding box center [451, 211] width 150 height 27
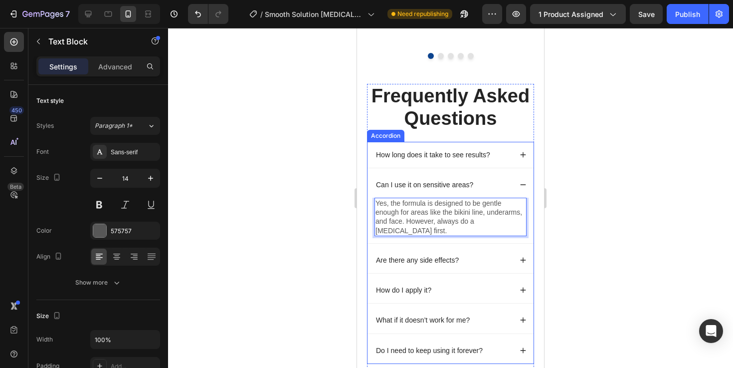
click at [517, 197] on div "Can I use it on sensitive areas?" at bounding box center [451, 185] width 166 height 26
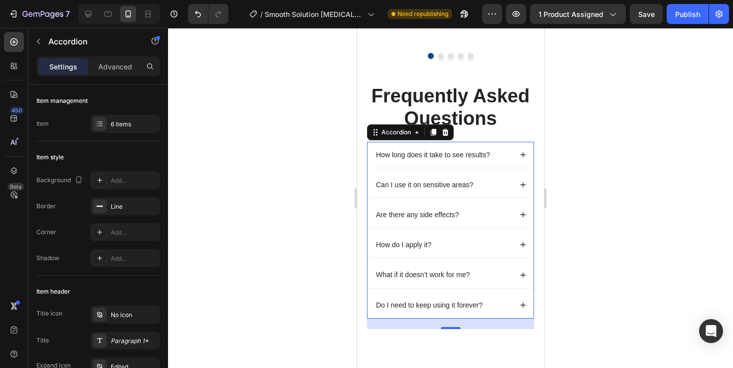
click at [449, 220] on div "Are there any side effects?" at bounding box center [418, 214] width 86 height 12
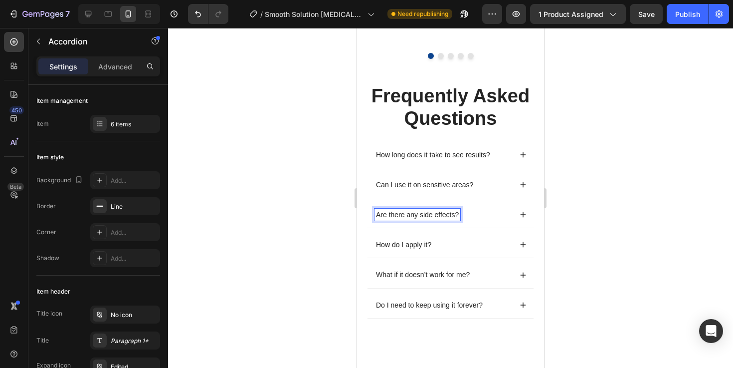
click at [449, 220] on div "Are there any side effects?" at bounding box center [418, 214] width 86 height 12
click at [494, 220] on div "Is it suitable for all skin types?" at bounding box center [443, 214] width 137 height 12
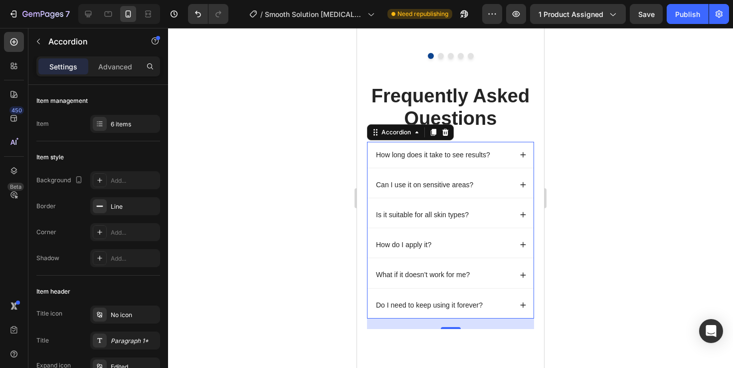
click at [490, 220] on div "Is it suitable for all skin types?" at bounding box center [443, 214] width 137 height 12
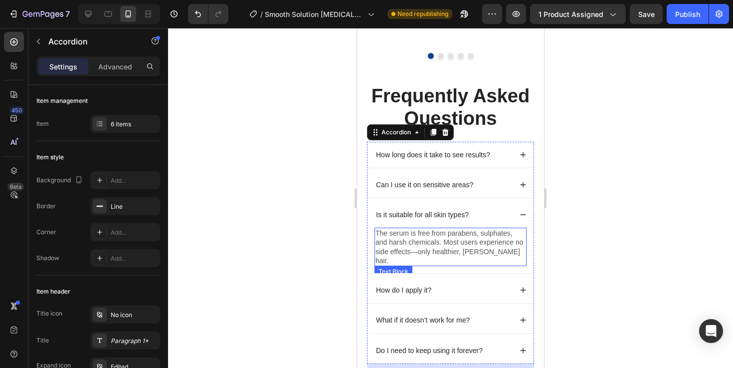
click at [463, 265] on p "The serum is free from parabens, sulphates, and harsh chemicals. Most users exp…" at bounding box center [451, 246] width 150 height 36
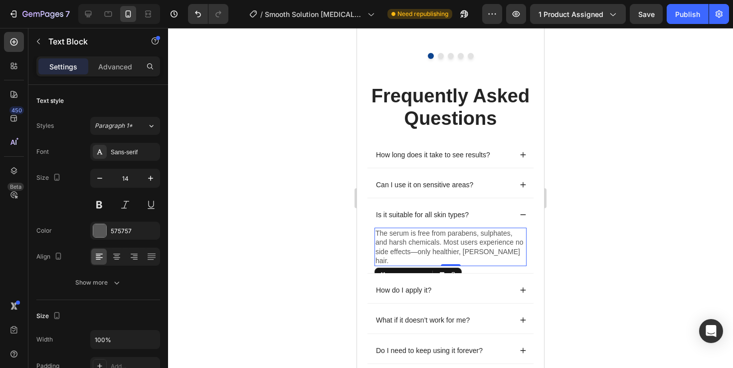
click at [463, 265] on p "The serum is free from parabens, sulphates, and harsh chemicals. Most users exp…" at bounding box center [451, 246] width 150 height 36
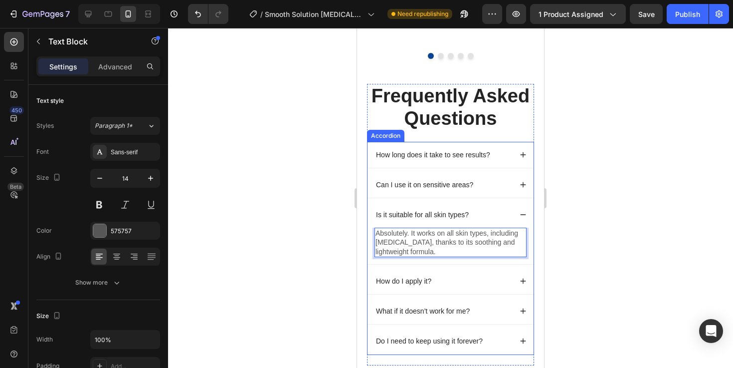
click at [491, 220] on div "Is it suitable for all skin types?" at bounding box center [443, 214] width 137 height 12
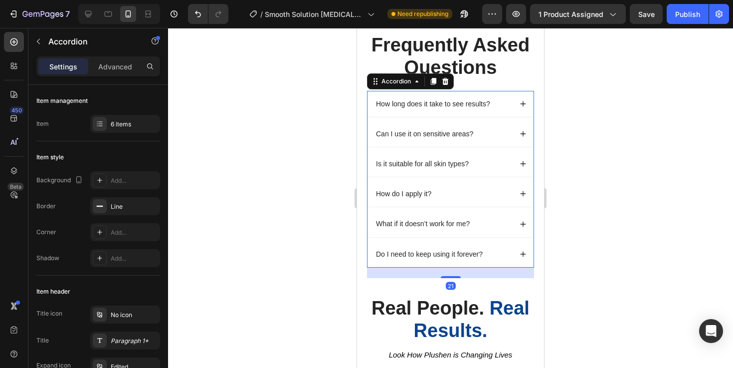
scroll to position [1978, 0]
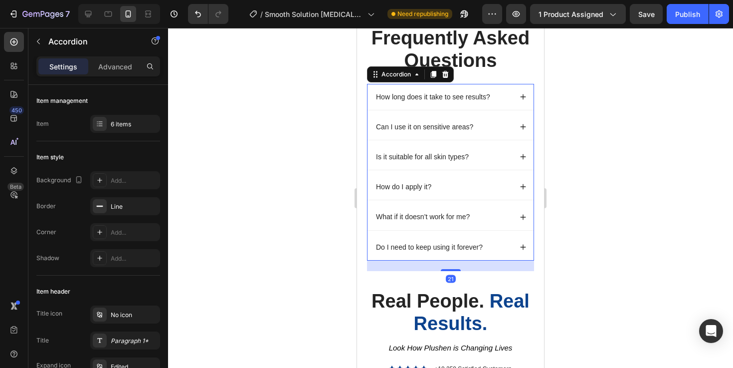
click at [478, 193] on div "How do I apply it?" at bounding box center [443, 187] width 137 height 12
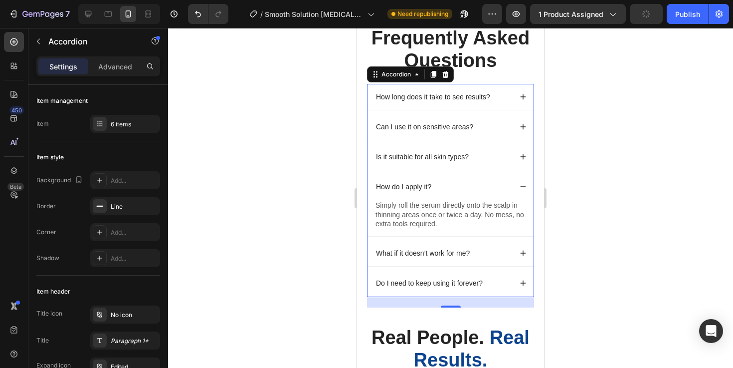
click at [469, 199] on div "How do I apply it?" at bounding box center [451, 187] width 166 height 26
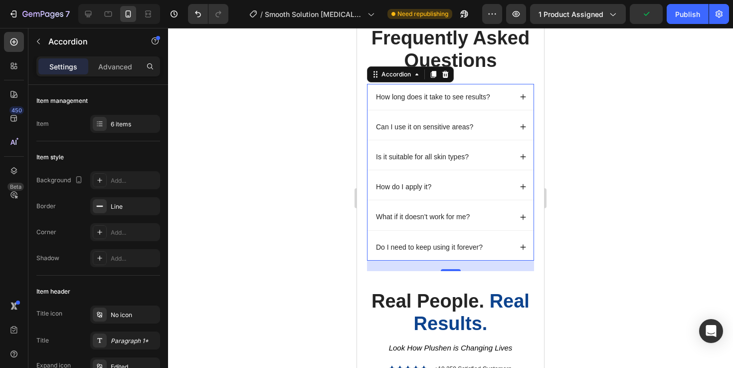
click at [469, 199] on div "How do I apply it?" at bounding box center [451, 187] width 166 height 26
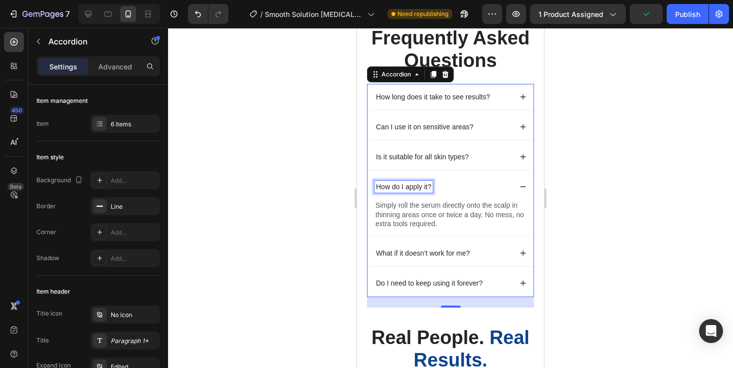
click at [423, 193] on div "How do I apply it?" at bounding box center [404, 187] width 58 height 12
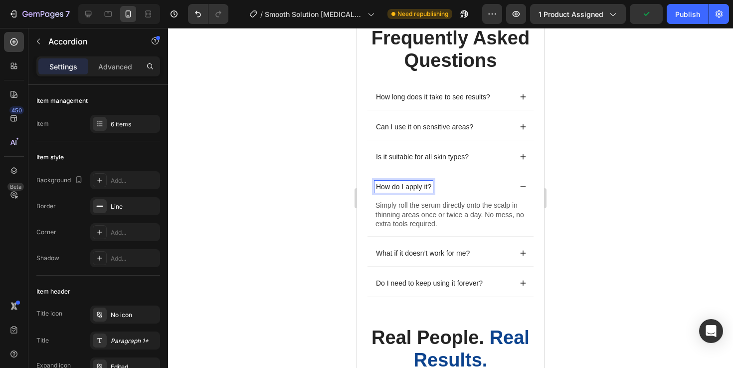
click at [423, 193] on div "How do I apply it?" at bounding box center [404, 187] width 58 height 12
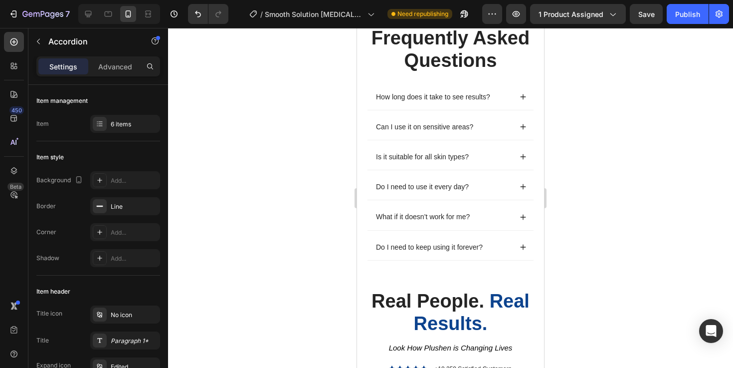
click at [492, 193] on div "Do I need to use it every day?" at bounding box center [443, 187] width 137 height 12
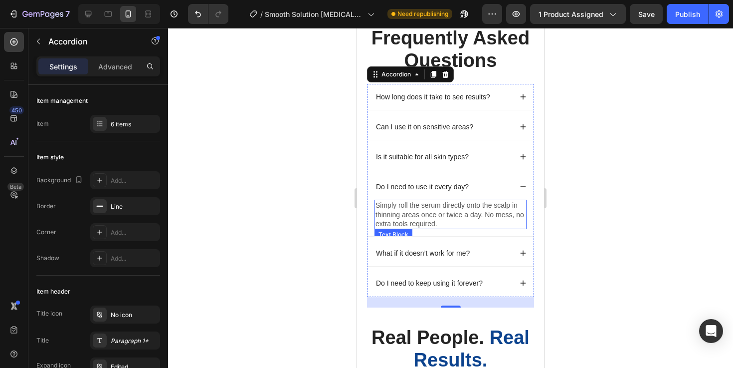
click at [422, 228] on p "Simply roll the serum directly onto the scalp in thinning areas once or twice a…" at bounding box center [451, 213] width 150 height 27
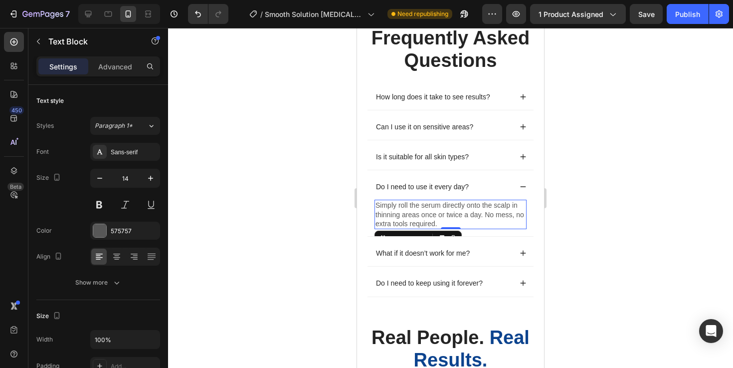
click at [422, 228] on p "Simply roll the serum directly onto the scalp in thinning areas once or twice a…" at bounding box center [451, 213] width 150 height 27
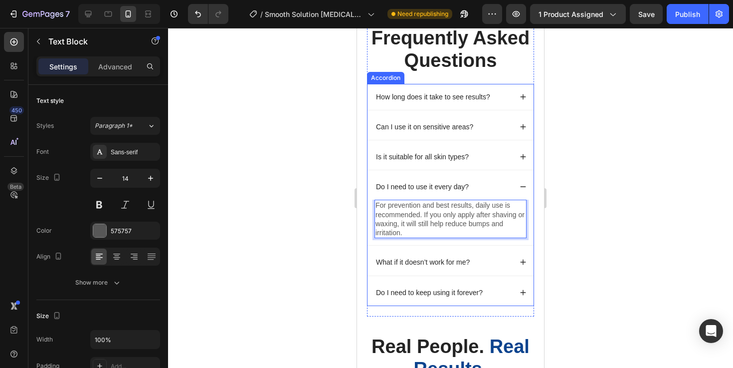
click at [496, 193] on div "Do I need to use it every day?" at bounding box center [443, 187] width 137 height 12
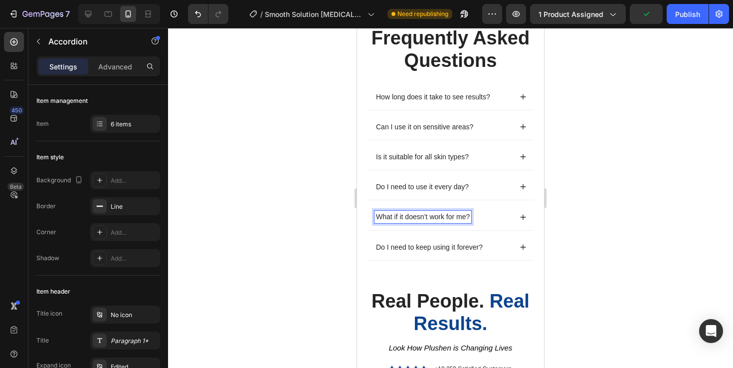
click at [437, 221] on p "What if it doesn’t work for me?" at bounding box center [423, 216] width 94 height 9
click at [509, 222] on div "Will it leave my skin sticky or oily?" at bounding box center [443, 216] width 137 height 12
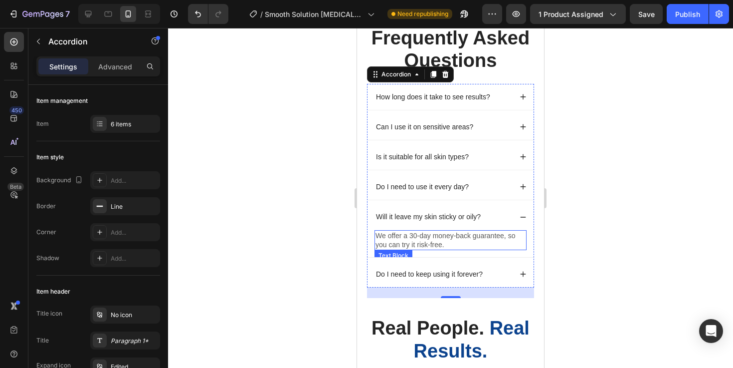
click at [475, 249] on p "We offer a 30-day money-back guarantee, so you can try it risk-free." at bounding box center [451, 240] width 150 height 18
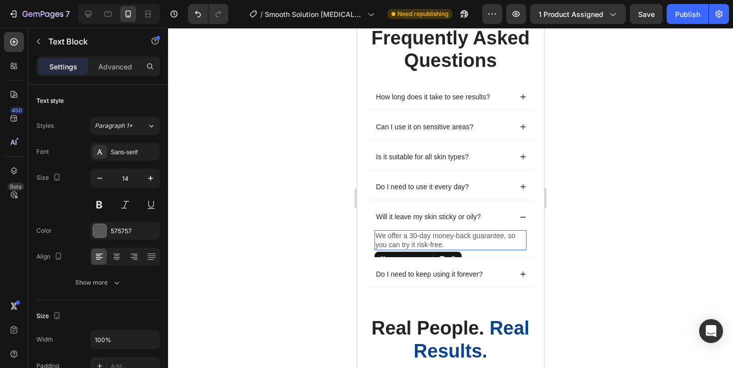
click at [475, 249] on p "We offer a 30-day money-back guarantee, so you can try it risk-free." at bounding box center [451, 240] width 150 height 18
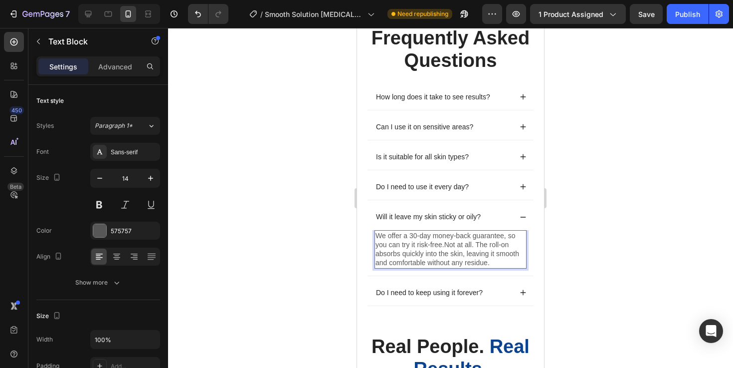
click at [475, 267] on p "We offer a 30-day money-back guarantee, so you can try it risk-free.Not at all.…" at bounding box center [451, 249] width 150 height 36
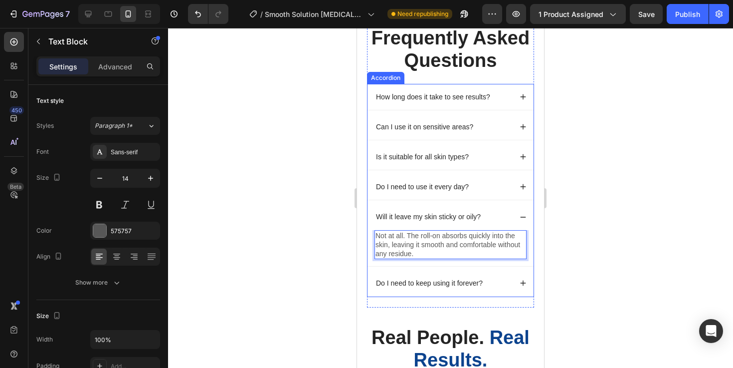
click at [494, 222] on div "Will it leave my skin sticky or oily?" at bounding box center [443, 216] width 137 height 12
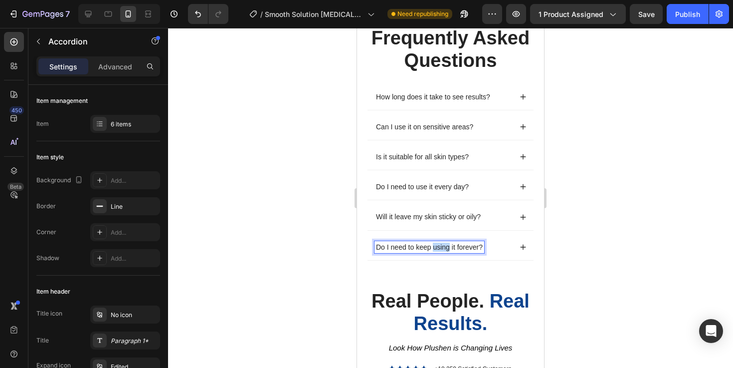
click at [442, 251] on p "Do I need to keep using it forever?" at bounding box center [429, 246] width 107 height 9
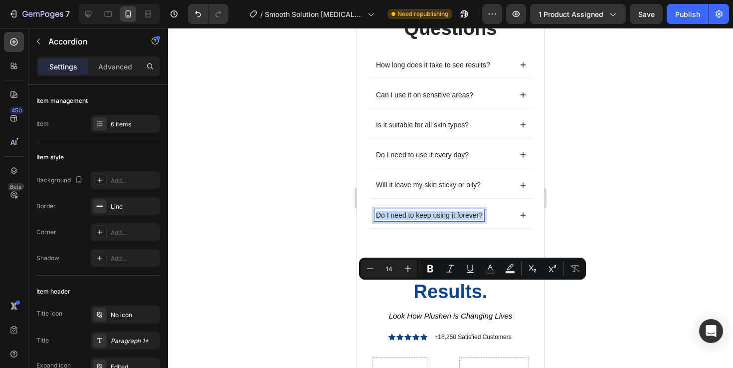
scroll to position [2013, 0]
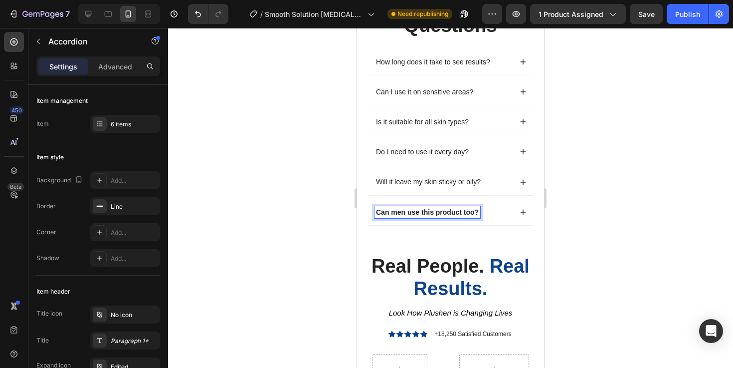
click at [448, 216] on strong "Can men use this product too?" at bounding box center [427, 212] width 103 height 8
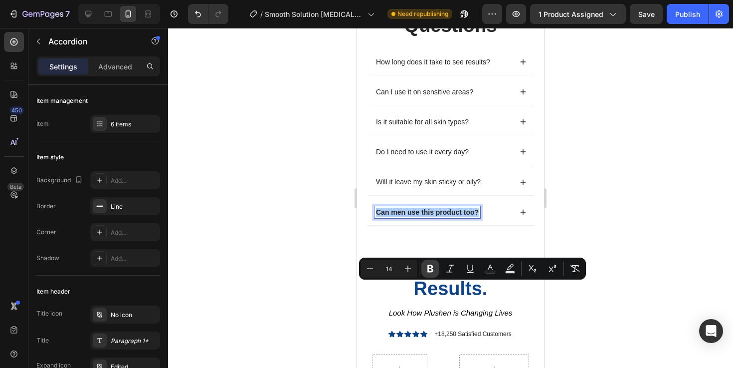
click at [429, 272] on icon "Editor contextual toolbar" at bounding box center [430, 268] width 10 height 10
click at [509, 218] on div "Can men use this product too?" at bounding box center [443, 212] width 137 height 12
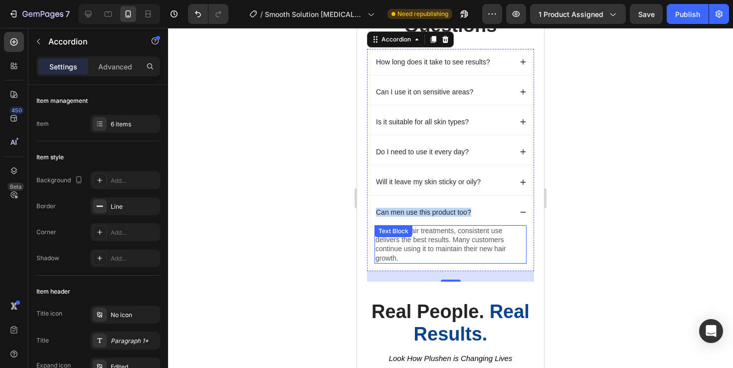
click at [429, 262] on p "Like most hair treatments, consistent use delivers the best results. Many custo…" at bounding box center [451, 244] width 150 height 36
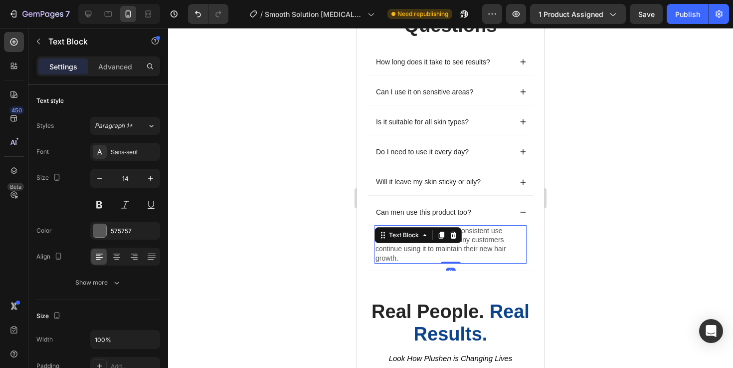
click at [429, 262] on p "Like most hair treatments, consistent use delivers the best results. Many custo…" at bounding box center [451, 244] width 150 height 36
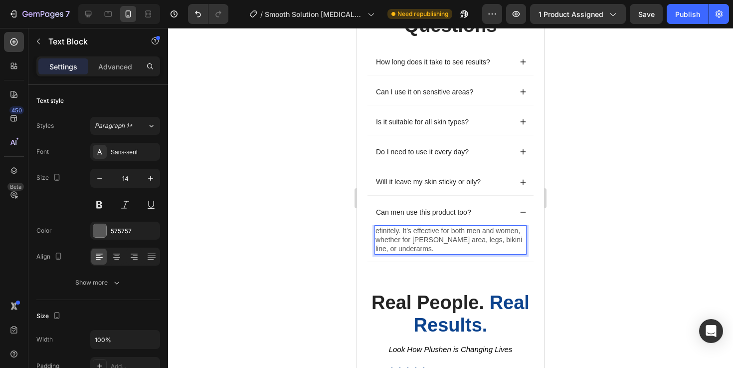
click at [651, 306] on div at bounding box center [450, 198] width 565 height 340
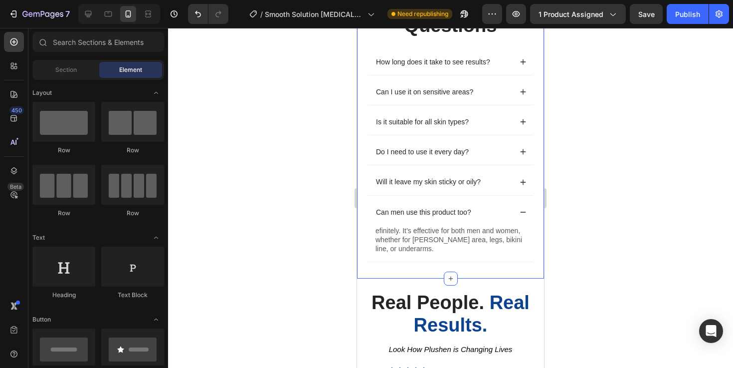
click at [512, 225] on div "Can men use this product too?" at bounding box center [451, 212] width 166 height 26
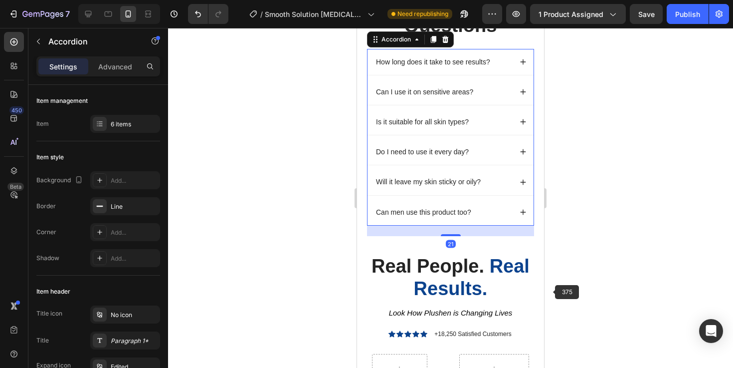
click at [603, 287] on div at bounding box center [450, 198] width 565 height 340
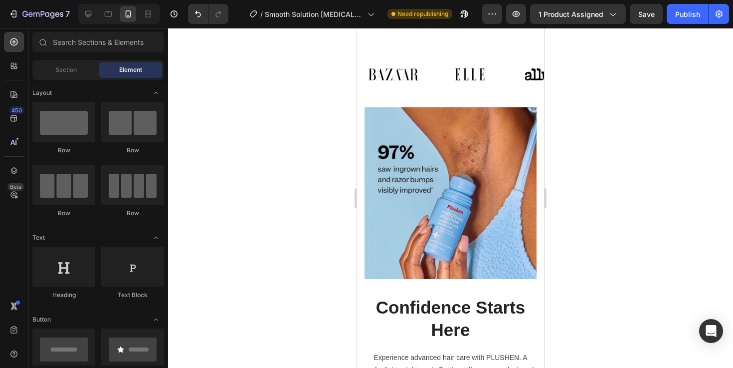
scroll to position [760, 0]
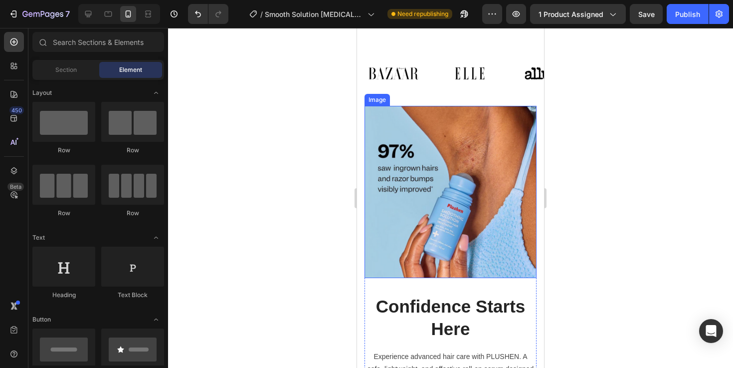
click at [469, 185] on img at bounding box center [451, 192] width 172 height 172
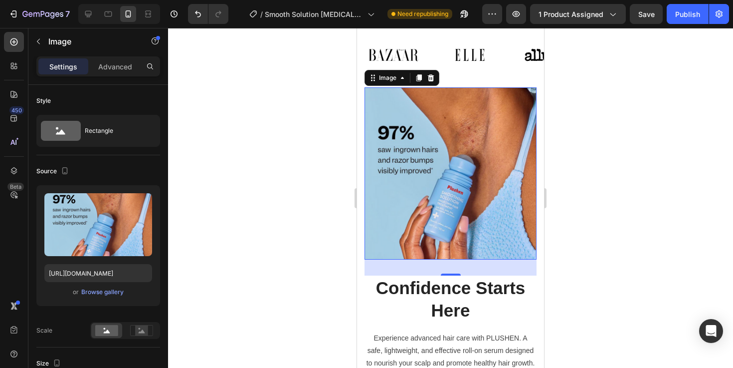
drag, startPoint x: 632, startPoint y: 266, endPoint x: 638, endPoint y: 142, distance: 124.8
click at [638, 142] on div at bounding box center [450, 198] width 565 height 340
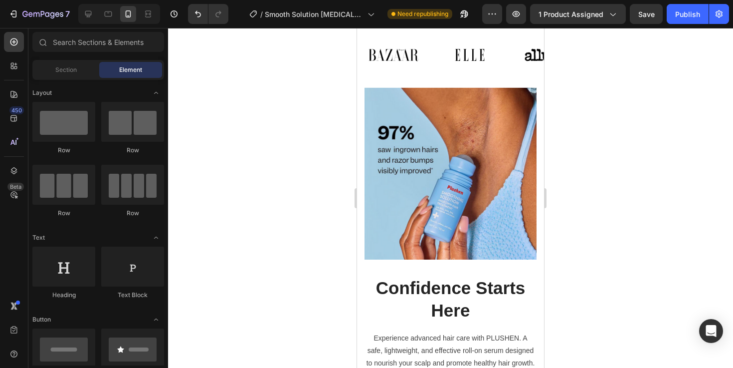
click at [647, 186] on div at bounding box center [450, 198] width 565 height 340
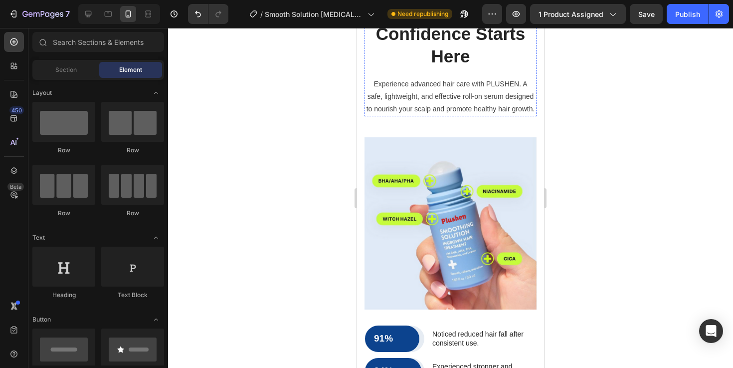
scroll to position [1023, 0]
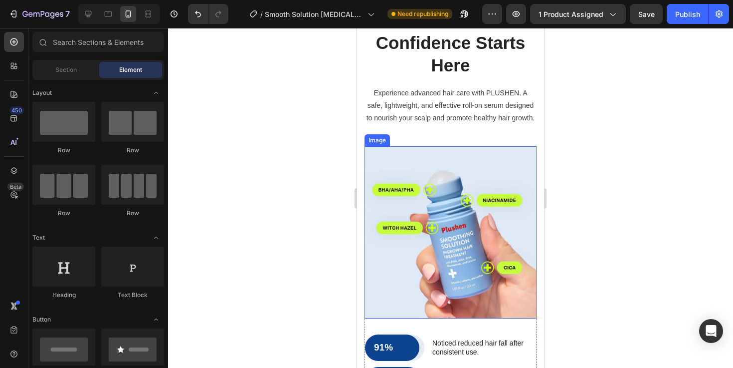
click at [466, 226] on img at bounding box center [451, 232] width 172 height 172
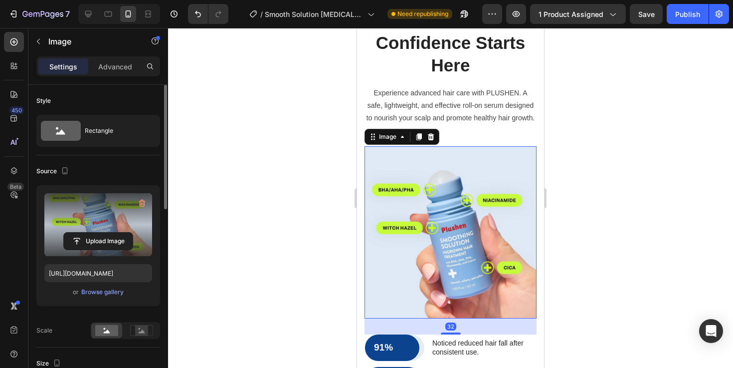
click at [105, 231] on label at bounding box center [98, 224] width 108 height 63
click at [105, 232] on input "file" at bounding box center [98, 240] width 69 height 17
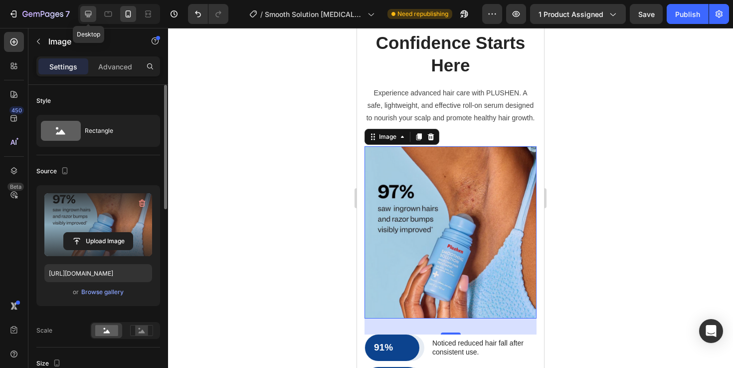
click at [88, 16] on icon at bounding box center [88, 14] width 6 height 6
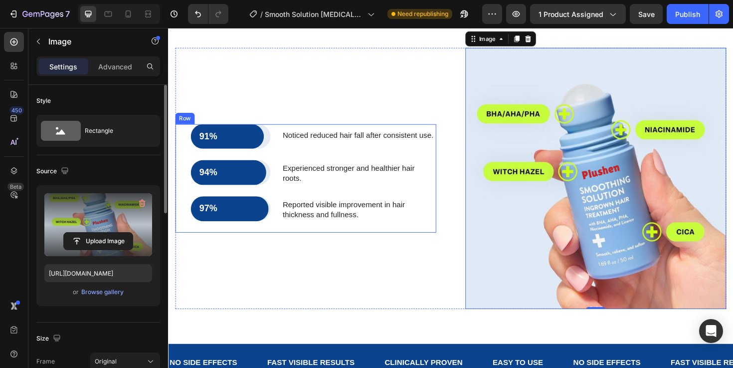
scroll to position [1160, 0]
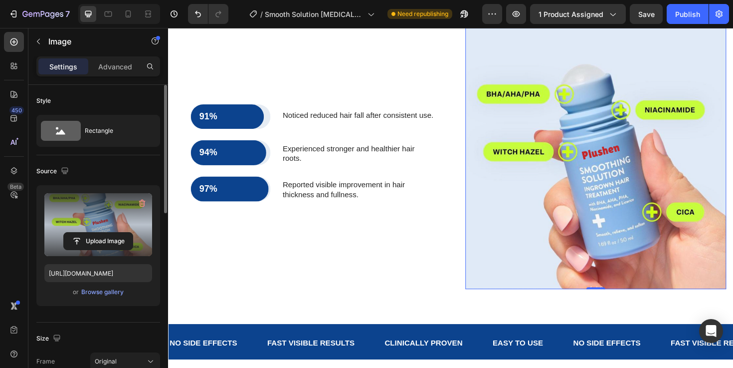
click at [96, 224] on label at bounding box center [98, 224] width 108 height 63
click at [96, 232] on input "file" at bounding box center [98, 240] width 69 height 17
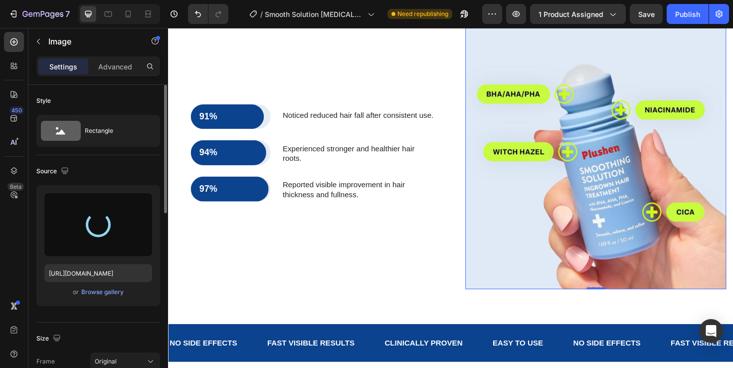
type input "[URL][DOMAIN_NAME]"
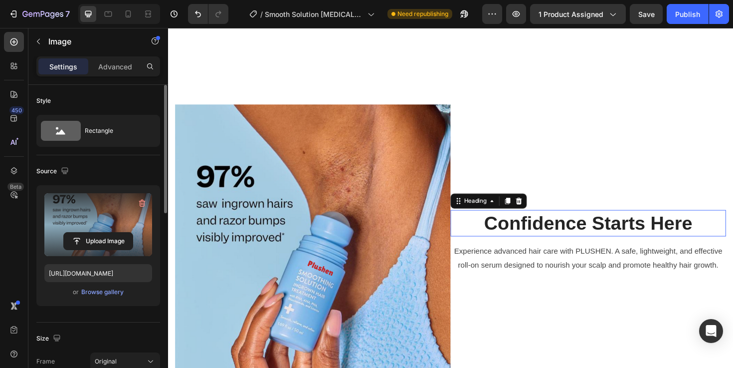
click at [600, 234] on h2 "Confidence Starts Here" at bounding box center [613, 234] width 292 height 28
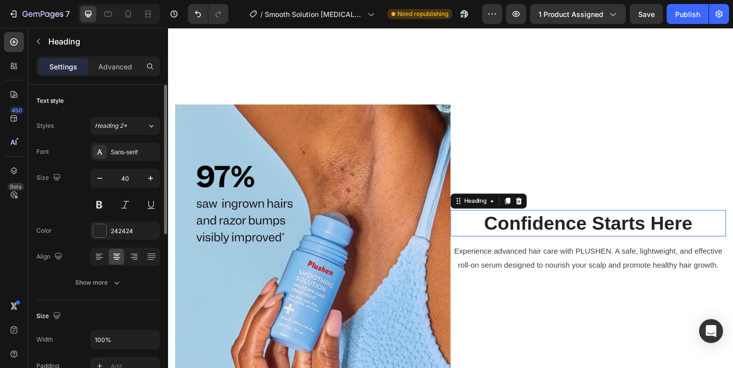
click at [600, 234] on h2 "Confidence Starts Here" at bounding box center [613, 234] width 292 height 28
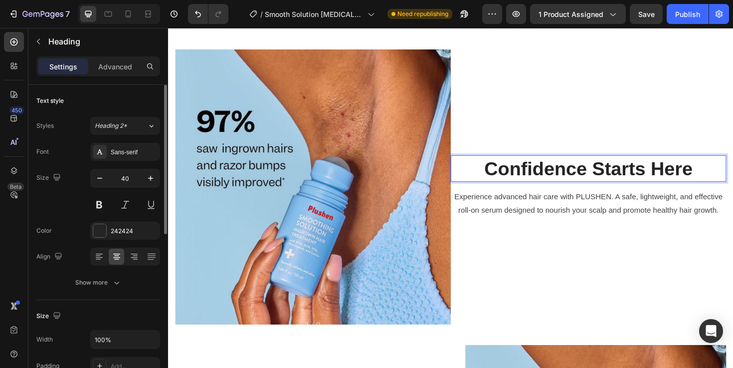
click at [600, 190] on p "Confidence Starts Here" at bounding box center [613, 177] width 290 height 26
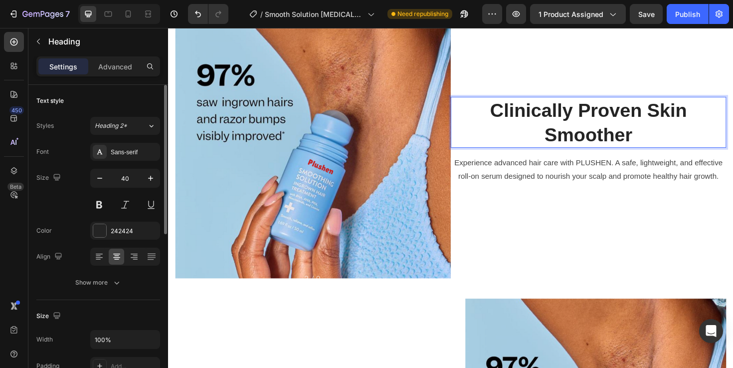
scroll to position [862, 0]
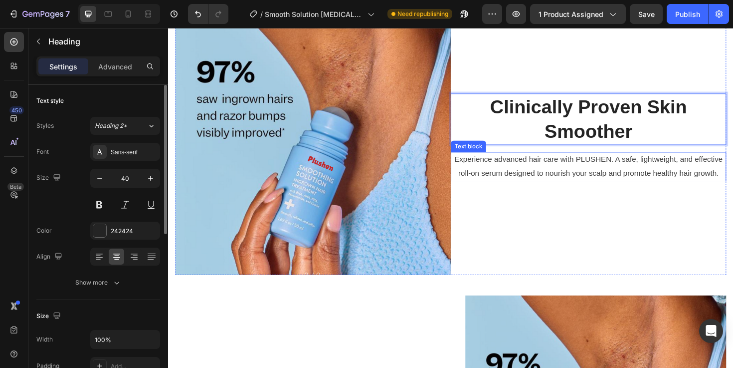
click at [569, 189] on p "Experience advanced hair care with PLUSHEN. A safe, lightweight, and effective …" at bounding box center [613, 174] width 290 height 29
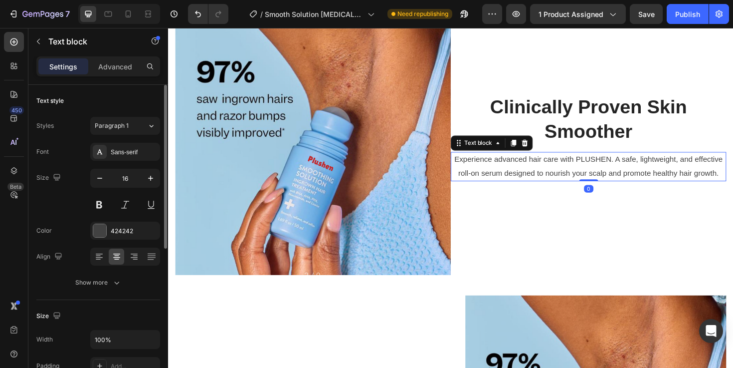
click at [569, 189] on p "Experience advanced hair care with PLUSHEN. A safe, lightweight, and effective …" at bounding box center [613, 174] width 290 height 29
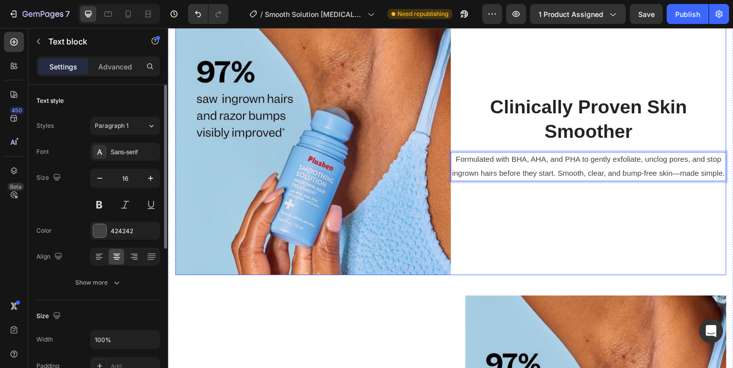
click at [587, 289] on div "Clinically Proven Skin Smoother Heading Formulated with BHA, AHA, and PHA to ge…" at bounding box center [613, 144] width 292 height 292
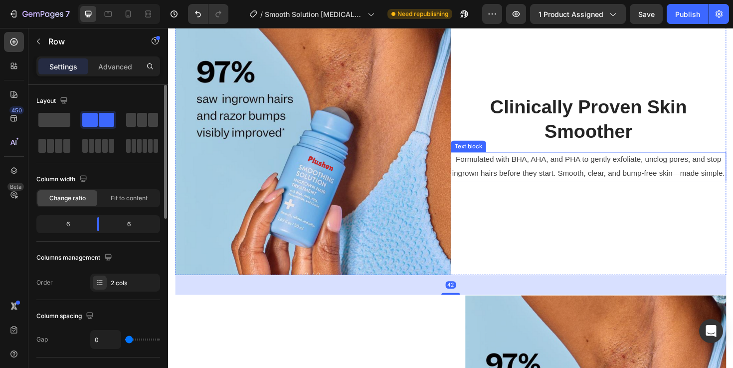
click at [576, 189] on p "Formulated with BHA, AHA, and PHA to gently exfoliate, unclog pores, and stop i…" at bounding box center [613, 174] width 290 height 29
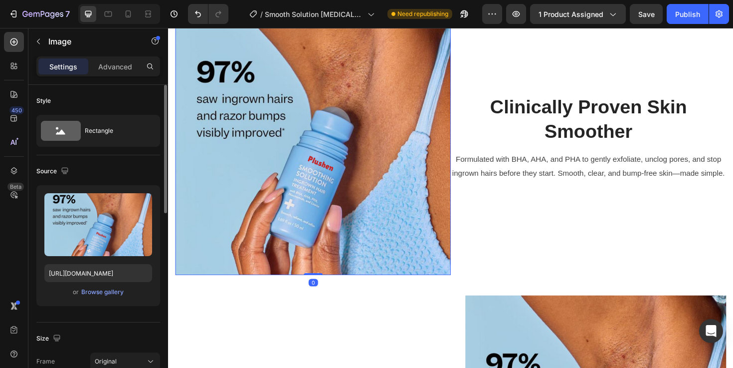
click at [419, 237] on img at bounding box center [322, 144] width 292 height 292
click at [149, 13] on icon at bounding box center [149, 13] width 3 height 2
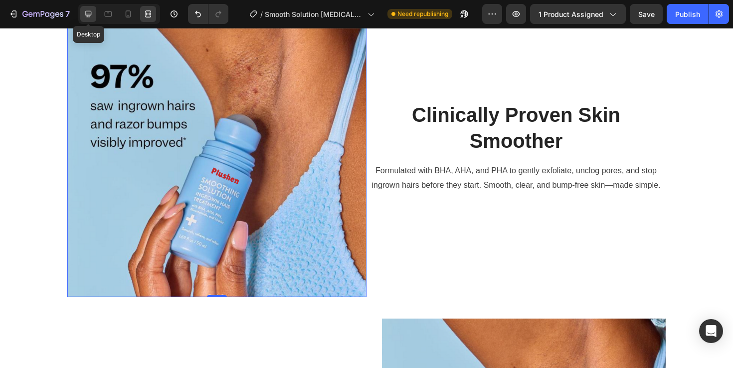
click at [92, 18] on icon at bounding box center [88, 14] width 10 height 10
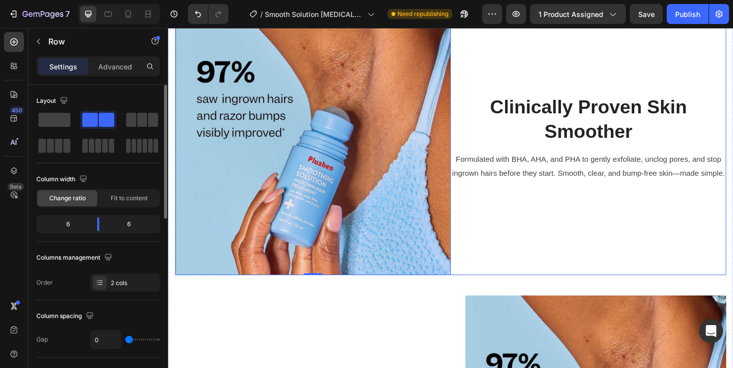
click at [549, 253] on div "Clinically Proven Skin Smoother Heading Formulated with BHA, AHA, and PHA to ge…" at bounding box center [613, 144] width 292 height 292
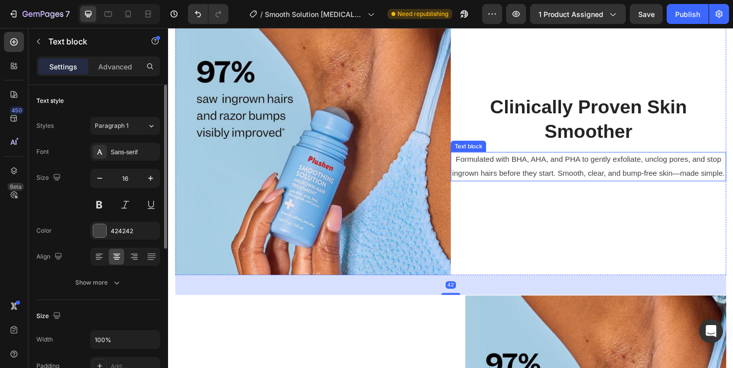
click at [562, 189] on p "Formulated with BHA, AHA, and PHA to gently exfoliate, unclog pores, and stop i…" at bounding box center [613, 174] width 290 height 29
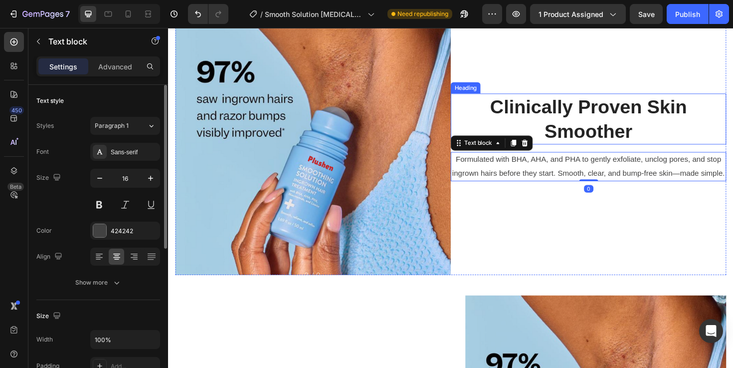
click at [600, 150] on p "Clinically Proven Skin Smoother" at bounding box center [613, 124] width 290 height 52
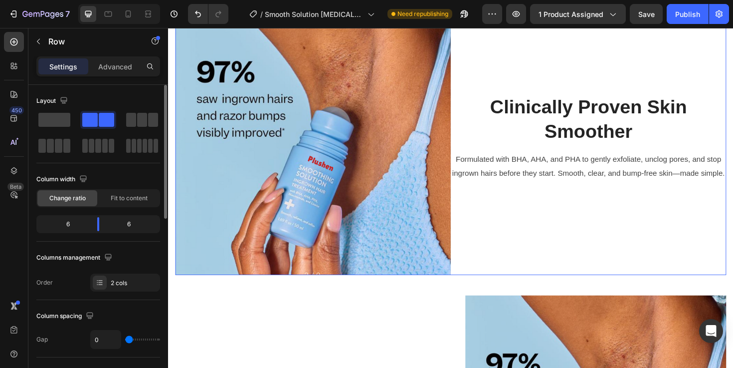
click at [595, 143] on div "Clinically Proven Skin Smoother Heading Formulated with BHA, AHA, and PHA to ge…" at bounding box center [613, 144] width 292 height 292
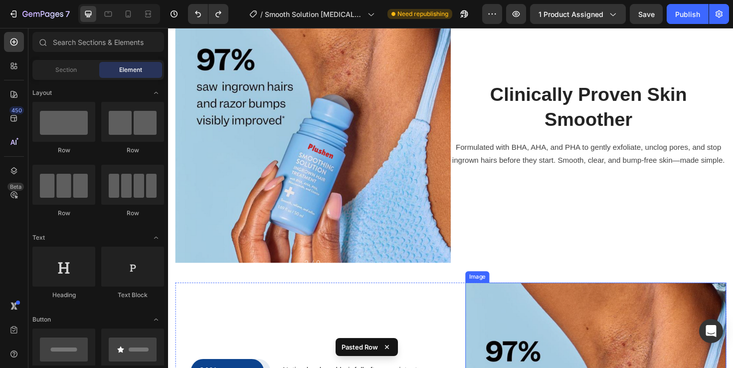
scroll to position [915, 0]
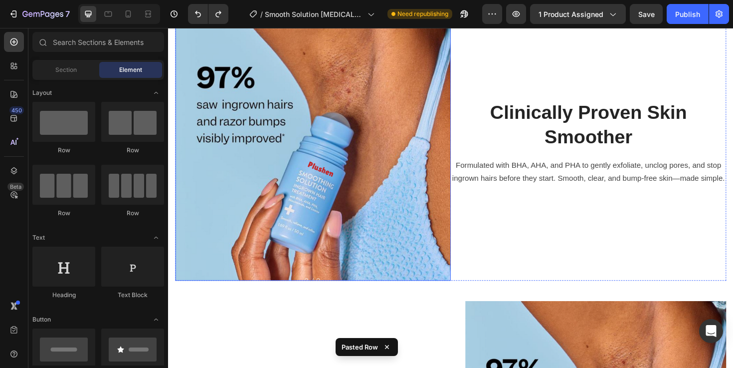
click at [443, 144] on img at bounding box center [322, 149] width 292 height 292
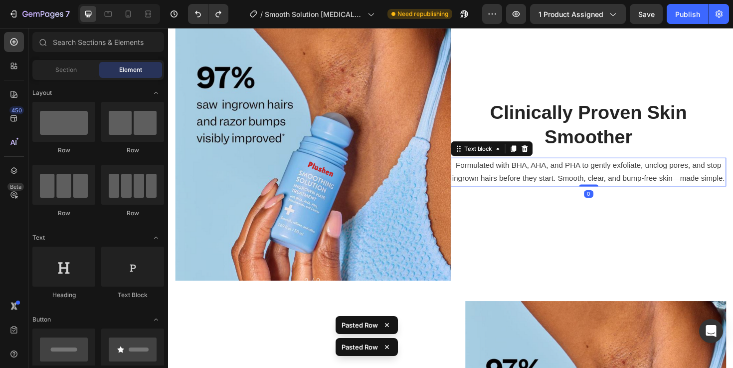
click at [556, 192] on p "Formulated with BHA, AHA, and PHA to gently exfoliate, unclog pores, and stop i…" at bounding box center [613, 180] width 290 height 29
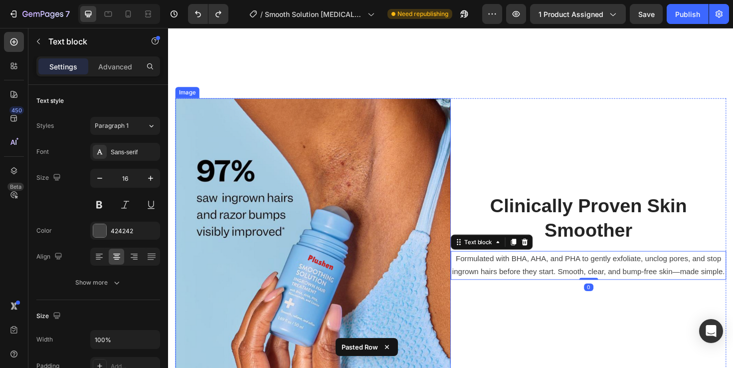
scroll to position [835, 0]
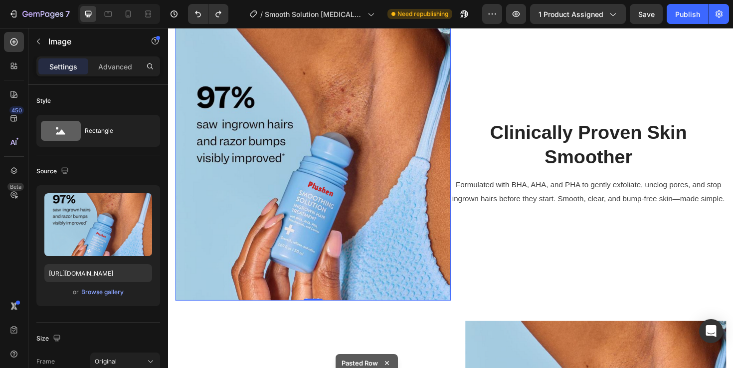
click at [337, 151] on img at bounding box center [322, 170] width 292 height 292
click at [356, 75] on div "Image 0 Clinically Proven Skin Smoother Heading Formulated with BHA, AHA, and P…" at bounding box center [467, 318] width 598 height 631
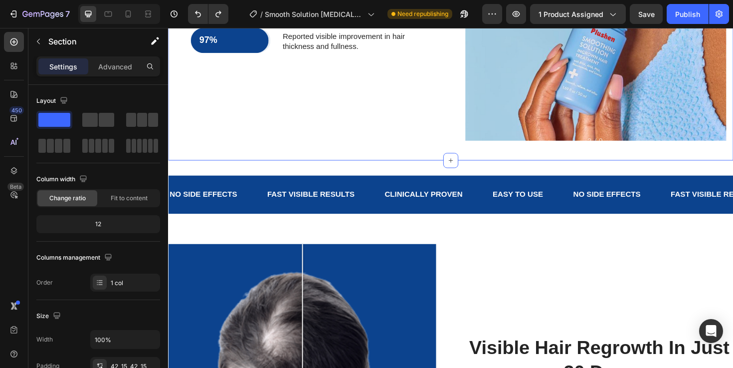
scroll to position [1372, 0]
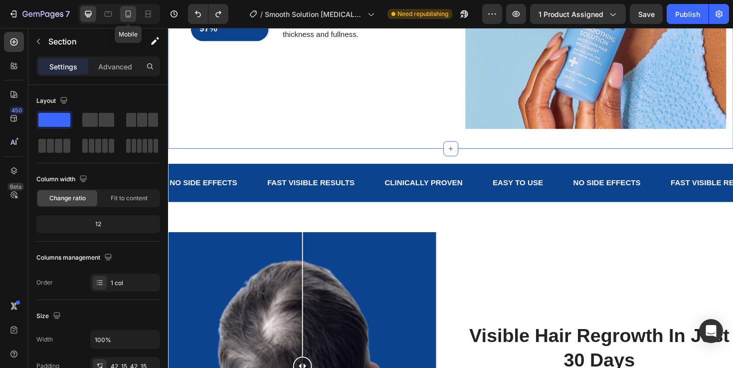
drag, startPoint x: 130, startPoint y: 15, endPoint x: 113, endPoint y: 180, distance: 165.5
click at [130, 15] on icon at bounding box center [128, 13] width 5 height 7
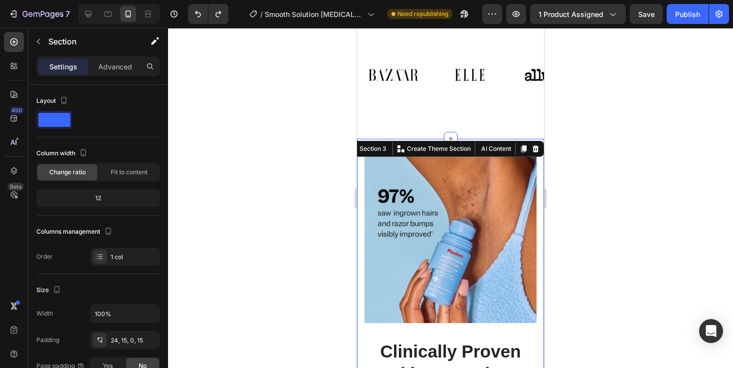
scroll to position [757, 0]
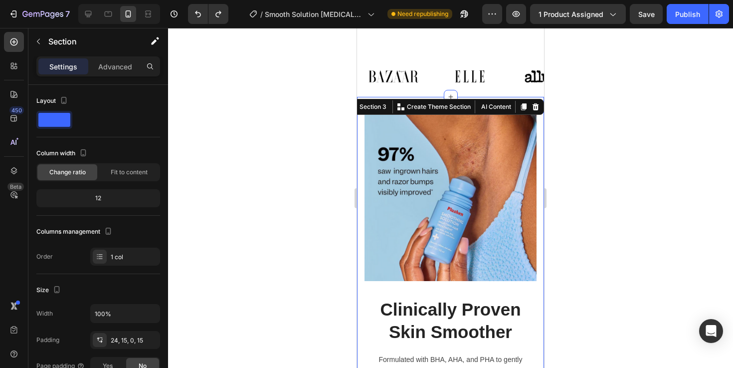
click at [632, 212] on div at bounding box center [450, 198] width 565 height 340
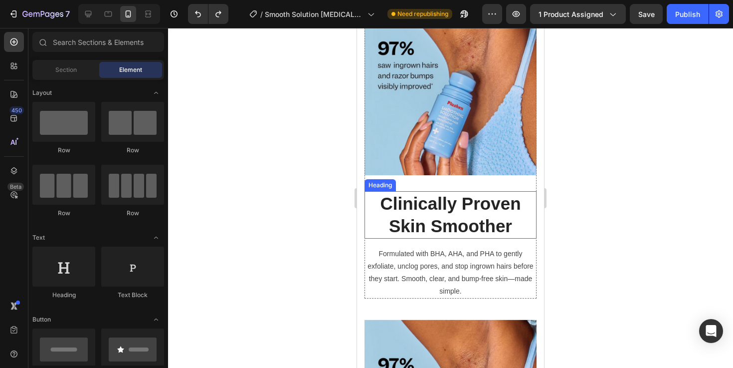
scroll to position [866, 0]
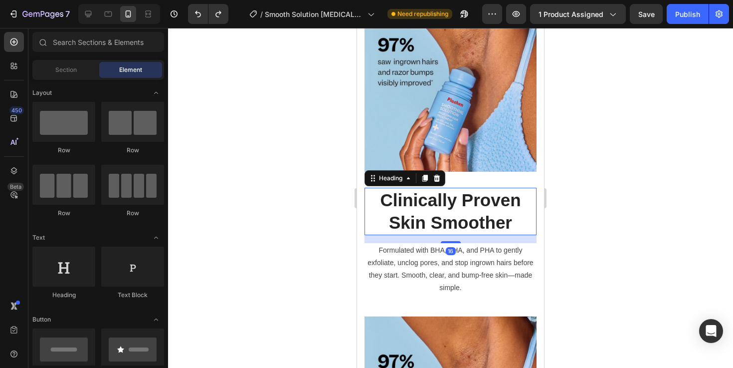
click at [460, 219] on p "Clinically Proven Skin Smoother" at bounding box center [451, 211] width 170 height 45
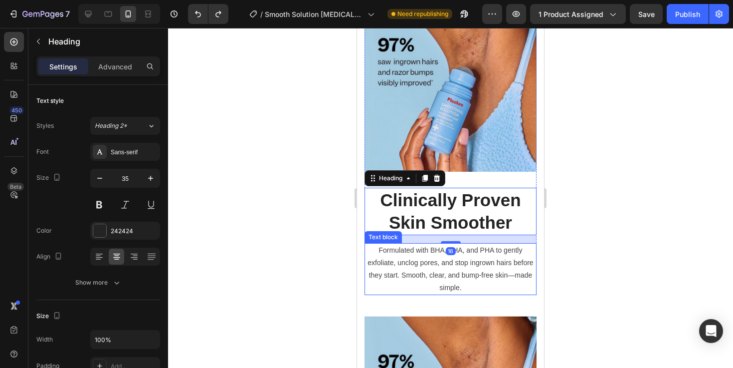
click at [466, 274] on p "Formulated with BHA, AHA, and PHA to gently exfoliate, unclog pores, and stop i…" at bounding box center [451, 269] width 170 height 50
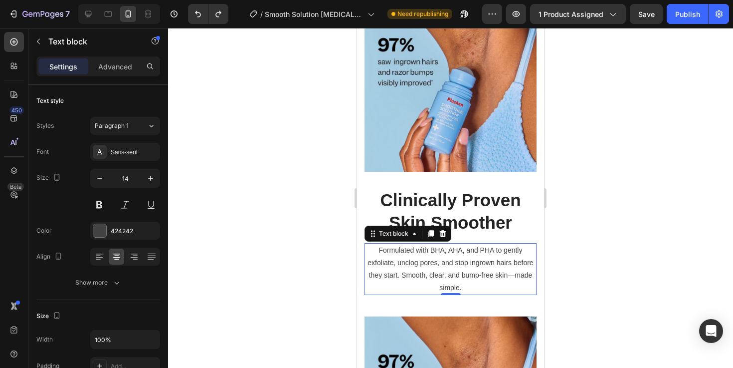
click at [698, 254] on div at bounding box center [450, 198] width 565 height 340
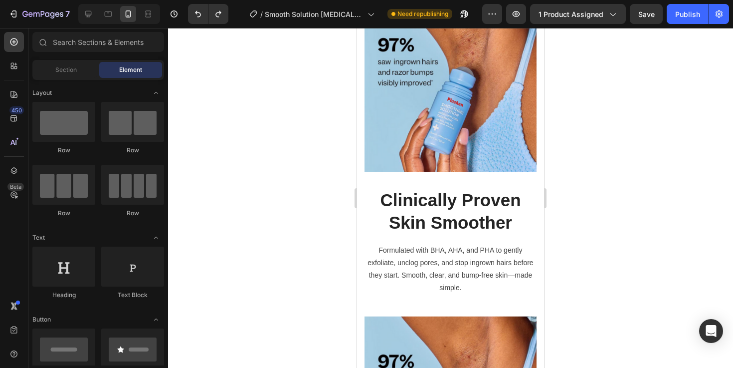
click at [94, 22] on div at bounding box center [119, 14] width 82 height 20
click at [92, 18] on icon at bounding box center [88, 14] width 10 height 10
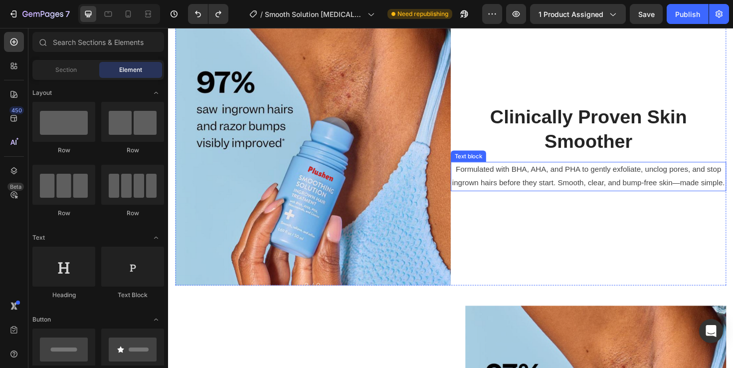
click at [593, 192] on p "Formulated with BHA, AHA, and PHA to gently exfoliate, unclog pores, and stop i…" at bounding box center [613, 185] width 290 height 29
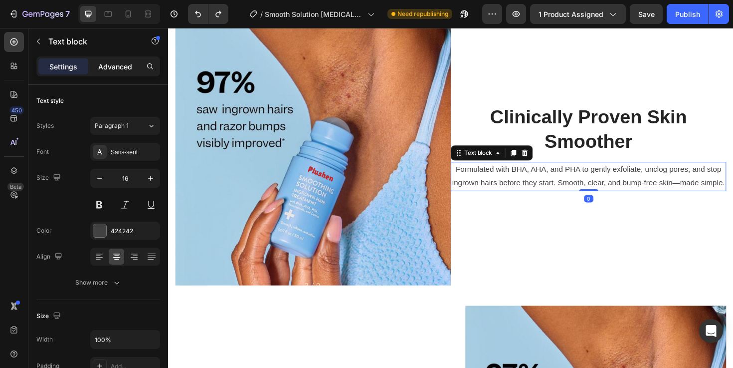
click at [123, 70] on p "Advanced" at bounding box center [115, 66] width 34 height 10
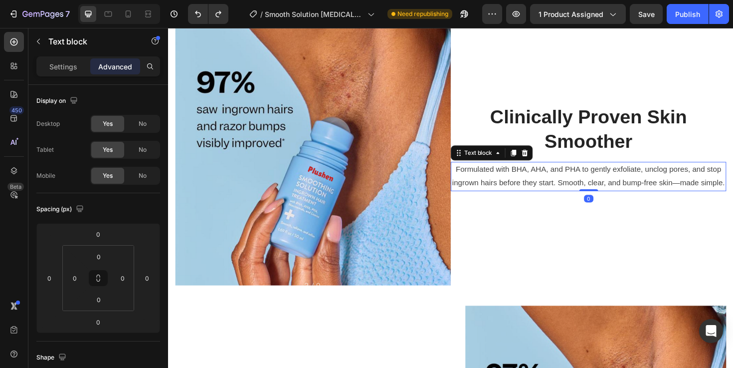
click at [67, 75] on div "Settings Advanced" at bounding box center [98, 66] width 124 height 20
click at [58, 68] on p "Settings" at bounding box center [63, 66] width 28 height 10
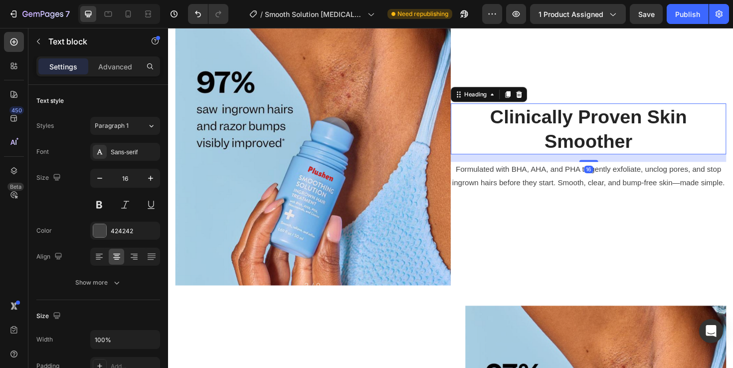
click at [733, 155] on p "Clinically Proven Skin Smoother" at bounding box center [613, 135] width 290 height 52
click at [733, 163] on div "16" at bounding box center [613, 166] width 292 height 8
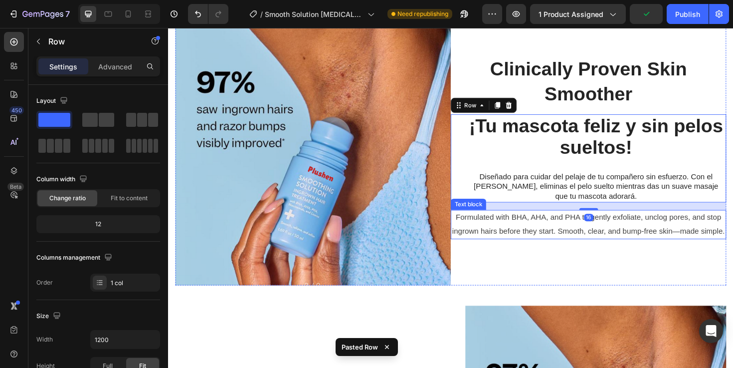
click at [556, 247] on p "Formulated with BHA, AHA, and PHA to gently exfoliate, unclog pores, and stop i…" at bounding box center [613, 235] width 290 height 29
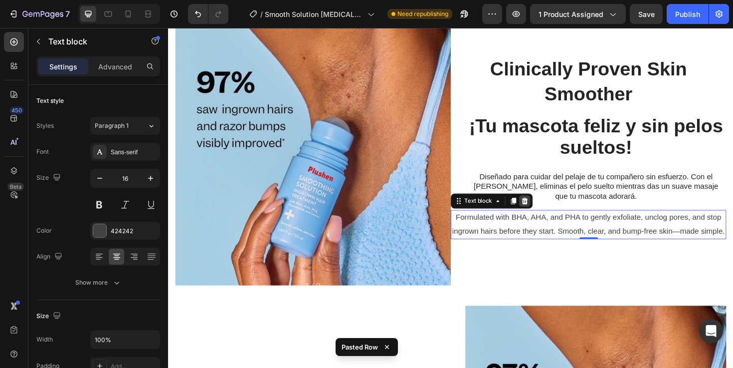
click at [548, 211] on icon at bounding box center [546, 210] width 6 height 7
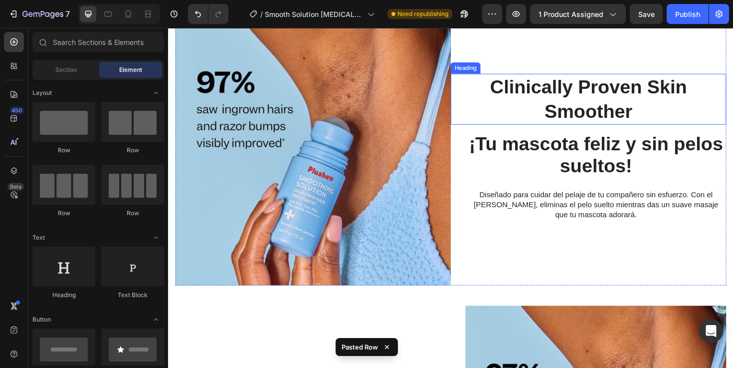
click at [565, 89] on p "Clinically Proven Skin Smoother" at bounding box center [613, 103] width 290 height 52
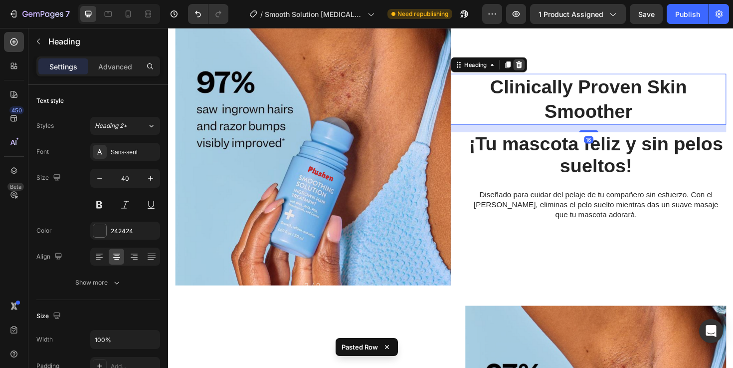
click at [541, 65] on icon at bounding box center [540, 66] width 6 height 7
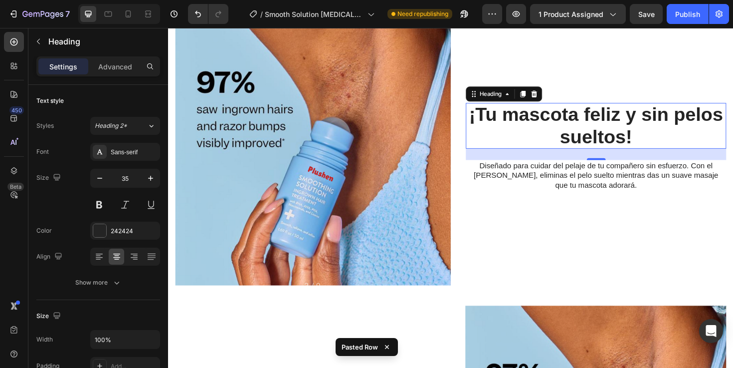
click at [574, 125] on strong "¡Tu mascota feliz y sin pelos sueltos!" at bounding box center [621, 130] width 269 height 45
click at [546, 176] on p "Diseñado para cuidar del pelaje de tu compañero sin esfuerzo. Con el [PERSON_NA…" at bounding box center [621, 184] width 274 height 31
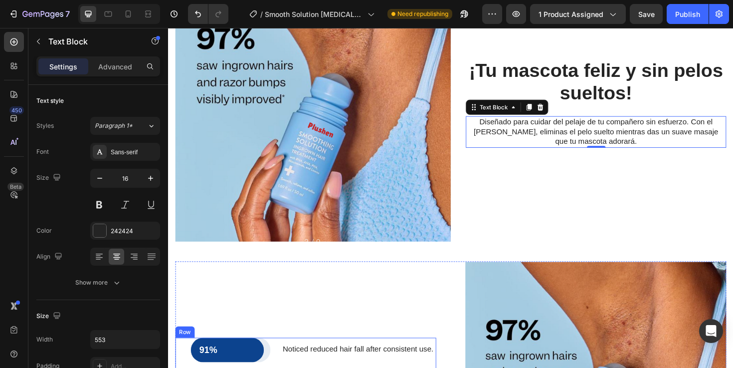
scroll to position [870, 0]
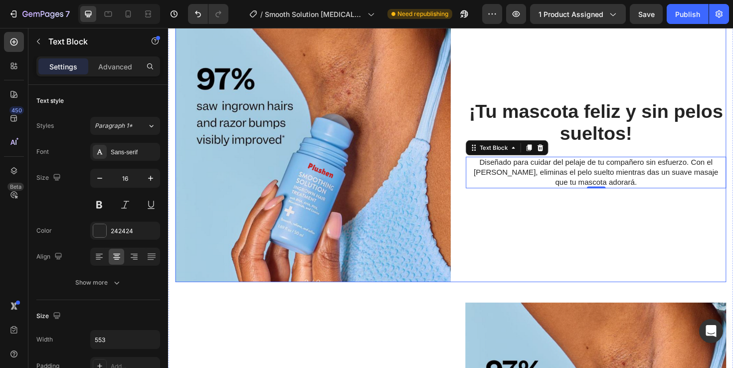
click at [562, 234] on div "¡Tu mascota feliz y sin pelos sueltos! Heading ¡Tu mascota feliz y sin pelos su…" at bounding box center [613, 151] width 292 height 292
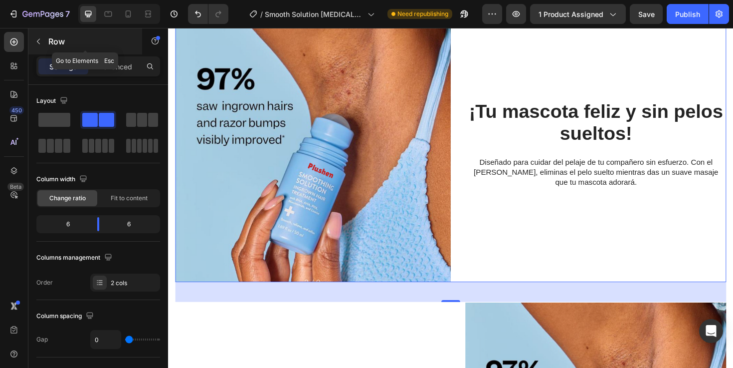
click at [38, 51] on div "Row" at bounding box center [85, 41] width 114 height 26
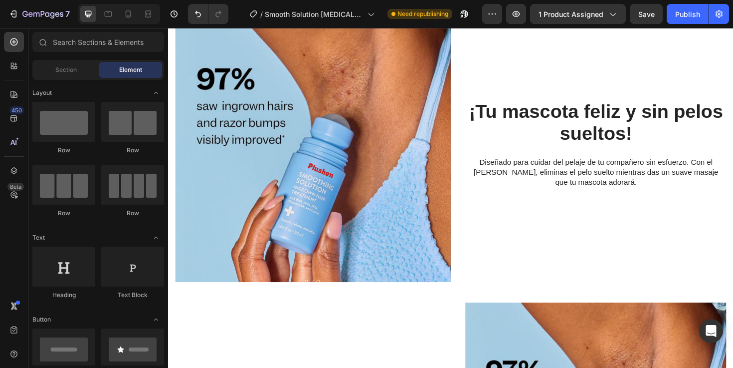
click at [236, 252] on img at bounding box center [322, 151] width 292 height 292
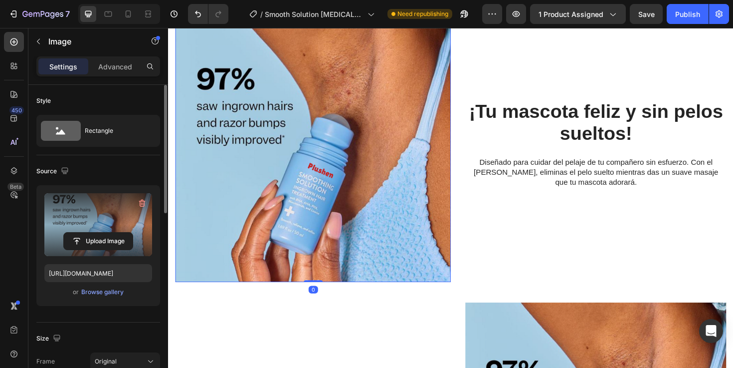
click at [99, 222] on label at bounding box center [98, 224] width 108 height 63
click at [99, 232] on input "file" at bounding box center [98, 240] width 69 height 17
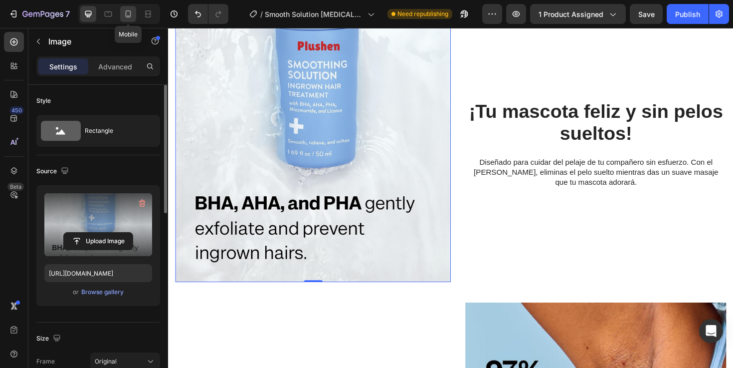
click at [129, 13] on icon at bounding box center [128, 14] width 10 height 10
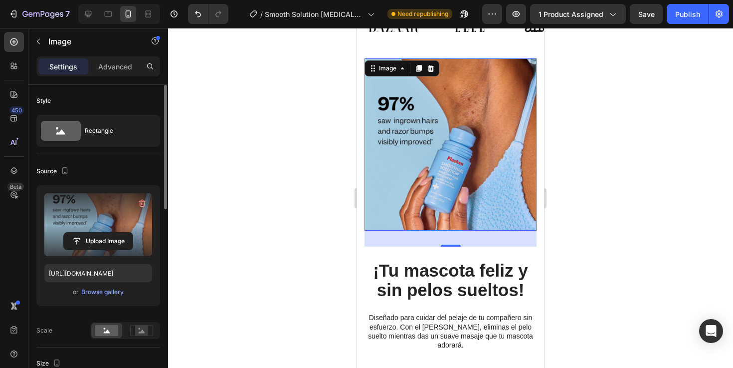
scroll to position [802, 0]
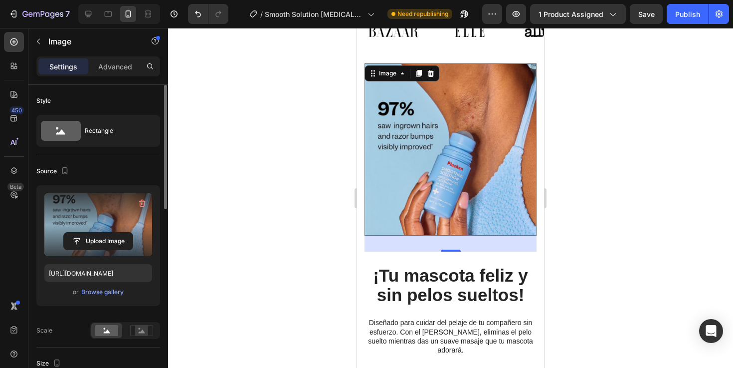
click at [110, 227] on label at bounding box center [98, 224] width 108 height 63
click at [110, 232] on input "file" at bounding box center [98, 240] width 69 height 17
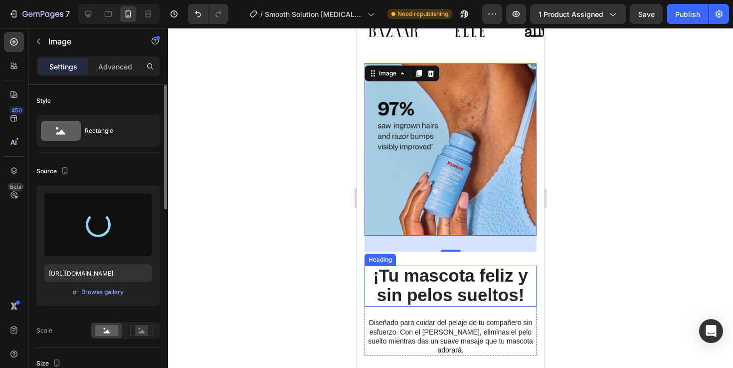
type input "[URL][DOMAIN_NAME]"
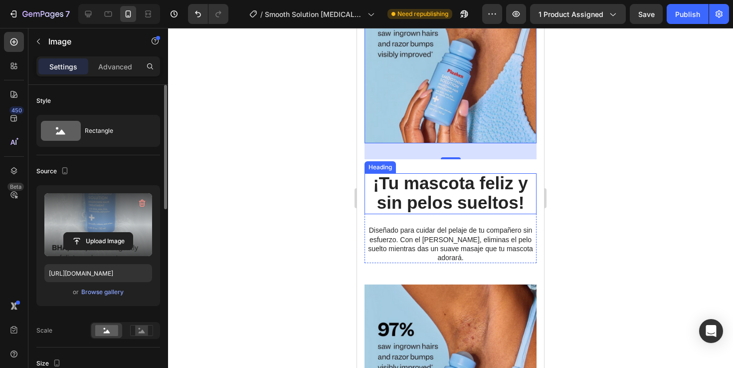
scroll to position [911, 0]
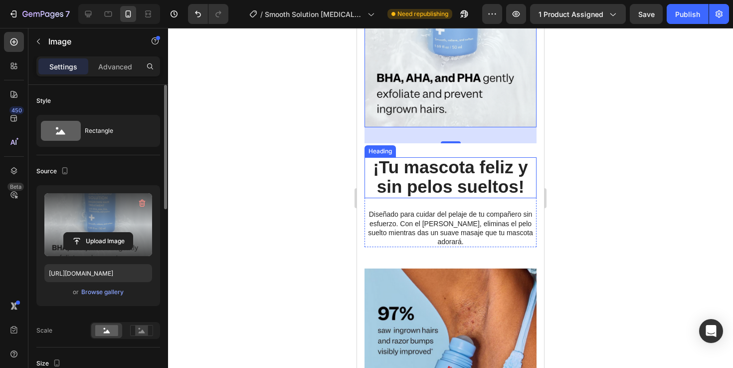
click at [441, 179] on strong "¡Tu mascota feliz y sin pelos sueltos!" at bounding box center [450, 176] width 155 height 39
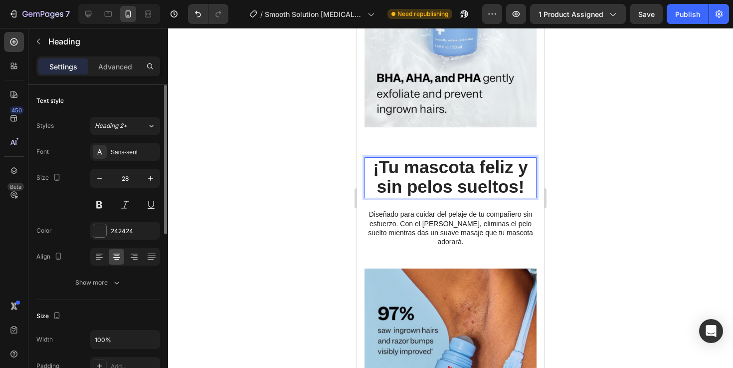
click at [433, 186] on strong "¡Tu mascota feliz y sin pelos sueltos!" at bounding box center [450, 176] width 155 height 39
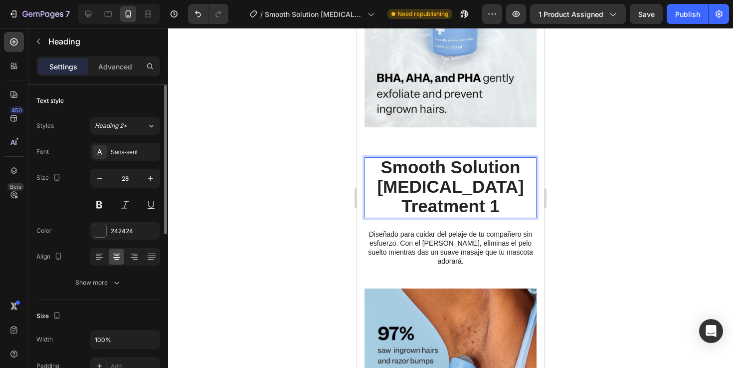
click at [438, 166] on strong "Smooth Solution [MEDICAL_DATA] Treatment 1" at bounding box center [450, 186] width 147 height 59
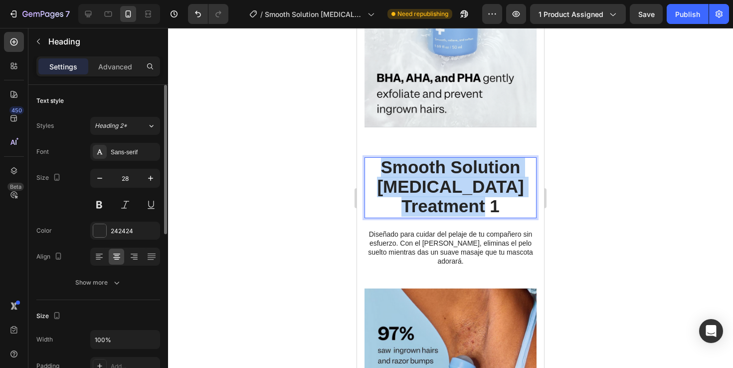
click at [438, 166] on strong "Smooth Solution [MEDICAL_DATA] Treatment 1" at bounding box center [450, 186] width 147 height 59
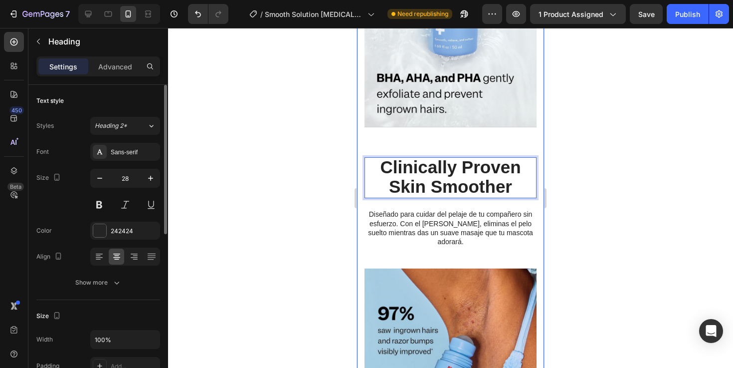
click at [453, 219] on p "Diseñado para cuidar del pelaje de tu compañero sin esfuerzo. Con el [PERSON_NA…" at bounding box center [451, 227] width 170 height 36
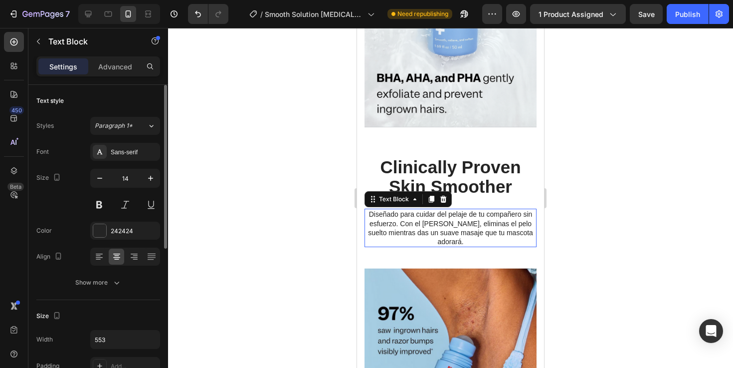
click at [453, 219] on p "Diseñado para cuidar del pelaje de tu compañero sin esfuerzo. Con el [PERSON_NA…" at bounding box center [451, 227] width 170 height 36
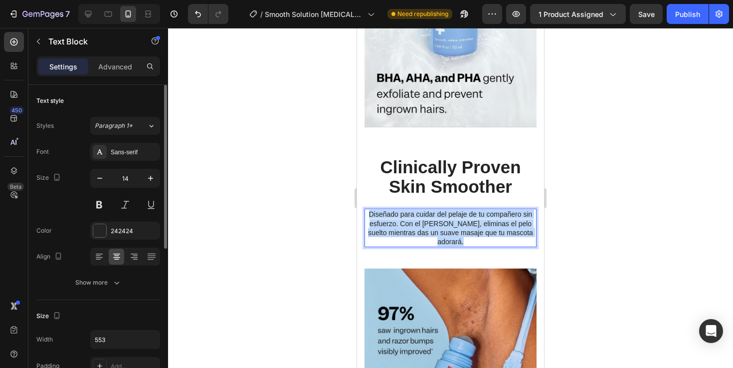
click at [453, 219] on p "Diseñado para cuidar del pelaje de tu compañero sin esfuerzo. Con el [PERSON_NA…" at bounding box center [451, 227] width 170 height 36
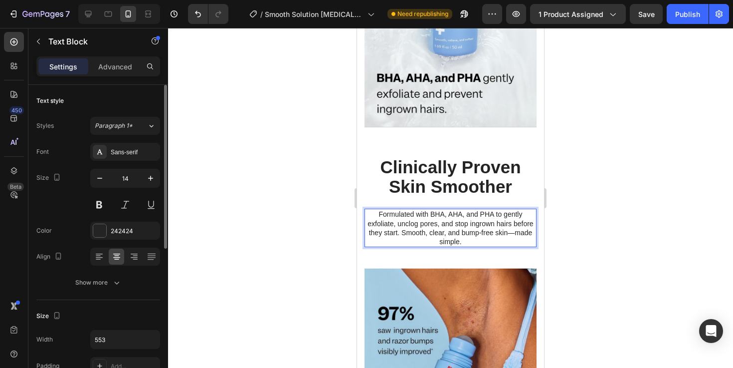
click at [643, 260] on div at bounding box center [450, 198] width 565 height 340
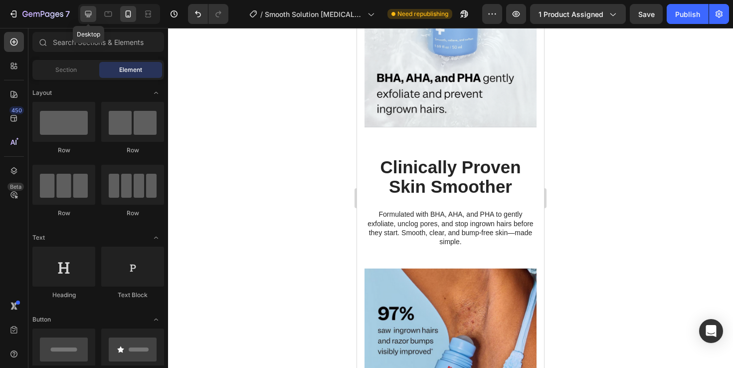
click at [92, 15] on icon at bounding box center [88, 14] width 10 height 10
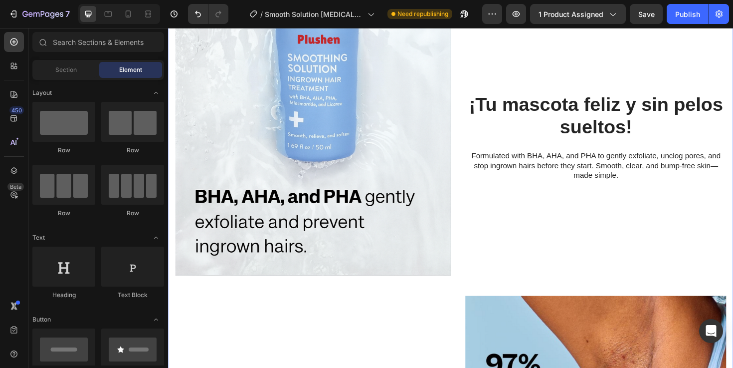
scroll to position [873, 0]
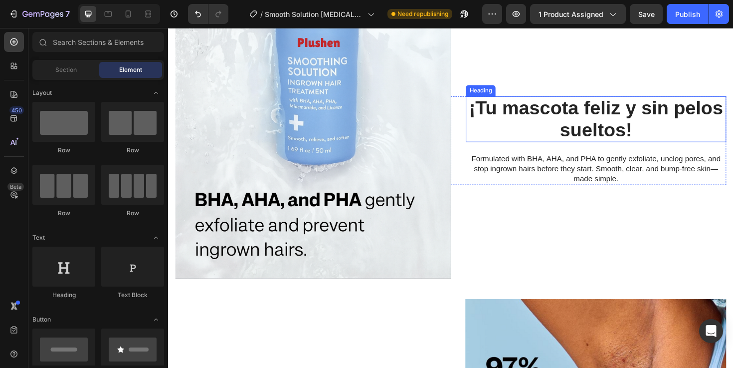
click at [580, 120] on strong "¡Tu mascota feliz y sin pelos sueltos!" at bounding box center [621, 123] width 269 height 45
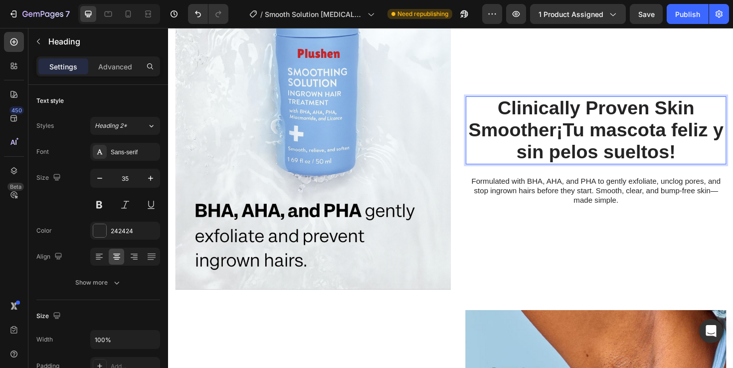
click at [580, 120] on strong "Clinically Proven Skin Smoother¡Tu mascota feliz y sin pelos sueltos!" at bounding box center [621, 135] width 270 height 68
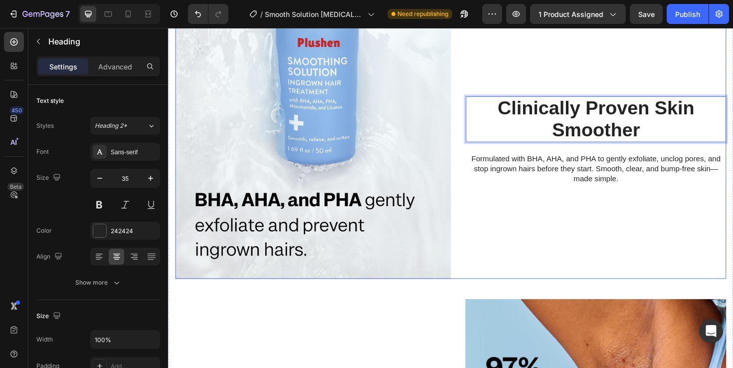
click at [618, 251] on div "Clinically Proven Skin Smoother Heading 24 ⁠⁠⁠⁠⁠⁠⁠ Clinically Proven Skin Smoot…" at bounding box center [613, 147] width 292 height 292
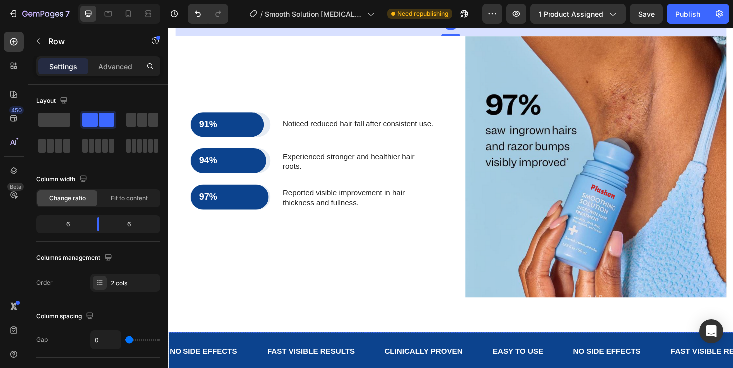
scroll to position [1140, 0]
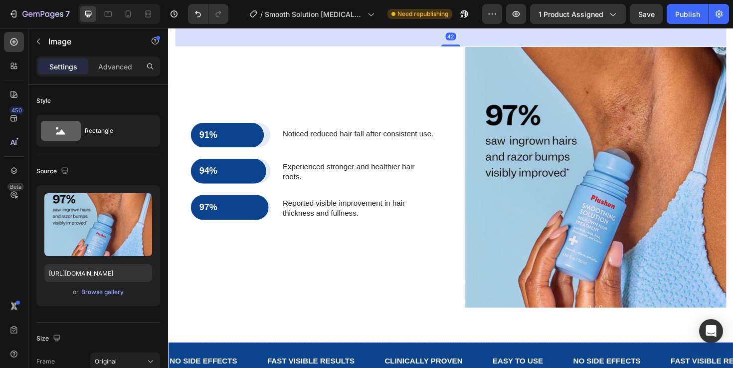
click at [606, 236] on img at bounding box center [621, 185] width 276 height 276
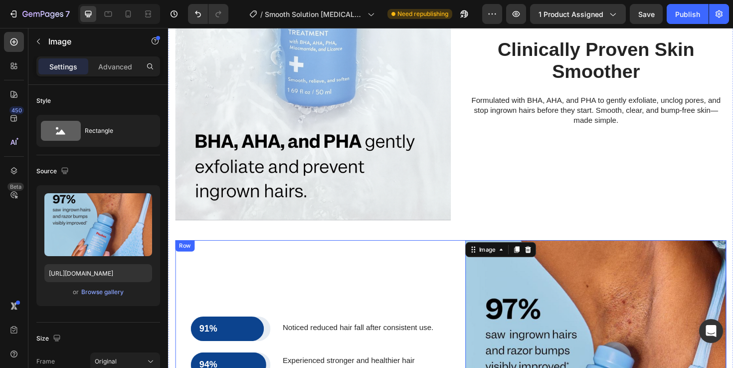
scroll to position [923, 0]
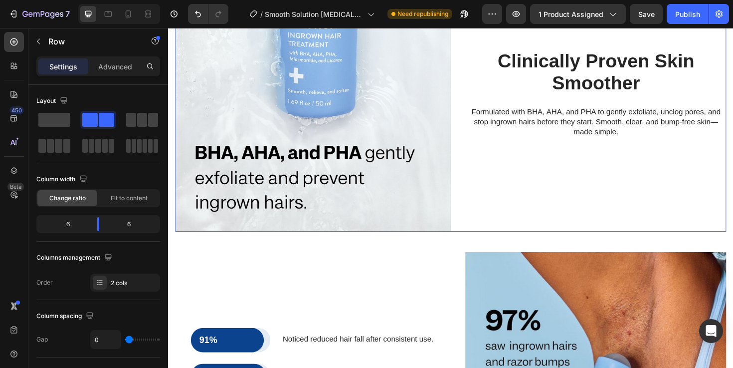
click at [545, 224] on div "⁠⁠⁠⁠⁠⁠⁠ Clinically Proven Skin Smoother Heading ⁠⁠⁠⁠⁠⁠⁠ Clinically Proven Skin …" at bounding box center [613, 98] width 292 height 292
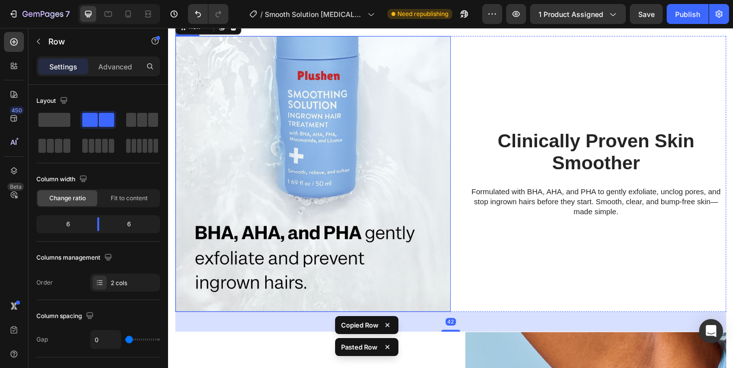
scroll to position [1158, 0]
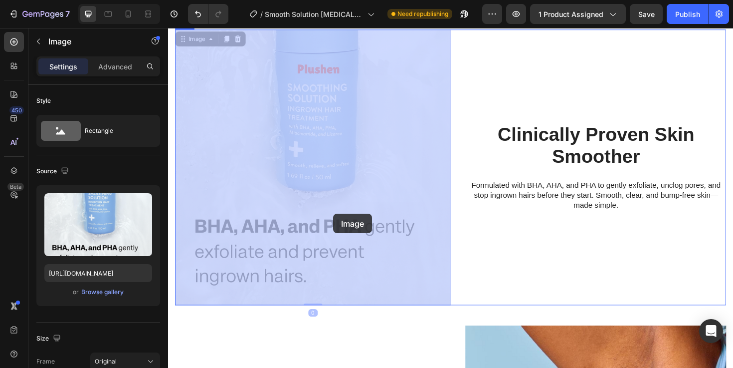
drag, startPoint x: 370, startPoint y: 212, endPoint x: 341, endPoint y: 224, distance: 31.5
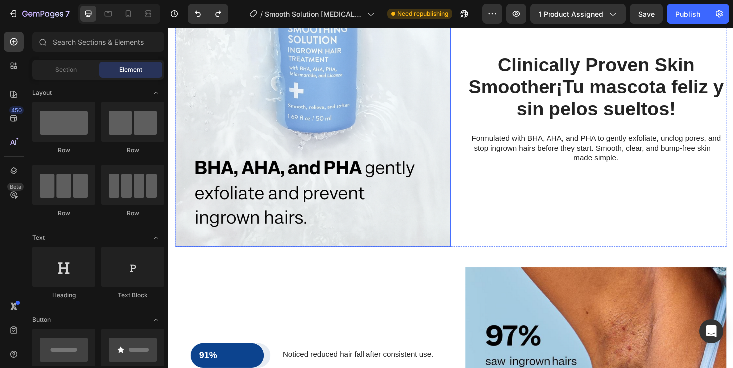
scroll to position [951, 0]
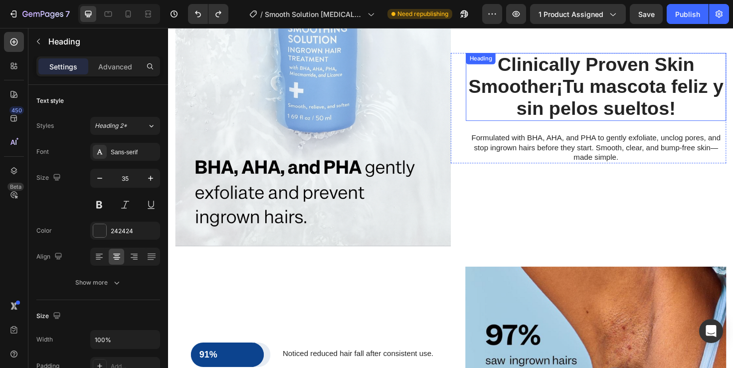
click at [667, 108] on strong "Clinically Proven Skin Smoother¡Tu mascota feliz y sin pelos sueltos!" at bounding box center [621, 89] width 270 height 68
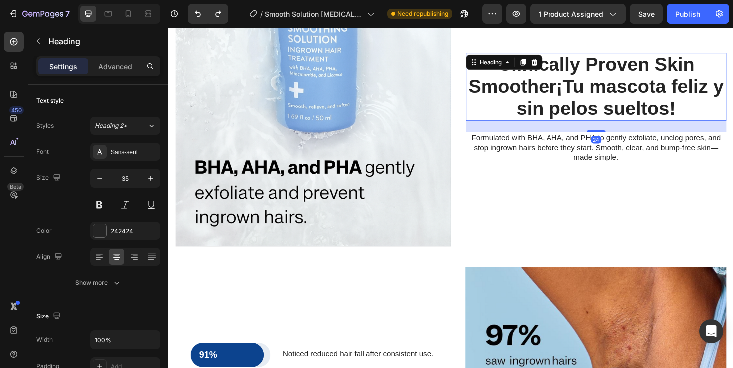
click at [721, 107] on h2 "Clinically Proven Skin Smoother¡Tu mascota feliz y sin pelos sueltos!" at bounding box center [621, 90] width 276 height 72
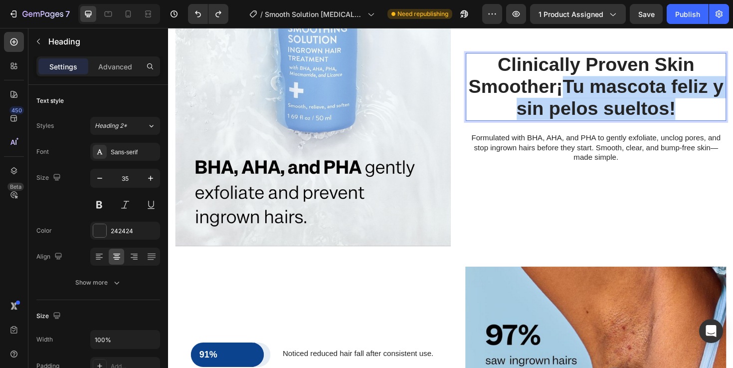
drag, startPoint x: 721, startPoint y: 107, endPoint x: 582, endPoint y: 96, distance: 139.6
click at [582, 96] on p "Clinically Proven Skin Smoother¡Tu mascota feliz y sin pelos sueltos!" at bounding box center [621, 90] width 274 height 70
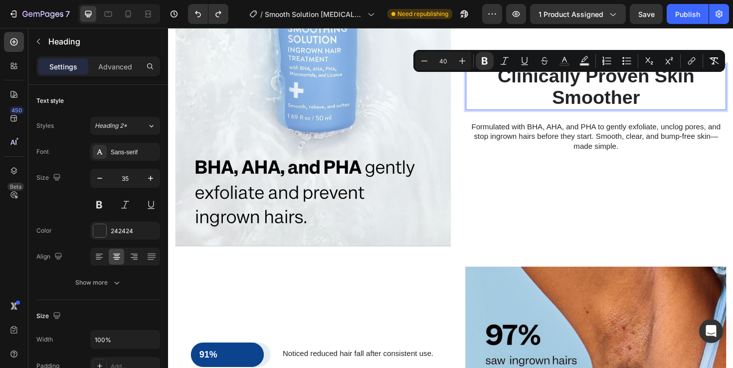
scroll to position [963, 0]
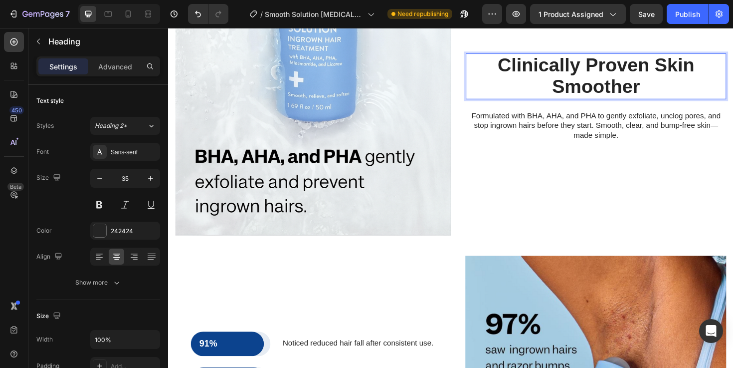
click at [601, 67] on strong "Clinically Proven Skin Smoother" at bounding box center [621, 78] width 208 height 45
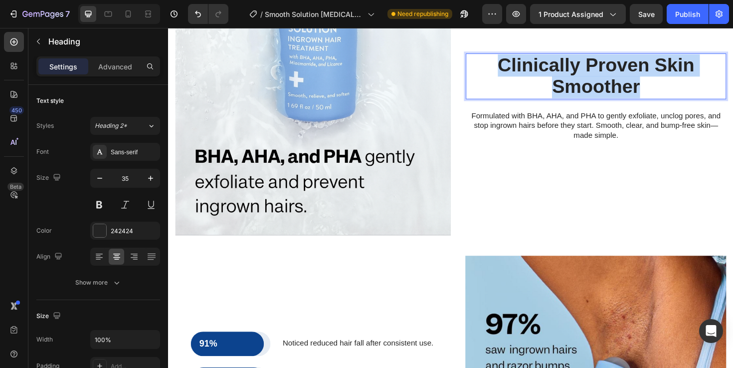
click at [601, 67] on strong "Clinically Proven Skin Smoother" at bounding box center [621, 78] width 208 height 45
copy strong "Clinically Proven Skin Smoother"
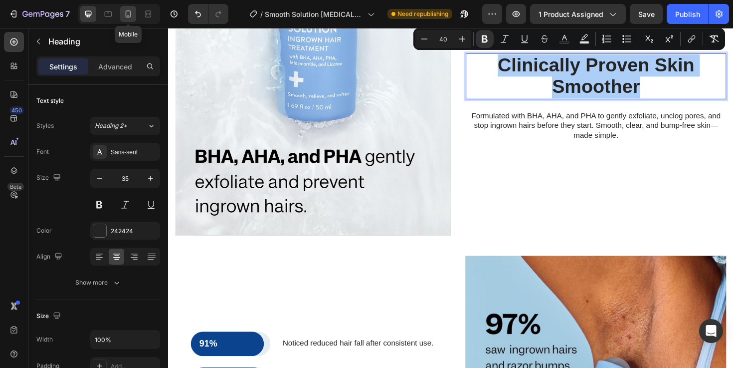
click at [128, 12] on icon at bounding box center [128, 14] width 10 height 10
type input "20"
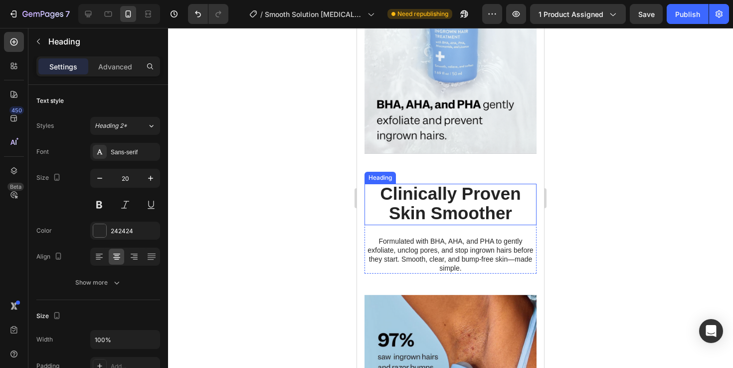
scroll to position [922, 0]
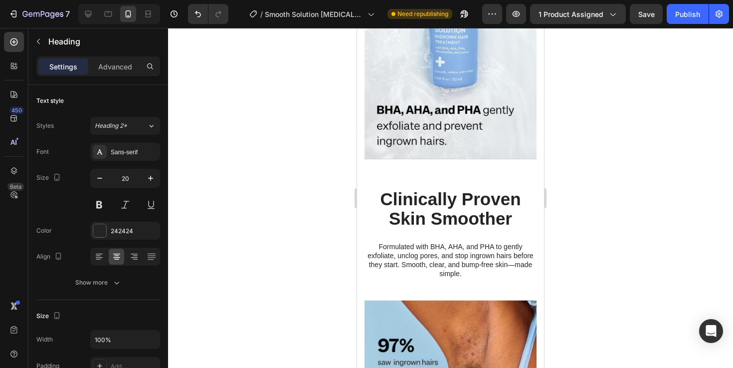
click at [679, 174] on div at bounding box center [450, 198] width 565 height 340
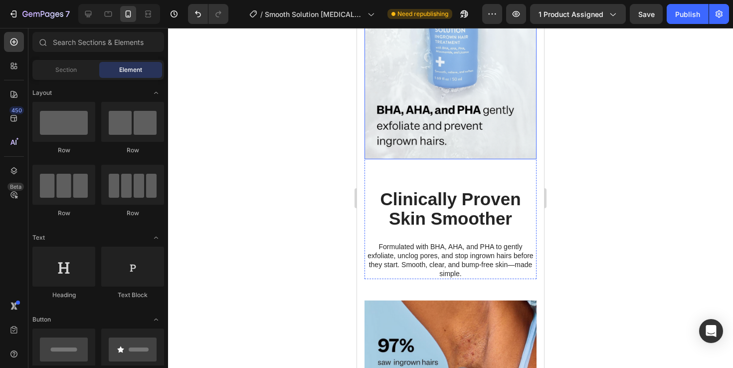
click at [479, 138] on img at bounding box center [451, 73] width 172 height 172
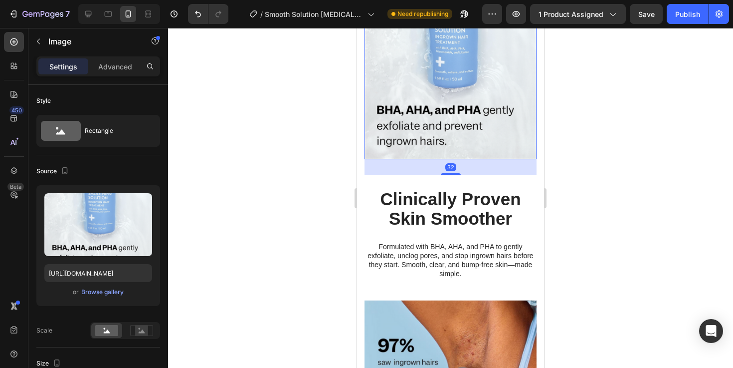
click at [642, 204] on div at bounding box center [450, 198] width 565 height 340
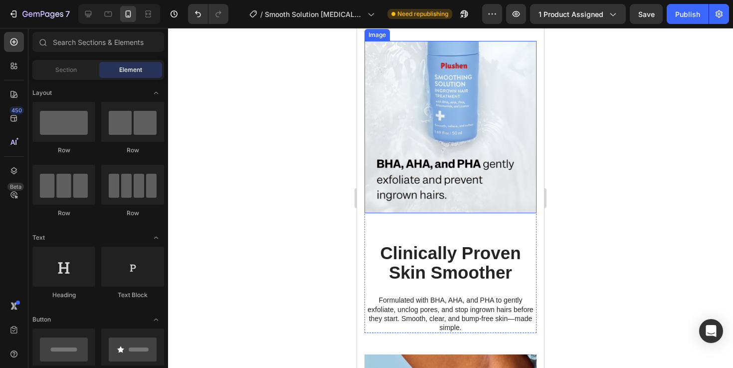
scroll to position [831, 0]
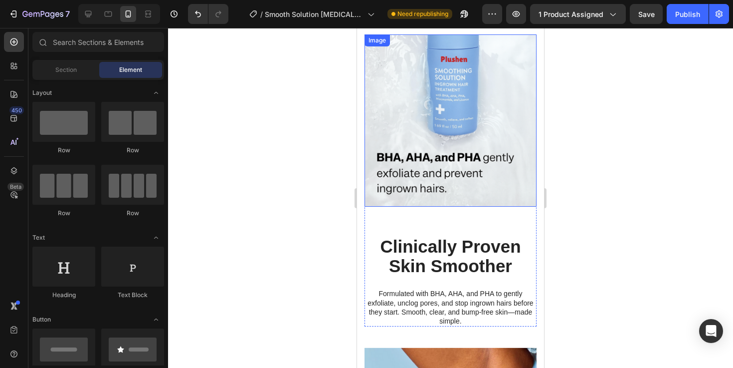
click at [455, 108] on img at bounding box center [451, 120] width 172 height 172
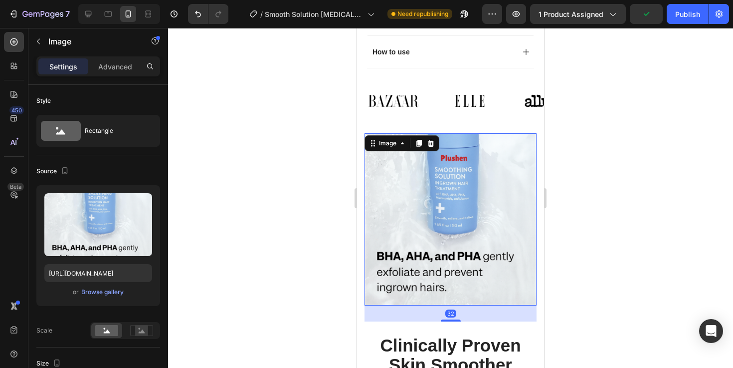
drag, startPoint x: 590, startPoint y: 126, endPoint x: 78, endPoint y: 98, distance: 512.9
click at [590, 126] on div at bounding box center [450, 198] width 565 height 340
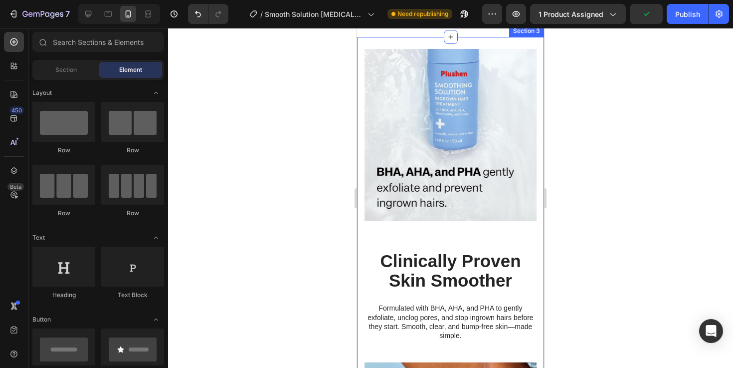
scroll to position [819, 0]
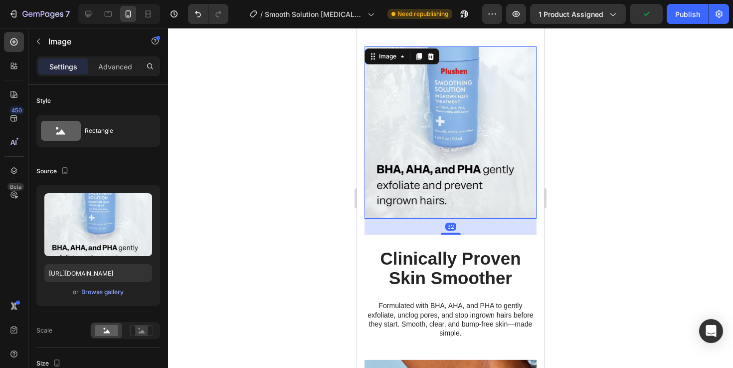
click at [404, 129] on img at bounding box center [451, 132] width 172 height 172
click at [118, 74] on div "Advanced" at bounding box center [115, 66] width 50 height 16
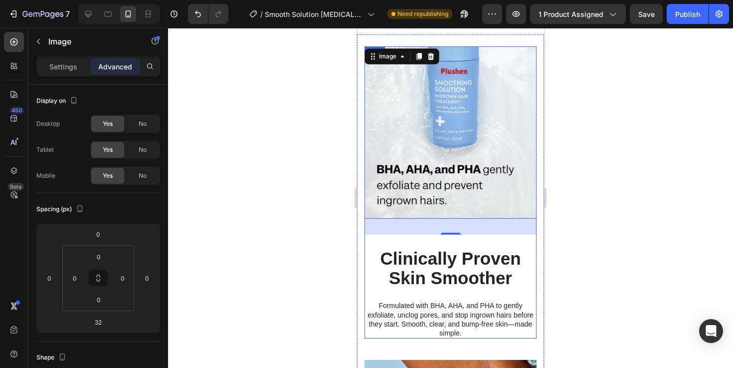
click at [489, 241] on div "⁠⁠⁠⁠⁠⁠⁠ Clinically Proven Skin Smoother Heading ⁠⁠⁠⁠⁠⁠⁠ Clinically Proven Skin …" at bounding box center [451, 286] width 172 height 104
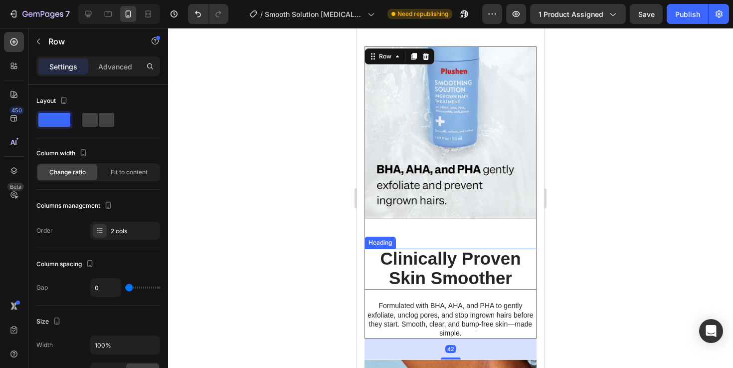
click at [480, 252] on strong "Clinically Proven Skin Smoother" at bounding box center [450, 267] width 141 height 39
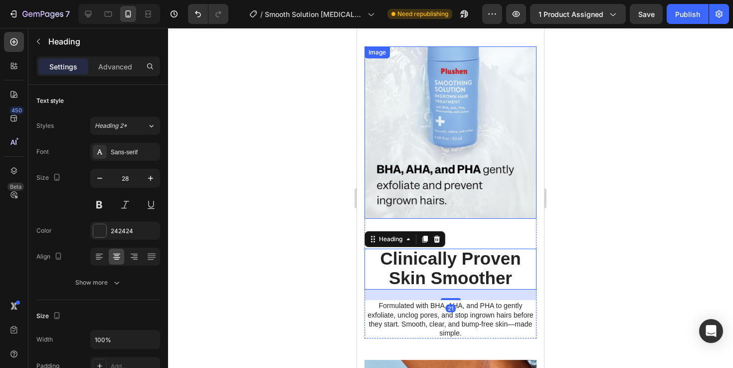
click at [465, 157] on img at bounding box center [451, 132] width 172 height 172
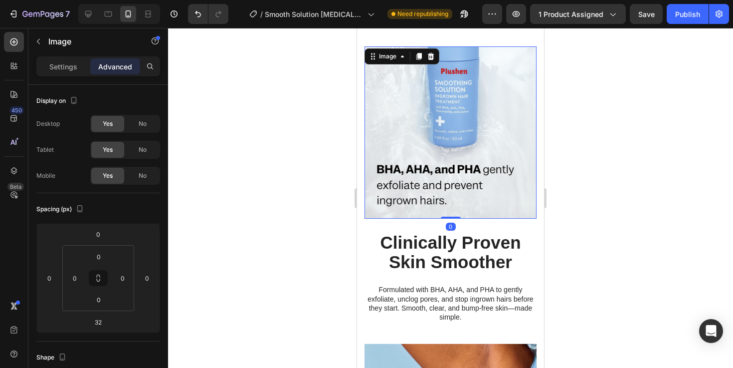
drag, startPoint x: 453, startPoint y: 232, endPoint x: 453, endPoint y: 185, distance: 47.4
click at [453, 185] on div "Image 0" at bounding box center [451, 132] width 172 height 172
type input "0"
click at [639, 198] on div at bounding box center [450, 198] width 565 height 340
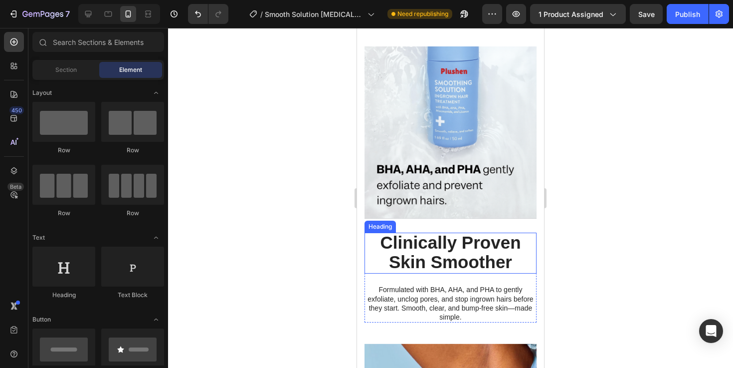
click at [495, 256] on strong "Clinically Proven Skin Smoother" at bounding box center [450, 251] width 141 height 39
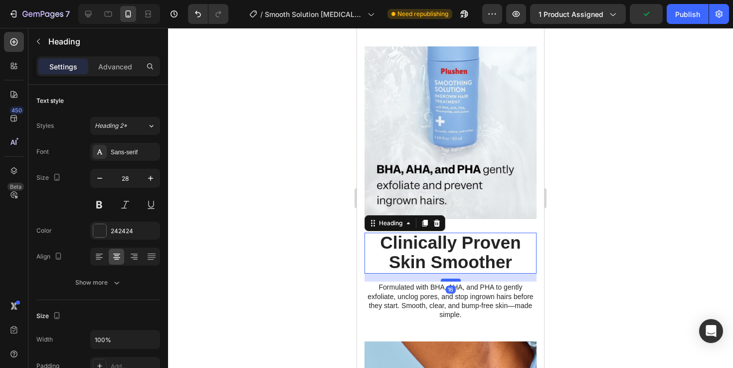
click at [456, 280] on div at bounding box center [451, 279] width 20 height 3
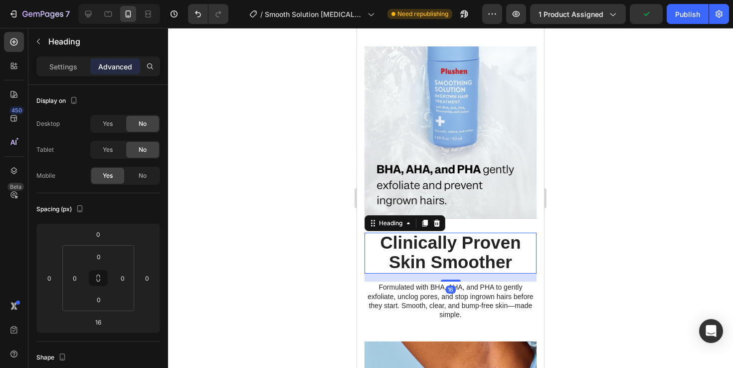
click at [651, 278] on div at bounding box center [450, 198] width 565 height 340
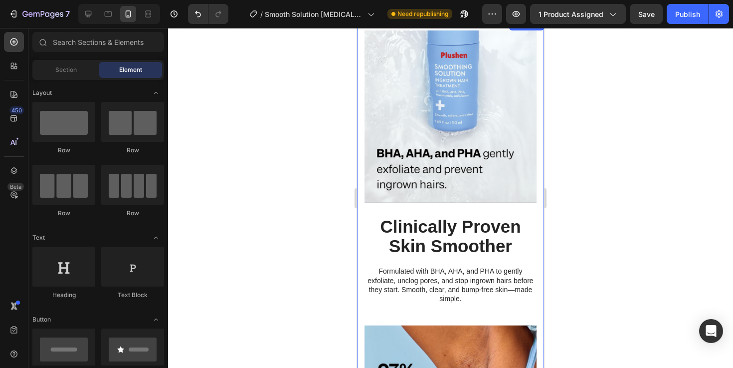
scroll to position [818, 0]
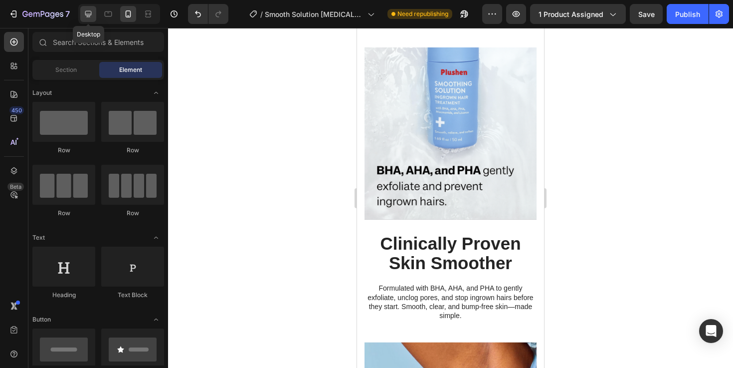
drag, startPoint x: 96, startPoint y: 15, endPoint x: 121, endPoint y: 152, distance: 138.5
click at [96, 15] on div at bounding box center [88, 14] width 16 height 16
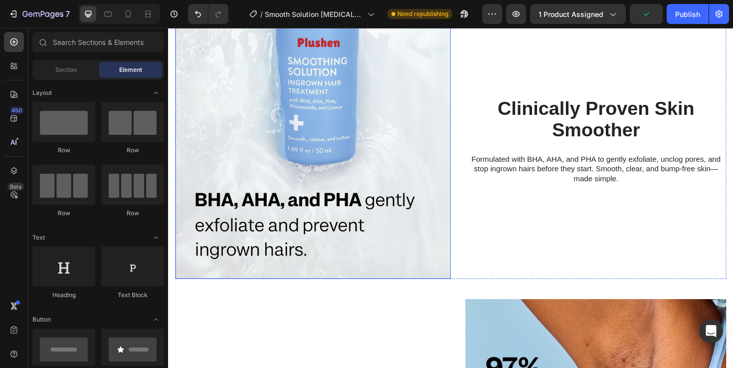
scroll to position [992, 0]
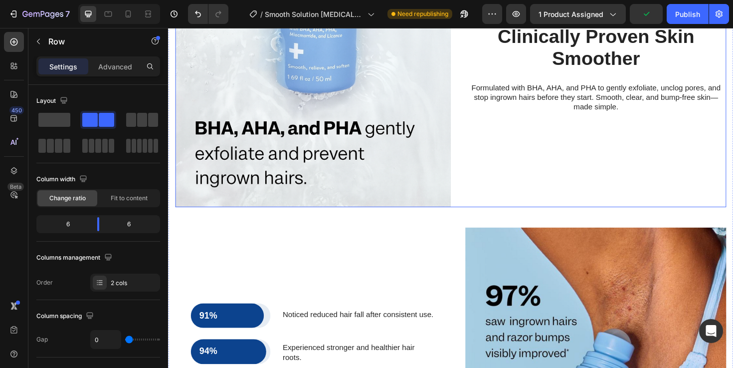
click at [544, 201] on div "⁠⁠⁠⁠⁠⁠⁠ Clinically Proven Skin Smoother Heading ⁠⁠⁠⁠⁠⁠⁠ Clinically Proven Skin …" at bounding box center [613, 72] width 292 height 292
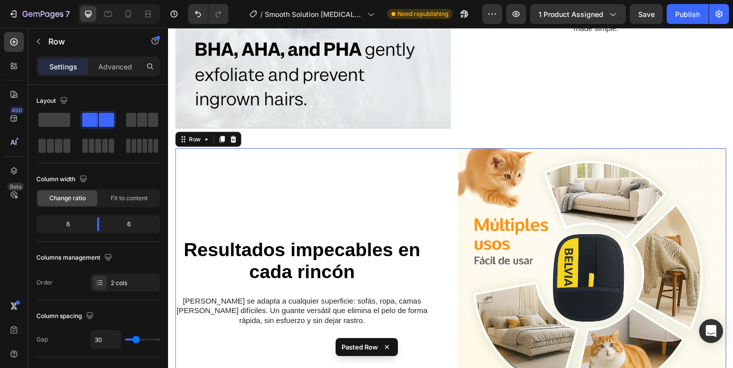
scroll to position [1076, 0]
click at [116, 69] on p "Advanced" at bounding box center [115, 66] width 34 height 10
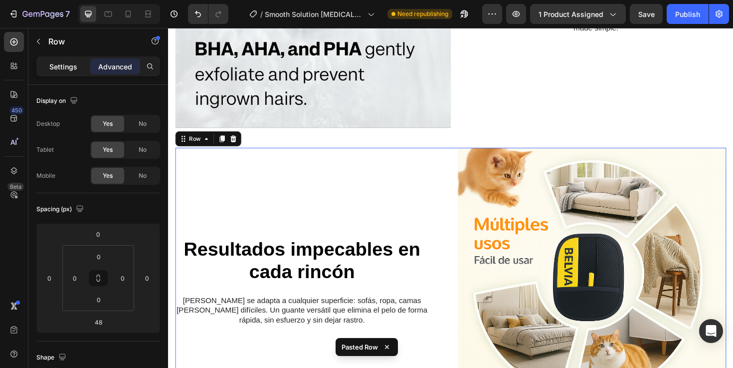
click at [63, 65] on p "Settings" at bounding box center [63, 66] width 28 height 10
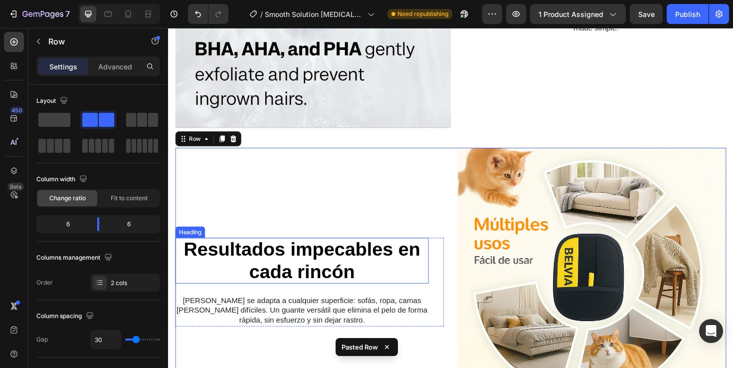
click at [490, 279] on img at bounding box center [617, 297] width 284 height 284
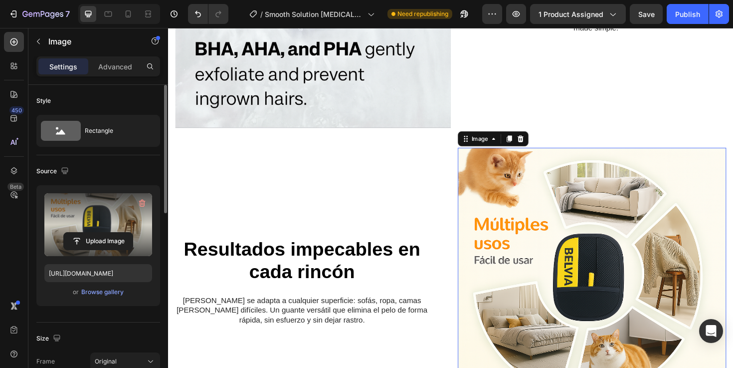
click at [61, 231] on label at bounding box center [98, 224] width 108 height 63
click at [64, 232] on input "file" at bounding box center [98, 240] width 69 height 17
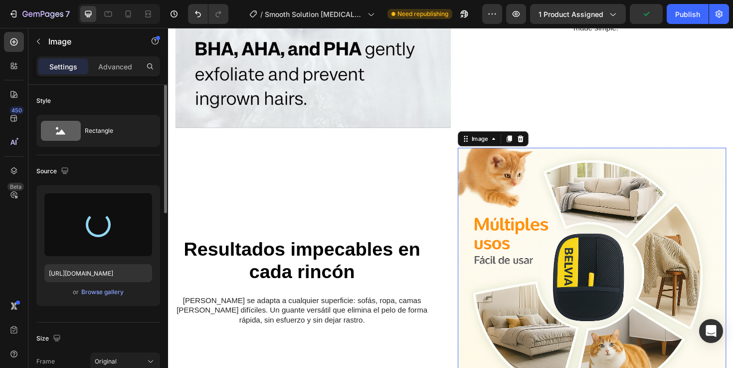
type input "[URL][DOMAIN_NAME]"
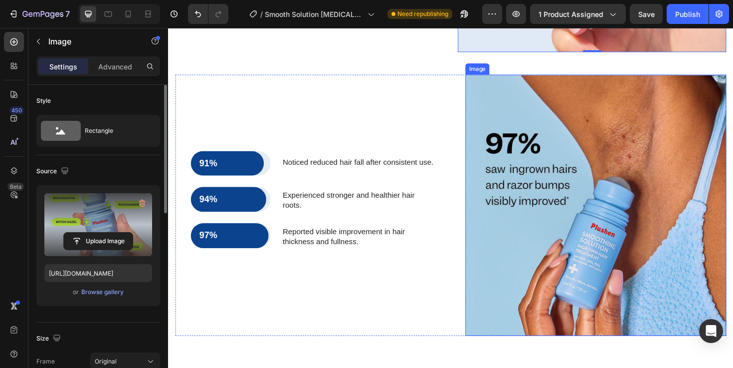
scroll to position [1476, 0]
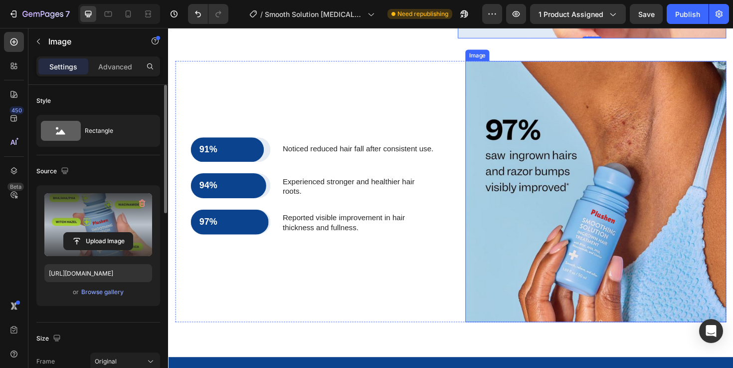
click at [541, 296] on img at bounding box center [621, 201] width 276 height 276
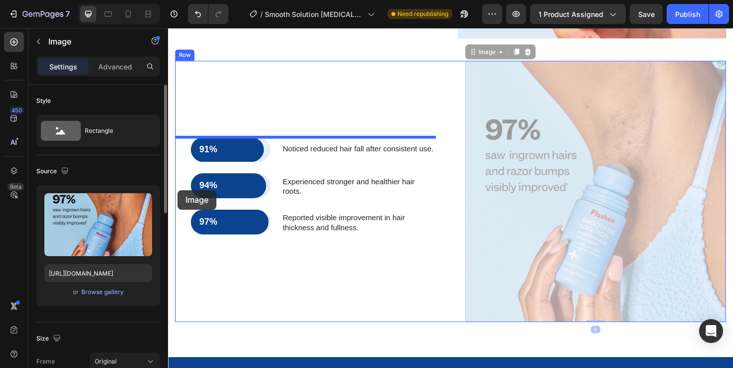
drag, startPoint x: 541, startPoint y: 296, endPoint x: 178, endPoint y: 199, distance: 375.7
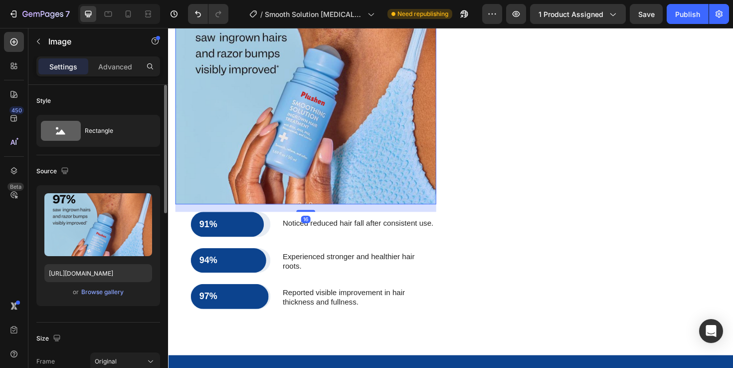
scroll to position [1604, 0]
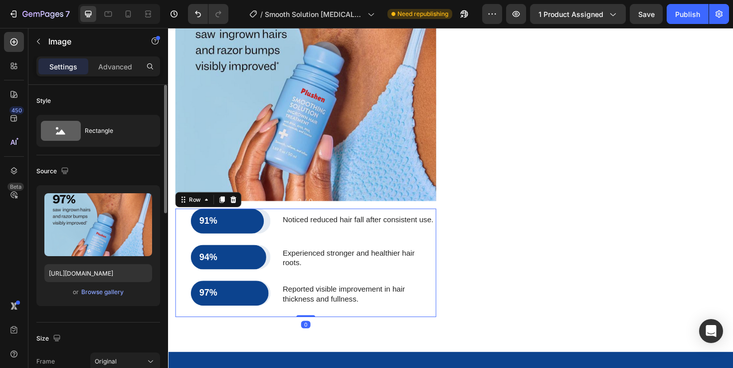
click at [184, 305] on div "91% Text Block Row Row Noticed reduced hair fall after consistent use. Text Blo…" at bounding box center [314, 276] width 276 height 115
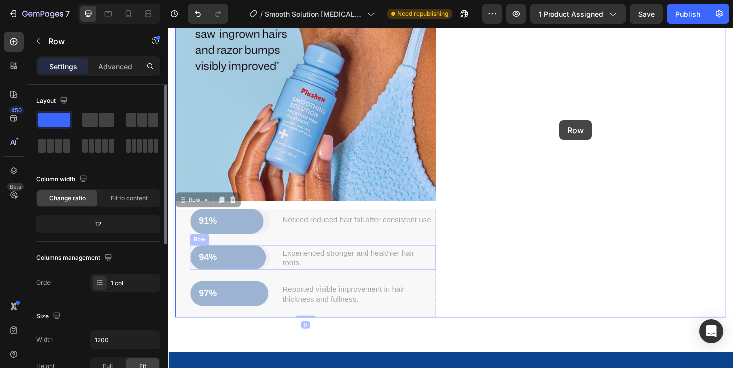
drag, startPoint x: 184, startPoint y: 305, endPoint x: 582, endPoint y: 126, distance: 437.0
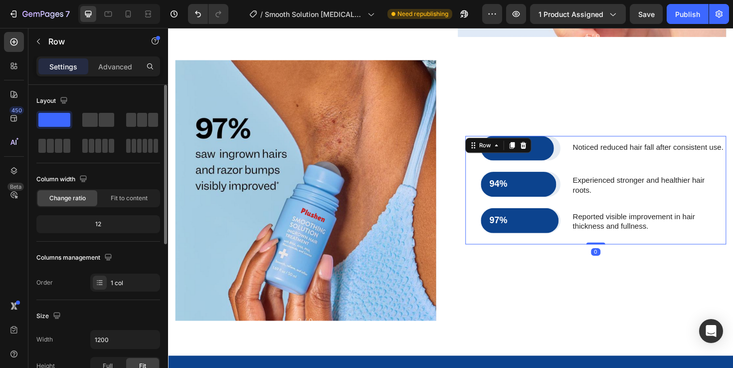
scroll to position [1473, 0]
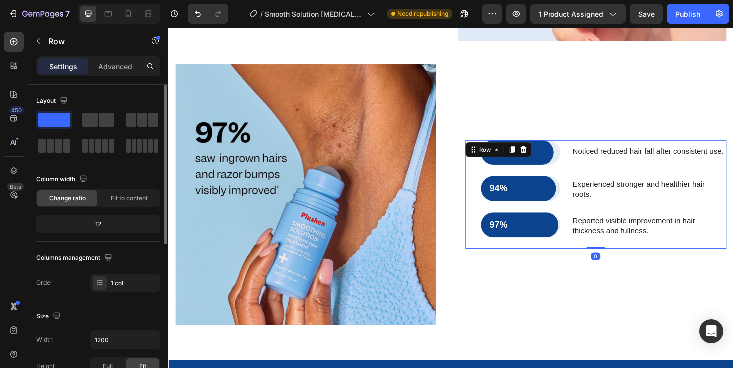
click at [556, 314] on div "91% Text Block Row Row Noticed reduced hair fall after consistent use. Text Blo…" at bounding box center [621, 204] width 276 height 276
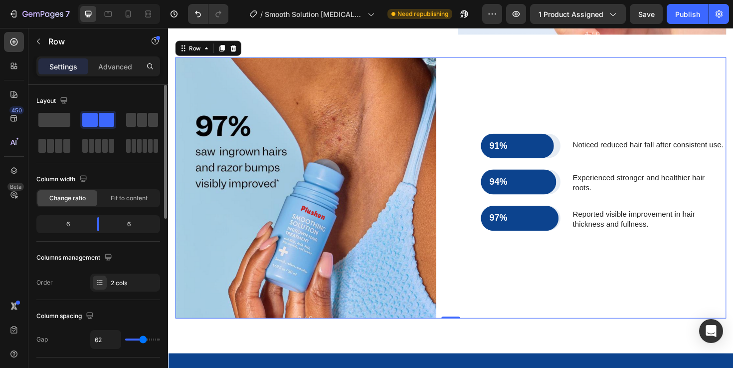
scroll to position [1481, 0]
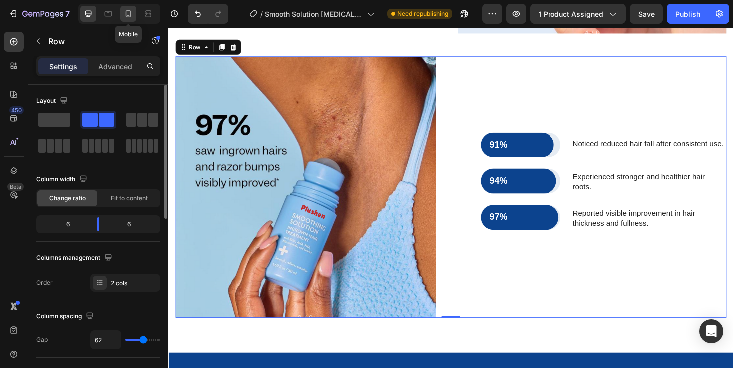
click at [130, 13] on icon at bounding box center [128, 13] width 5 height 7
type input "0"
type input "100%"
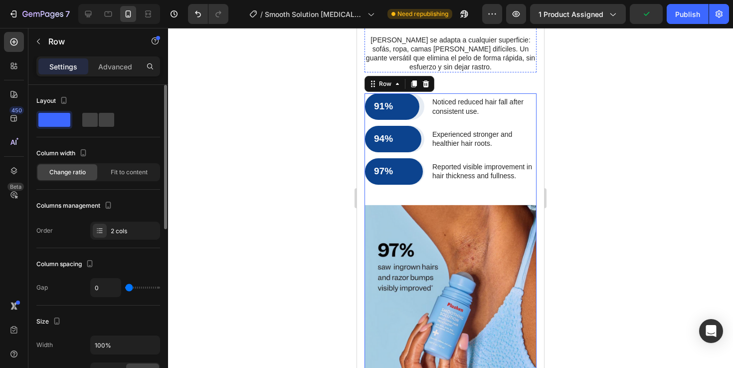
scroll to position [1358, 0]
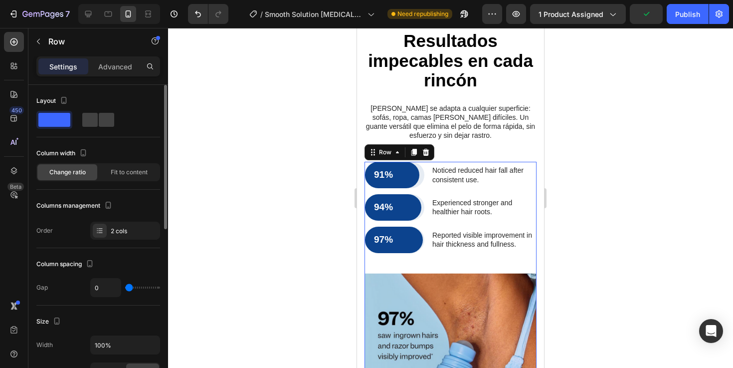
click at [620, 157] on div at bounding box center [450, 198] width 565 height 340
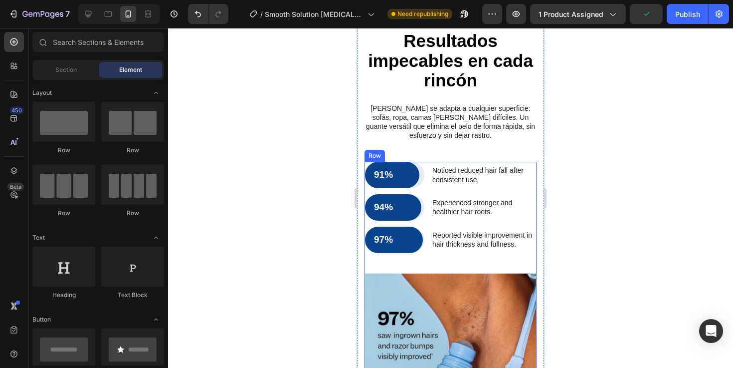
click at [507, 258] on div "91% Text Block Row Row Noticed reduced hair fall after consistent use. Text Blo…" at bounding box center [451, 217] width 172 height 111
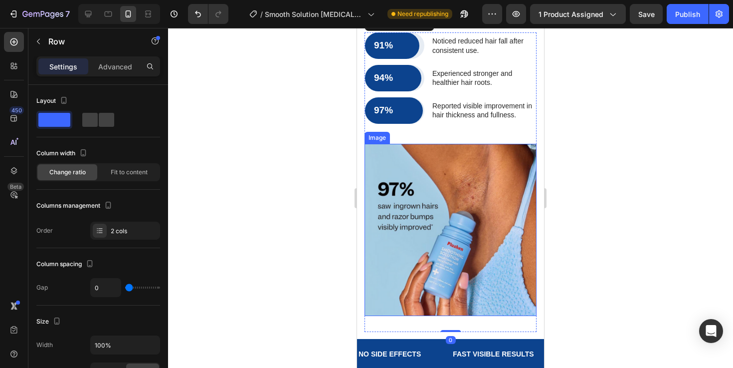
scroll to position [1491, 0]
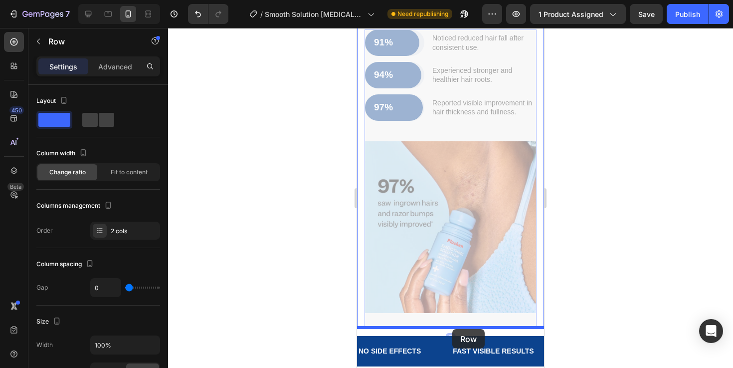
drag, startPoint x: 445, startPoint y: 126, endPoint x: 902, endPoint y: 308, distance: 492.2
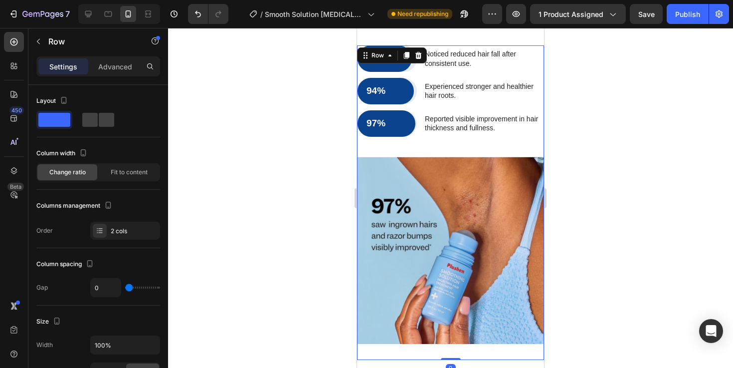
click at [633, 223] on div at bounding box center [450, 198] width 565 height 340
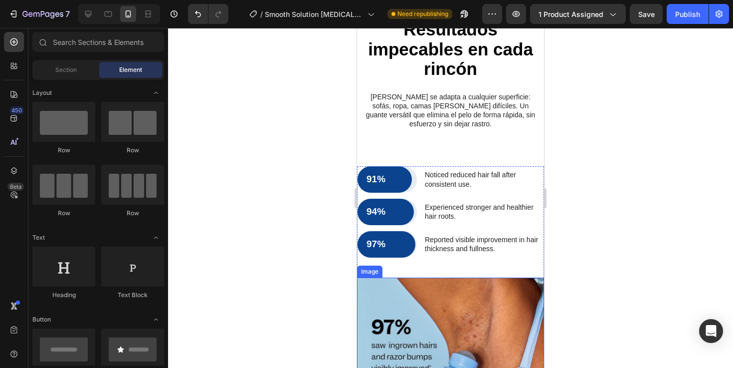
scroll to position [1337, 0]
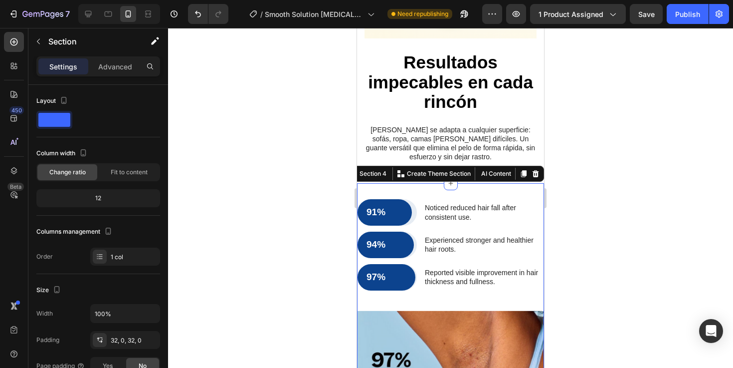
click at [463, 194] on div "Image 91% Text Block Row Row Noticed reduced hair fall after consistent use. Te…" at bounding box center [450, 356] width 187 height 346
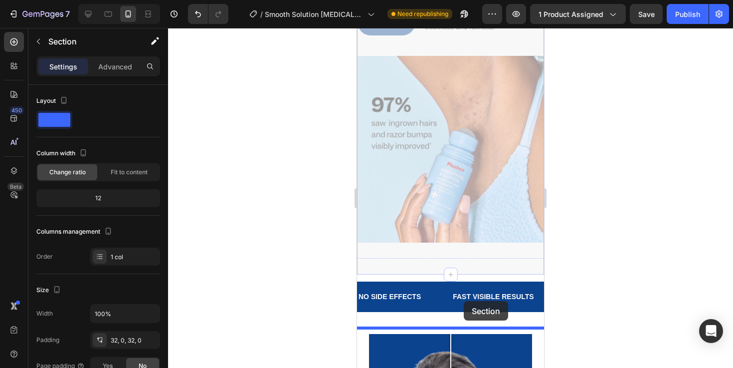
scroll to position [1604, 0]
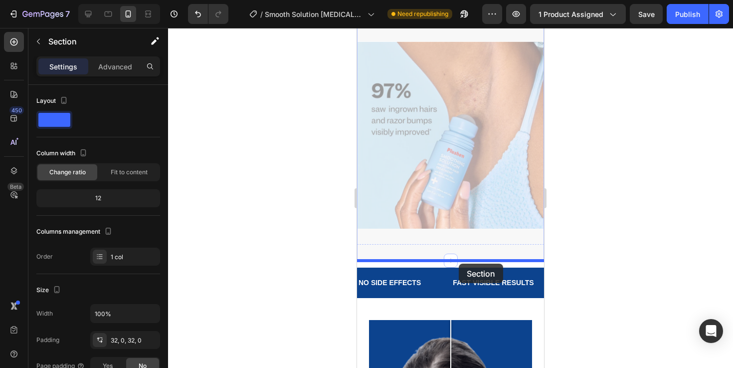
drag, startPoint x: 463, startPoint y: 194, endPoint x: 459, endPoint y: 263, distance: 69.4
click at [459, 263] on div "iPhone 13 Mini ( 375 px) iPhone 13 Mini iPhone 13 Pro iPhone 11 Pro Max iPhone …" at bounding box center [450, 101] width 187 height 3354
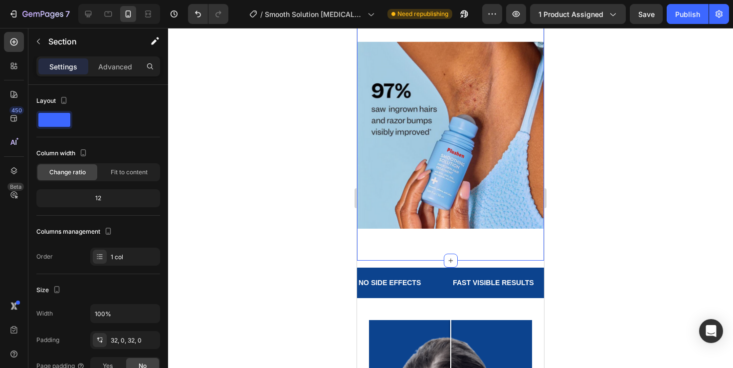
click at [604, 209] on div at bounding box center [450, 198] width 565 height 340
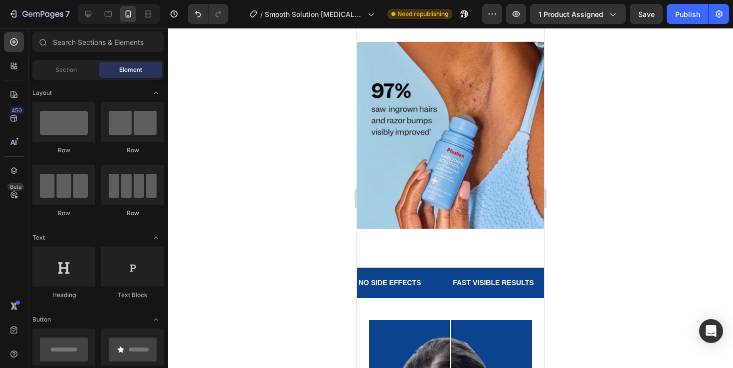
click at [592, 228] on div at bounding box center [450, 198] width 565 height 340
click at [459, 180] on img at bounding box center [450, 134] width 187 height 187
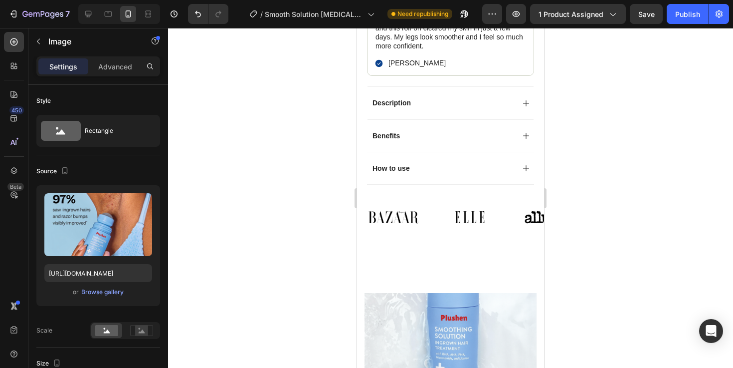
scroll to position [650, 0]
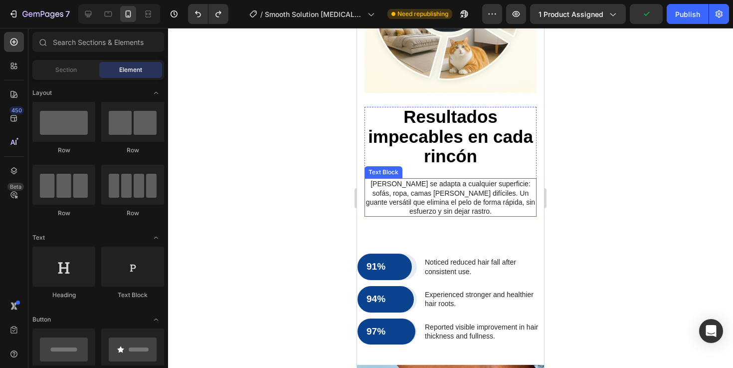
scroll to position [1155, 0]
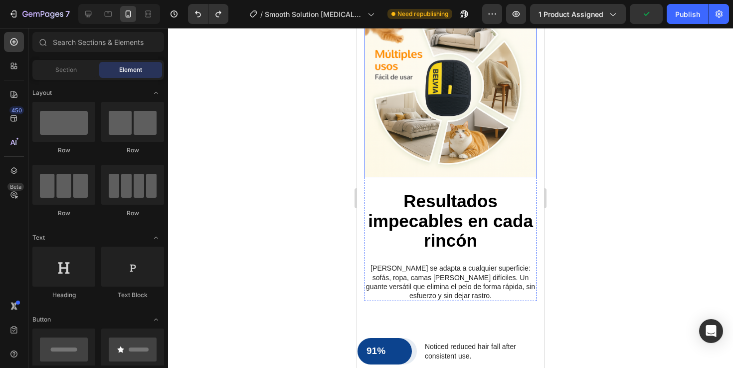
click at [439, 100] on img at bounding box center [451, 91] width 172 height 172
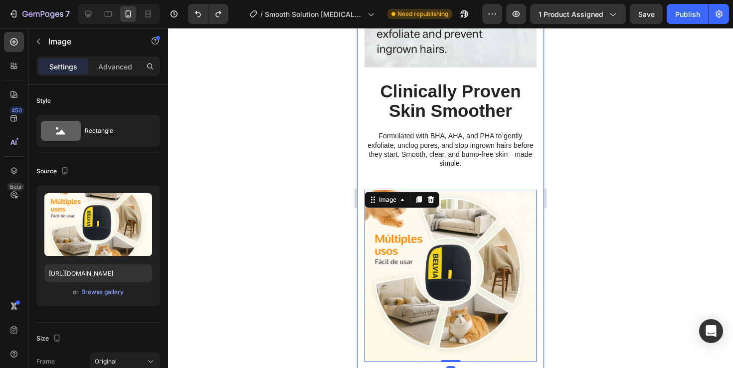
scroll to position [981, 0]
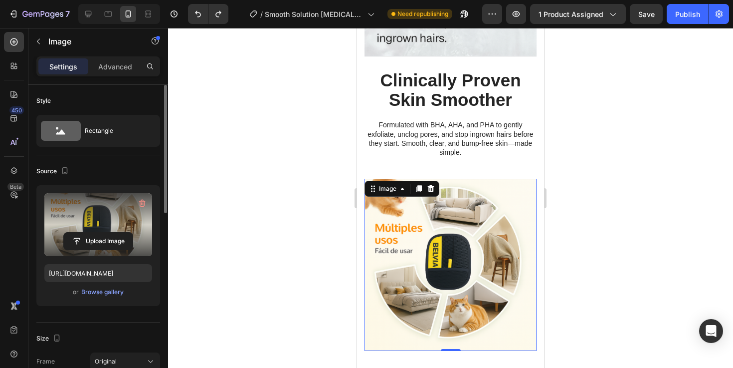
click at [108, 226] on label at bounding box center [98, 224] width 108 height 63
click at [108, 232] on input "file" at bounding box center [98, 240] width 69 height 17
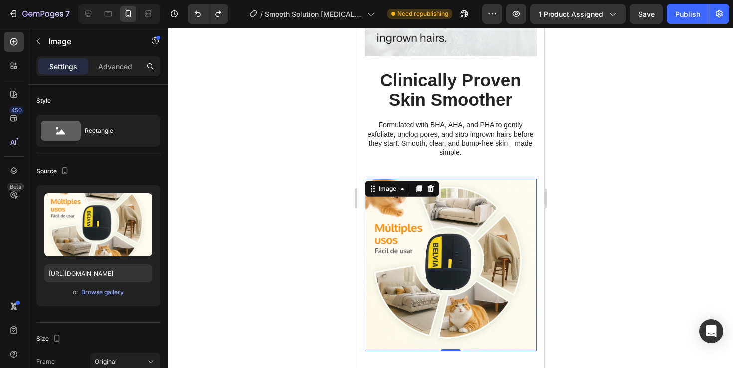
type input "[URL][DOMAIN_NAME]"
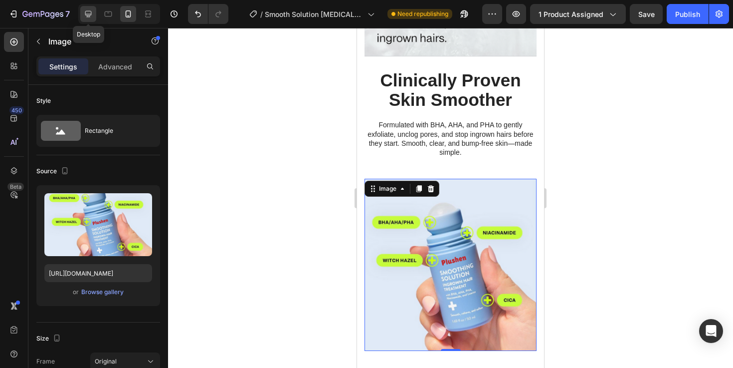
click at [94, 16] on div at bounding box center [88, 14] width 16 height 16
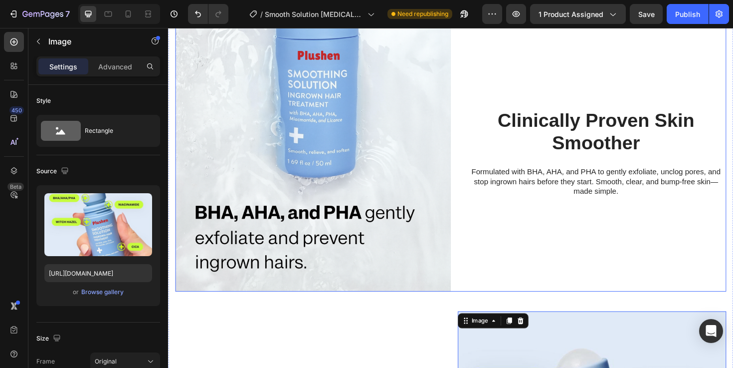
scroll to position [857, 0]
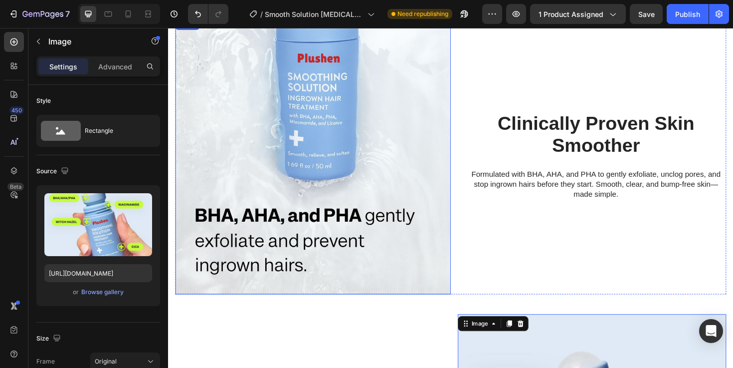
click at [436, 97] on img at bounding box center [322, 164] width 292 height 292
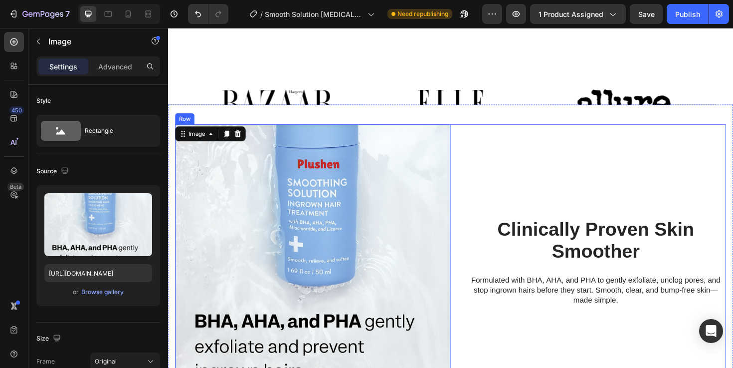
scroll to position [707, 0]
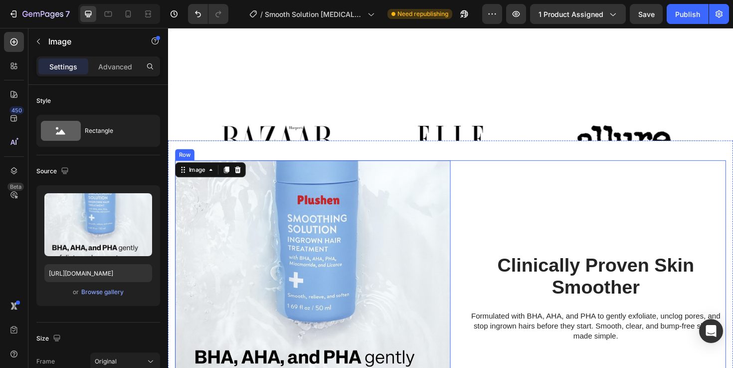
click at [530, 183] on div "Clinically Proven Skin Smoother Heading Clinically Proven Skin Smoother Heading…" at bounding box center [613, 314] width 292 height 292
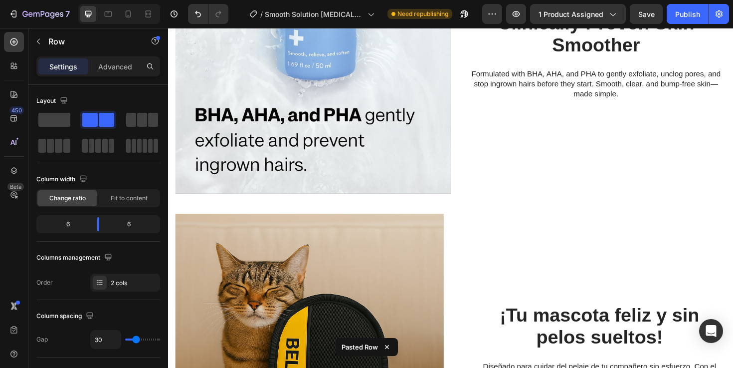
scroll to position [762, 0]
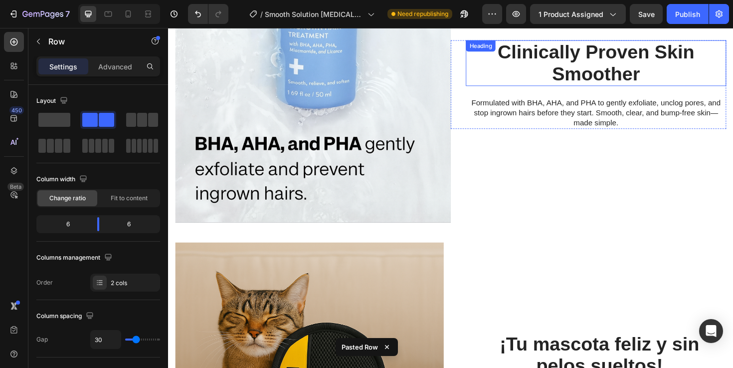
click at [621, 47] on strong "Clinically Proven Skin Smoother" at bounding box center [621, 64] width 208 height 45
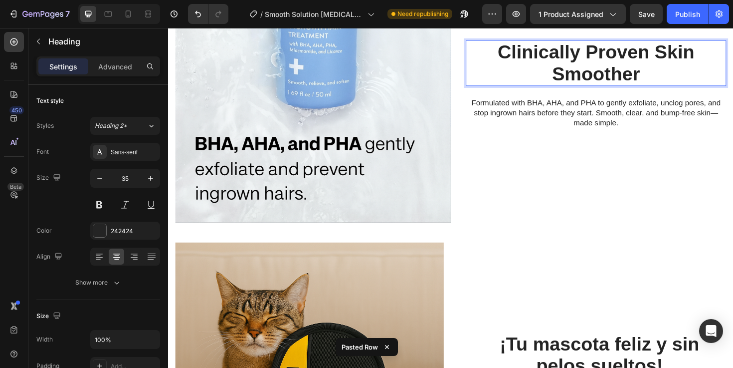
click at [621, 47] on strong "Clinically Proven Skin Smoother" at bounding box center [621, 64] width 208 height 45
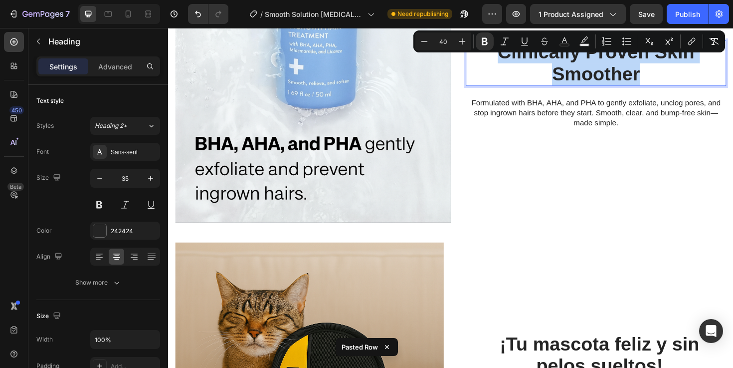
copy strong "Clinically Proven Skin Smoother"
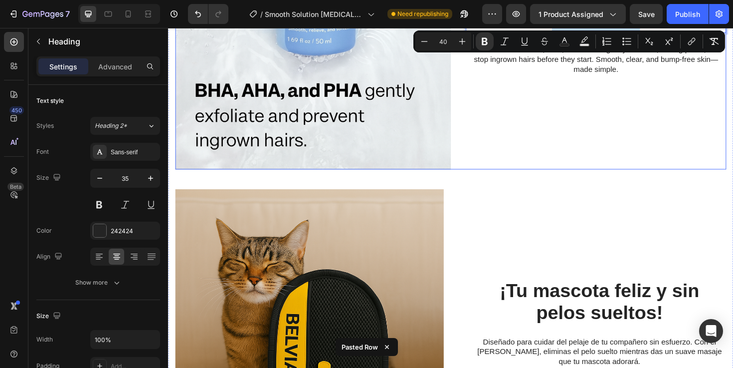
scroll to position [850, 0]
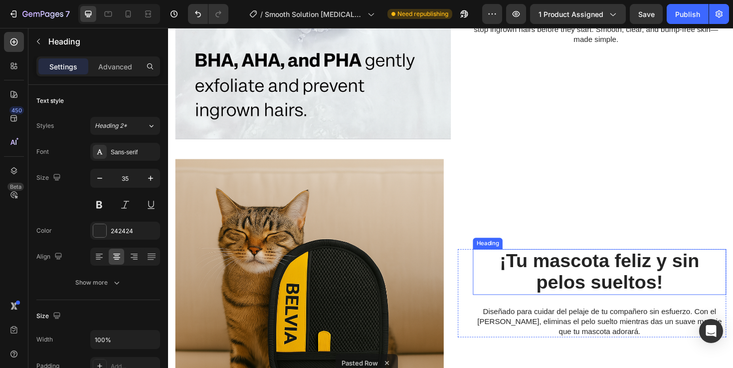
click at [585, 272] on strong "¡Tu mascota feliz y sin pelos sueltos!" at bounding box center [624, 285] width 211 height 45
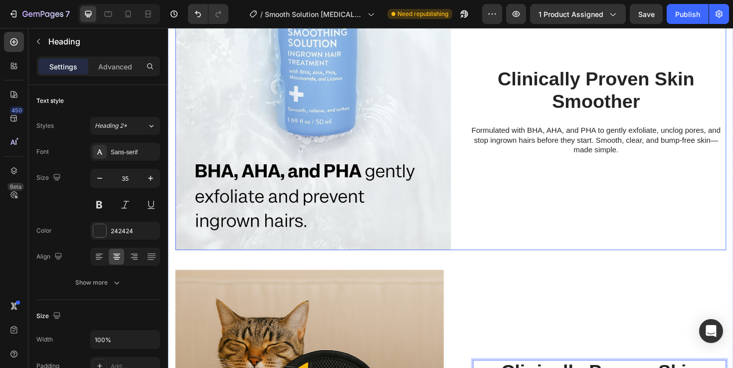
scroll to position [716, 0]
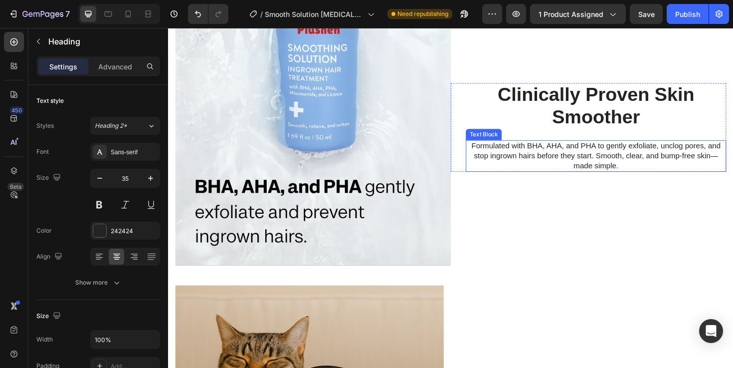
click at [578, 164] on p "Formulated with BHA, AHA, and PHA to gently exfoliate, unclog pores, and stop i…" at bounding box center [621, 163] width 274 height 31
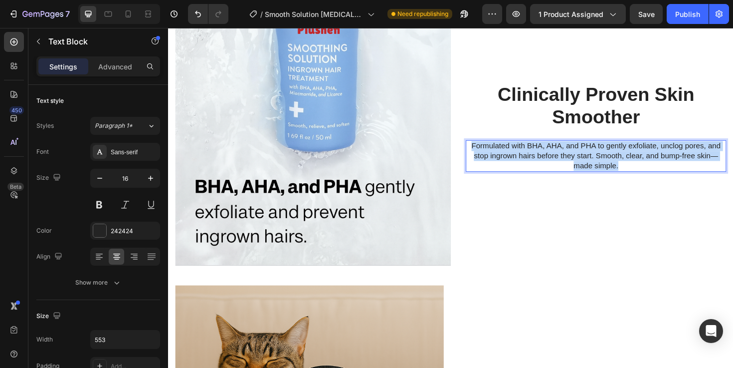
copy p "Formulated with BHA, AHA, and PHA to gently exfoliate, unclog pores, and stop i…"
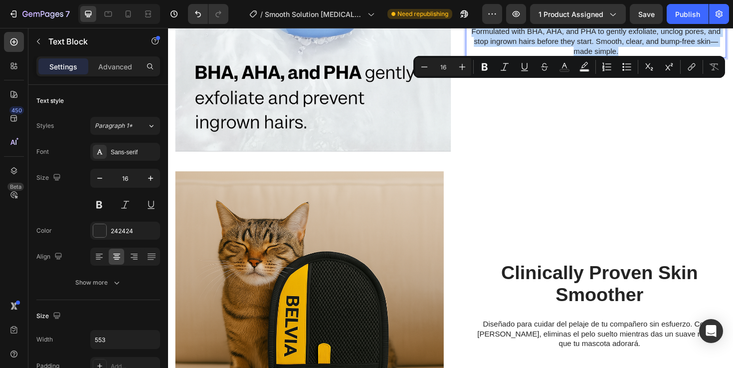
scroll to position [918, 0]
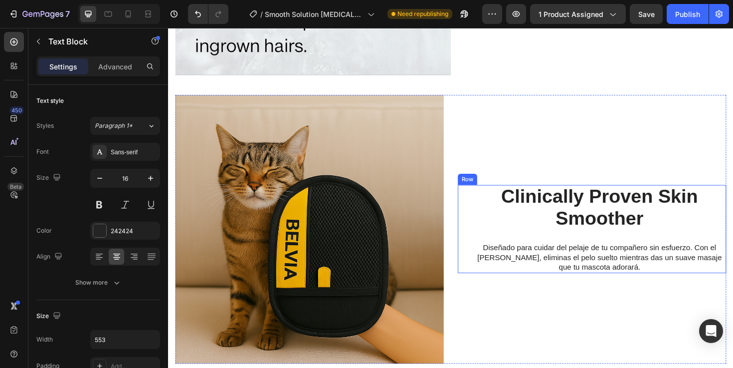
click at [550, 268] on p "Diseñado para cuidar del pelaje de tu compañero sin esfuerzo. Con el [PERSON_NA…" at bounding box center [625, 270] width 266 height 31
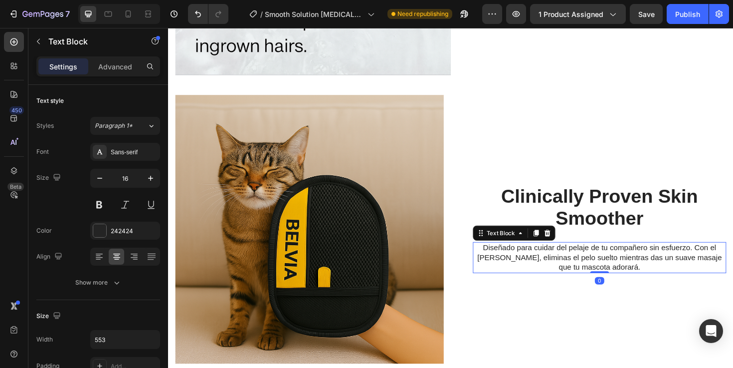
click at [550, 268] on p "Diseñado para cuidar del pelaje de tu compañero sin esfuerzo. Con el [PERSON_NA…" at bounding box center [625, 270] width 266 height 31
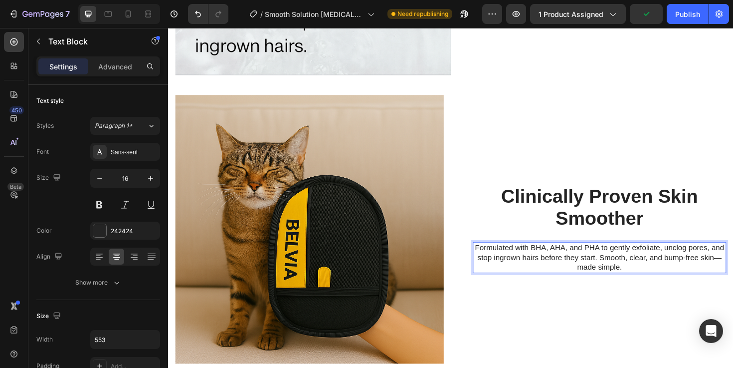
click at [316, 300] on img at bounding box center [318, 241] width 284 height 284
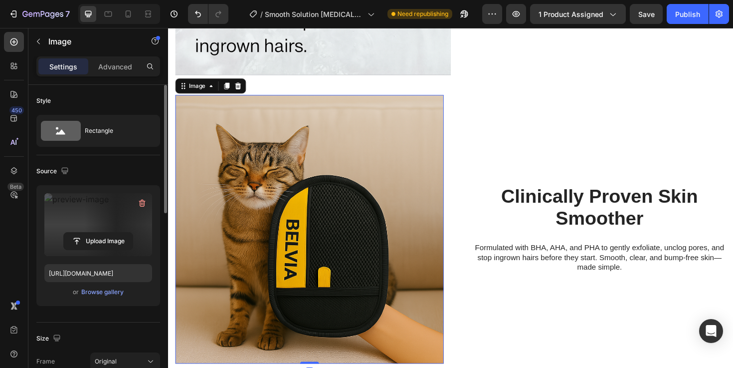
click at [120, 220] on label at bounding box center [98, 224] width 108 height 63
click at [120, 232] on input "file" at bounding box center [98, 240] width 69 height 17
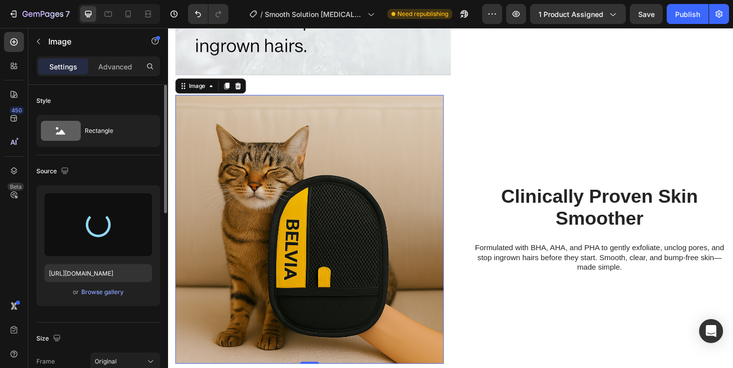
type input "[URL][DOMAIN_NAME]"
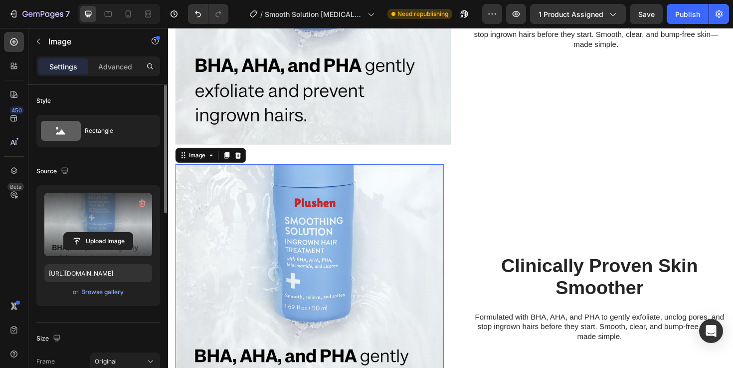
scroll to position [818, 0]
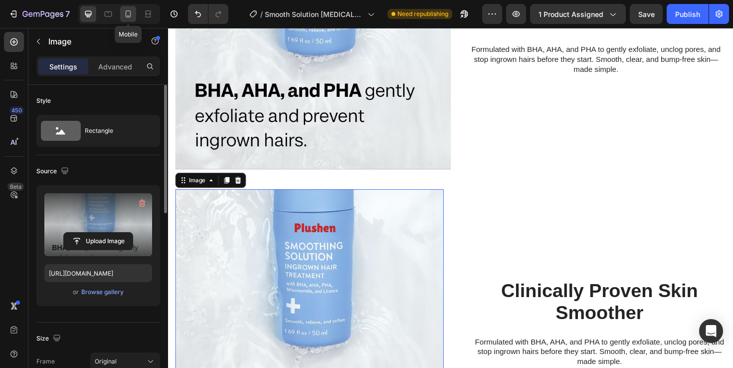
click at [121, 12] on div at bounding box center [128, 14] width 16 height 16
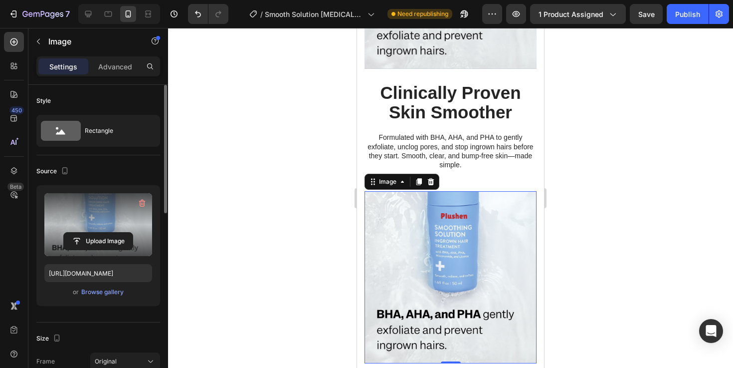
scroll to position [845, 0]
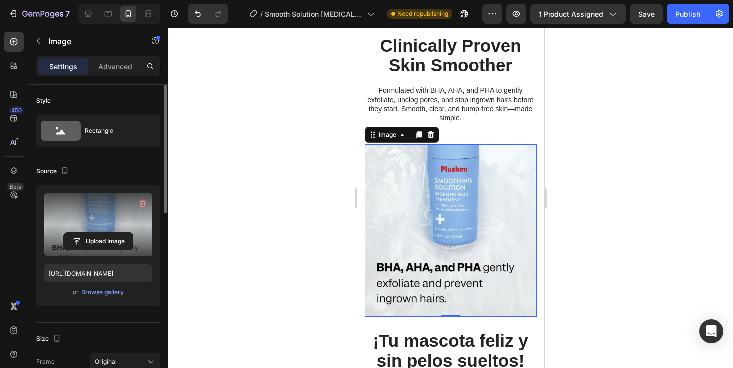
click at [85, 5] on div at bounding box center [119, 14] width 82 height 20
drag, startPoint x: 85, startPoint y: 8, endPoint x: 221, endPoint y: 176, distance: 215.6
click at [85, 8] on div at bounding box center [88, 14] width 16 height 16
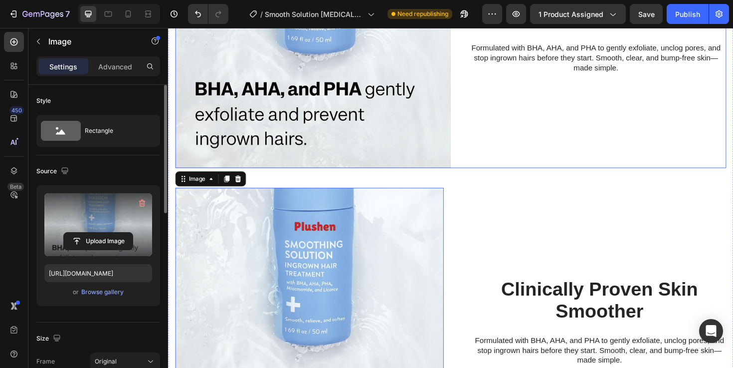
click at [529, 156] on div "⁠⁠⁠⁠⁠⁠⁠ Clinically Proven Skin Smoother Heading Clinically Proven Skin Smoother…" at bounding box center [613, 30] width 292 height 292
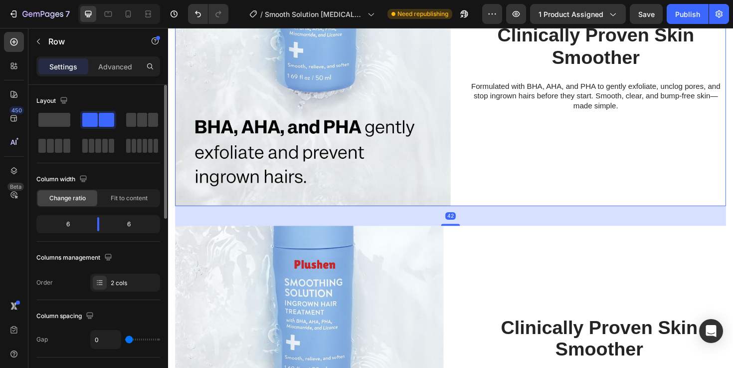
scroll to position [474, 0]
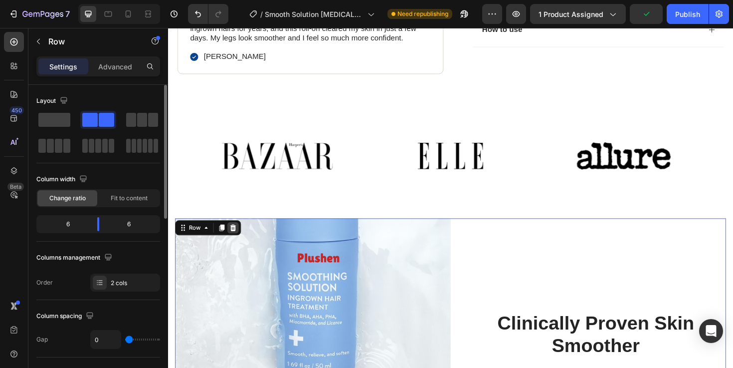
click at [242, 241] on div at bounding box center [237, 239] width 12 height 12
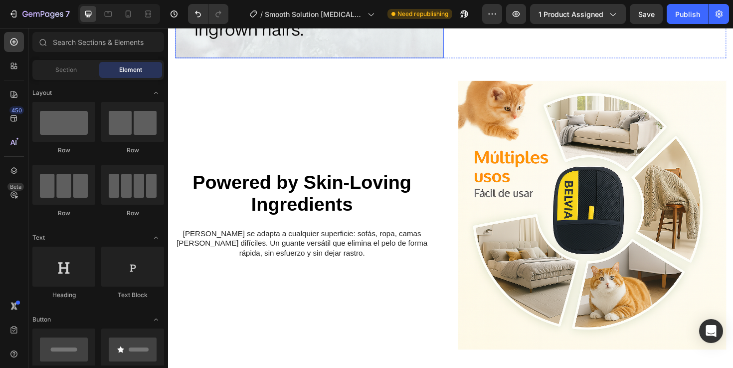
scroll to position [934, 0]
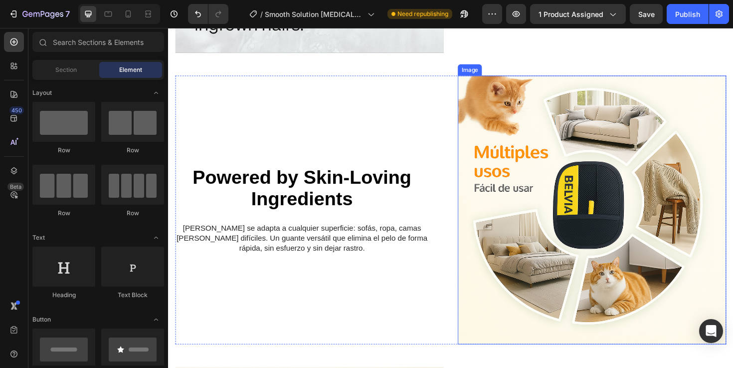
click at [576, 206] on img at bounding box center [617, 220] width 284 height 284
